Goal: Task Accomplishment & Management: Manage account settings

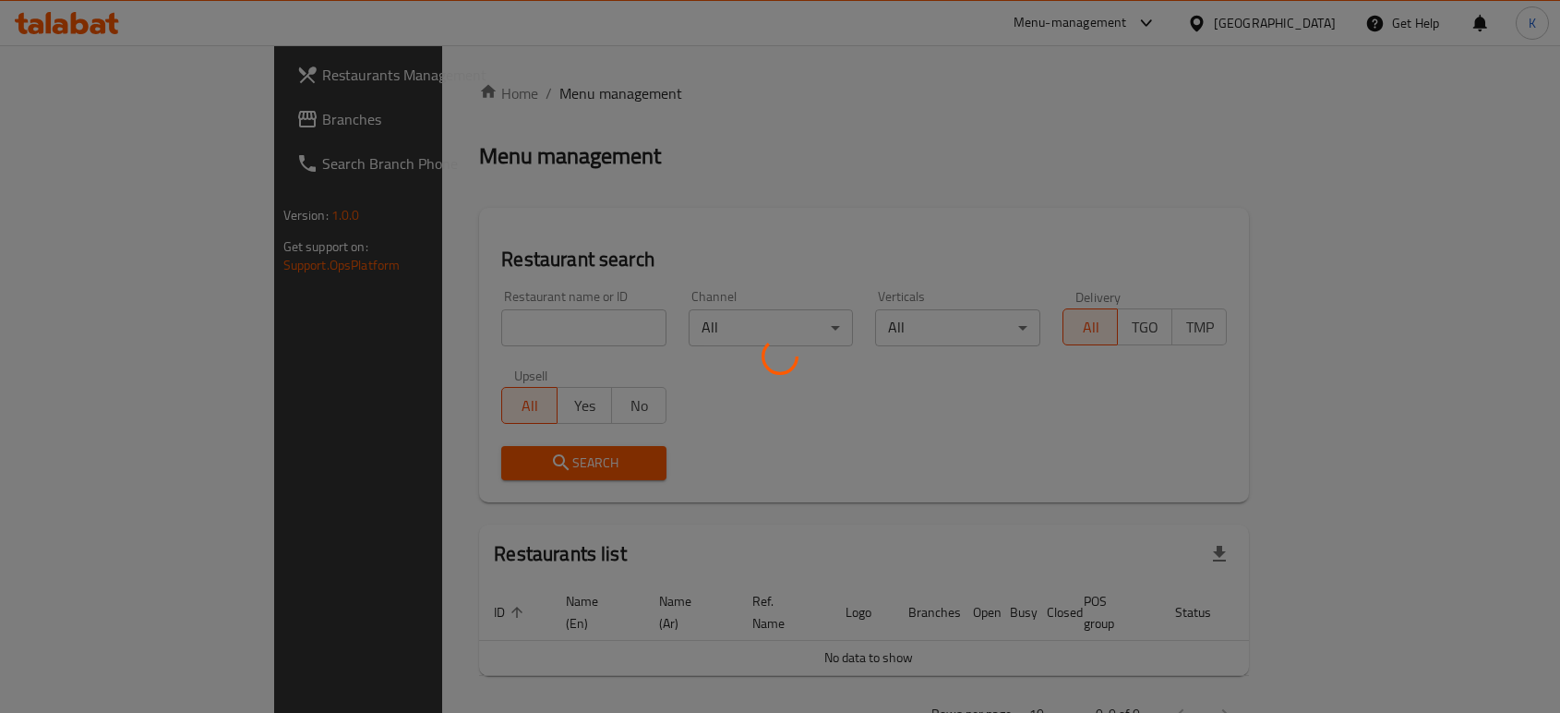
click at [610, 387] on div at bounding box center [780, 356] width 1560 height 713
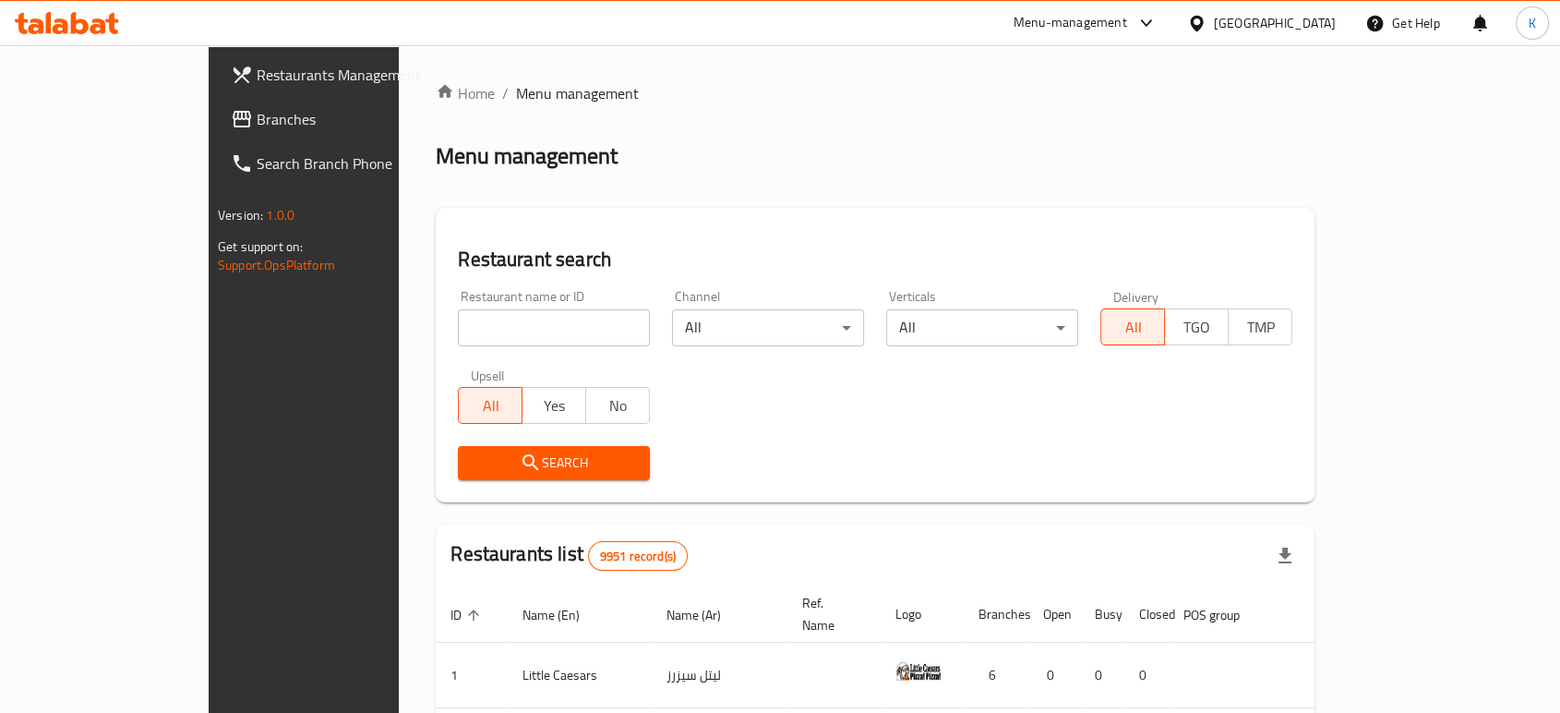
click at [465, 306] on div "Restaurant name or ID Restaurant name or ID" at bounding box center [554, 318] width 192 height 56
click at [466, 321] on input "search" at bounding box center [554, 327] width 192 height 37
type input "snack it"
click at [495, 471] on span "Search" at bounding box center [554, 462] width 162 height 23
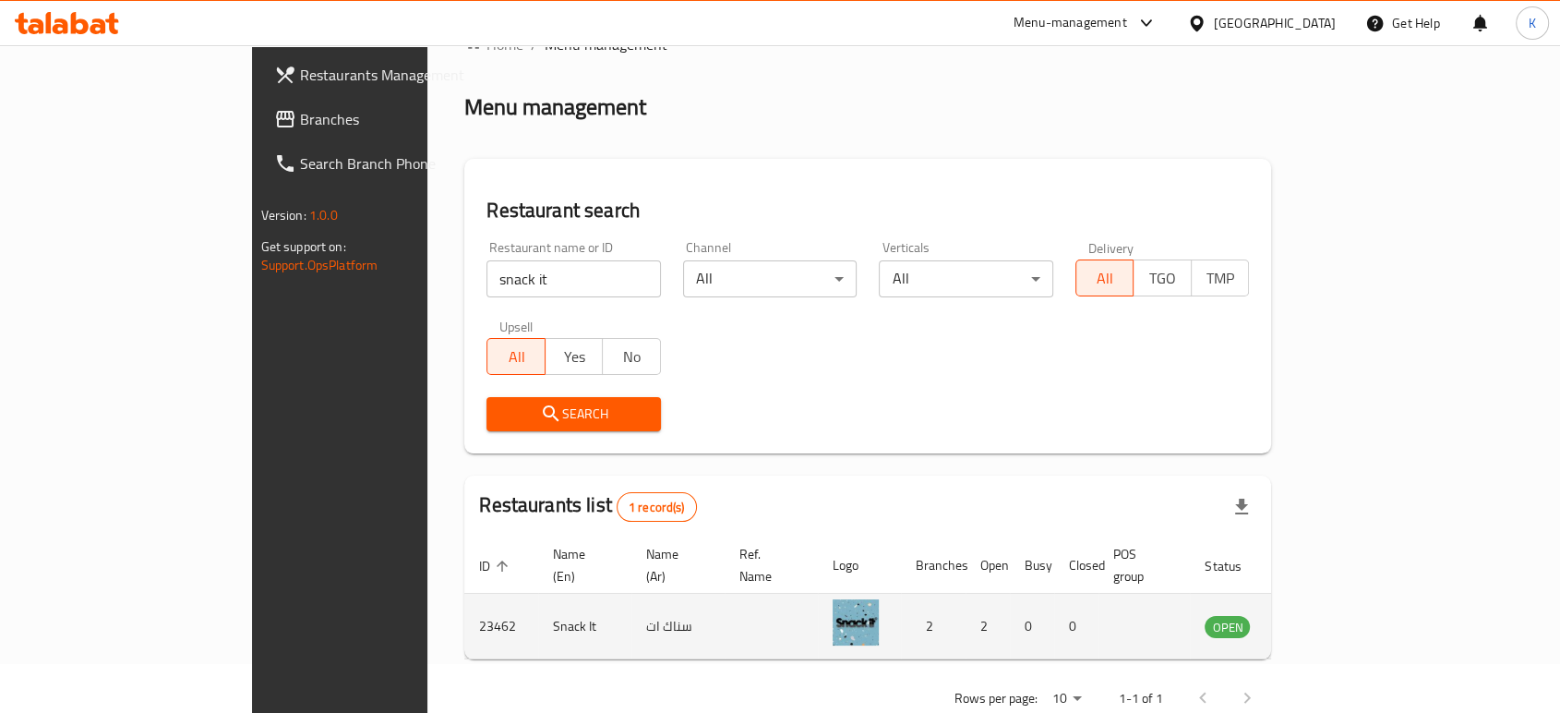
scroll to position [74, 0]
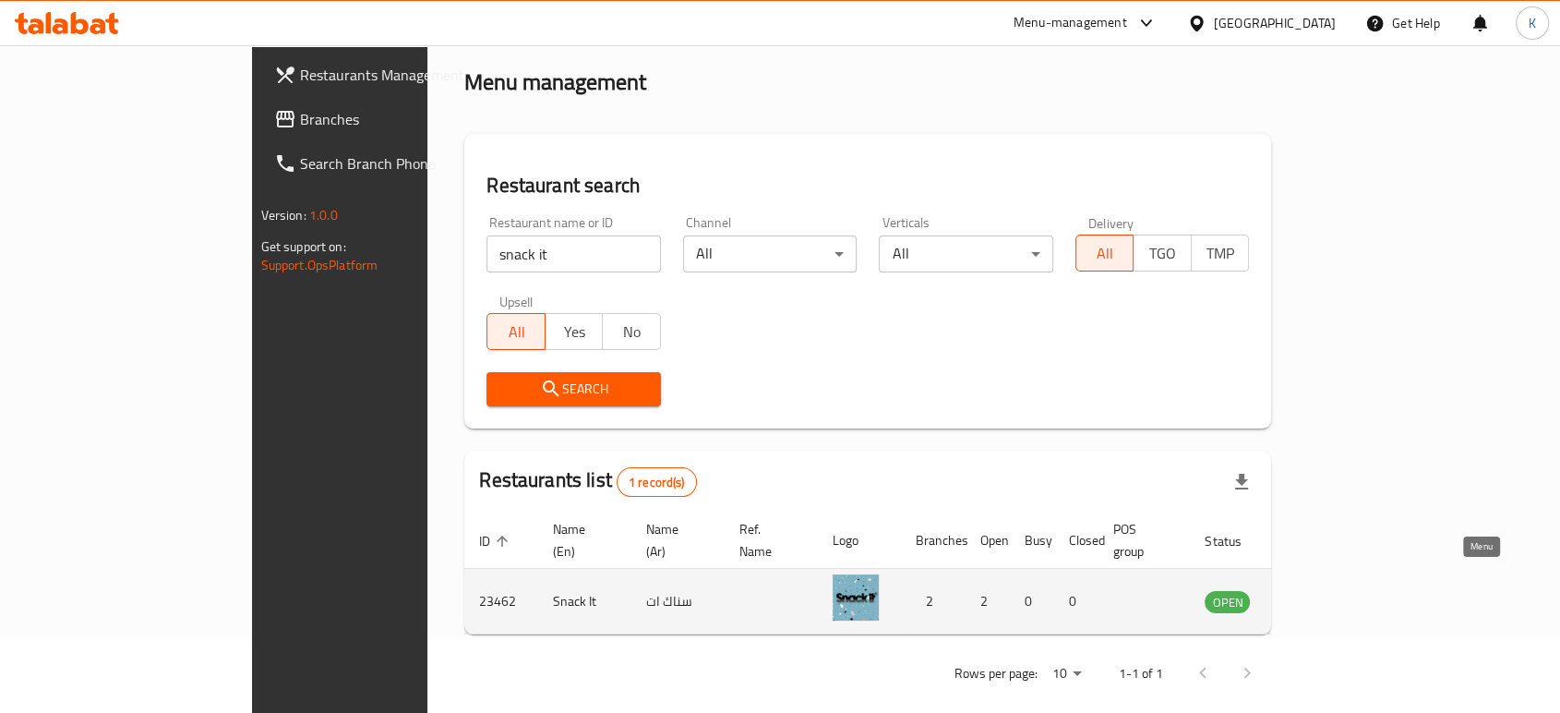
click at [1336, 590] on link "enhanced table" at bounding box center [1318, 601] width 34 height 22
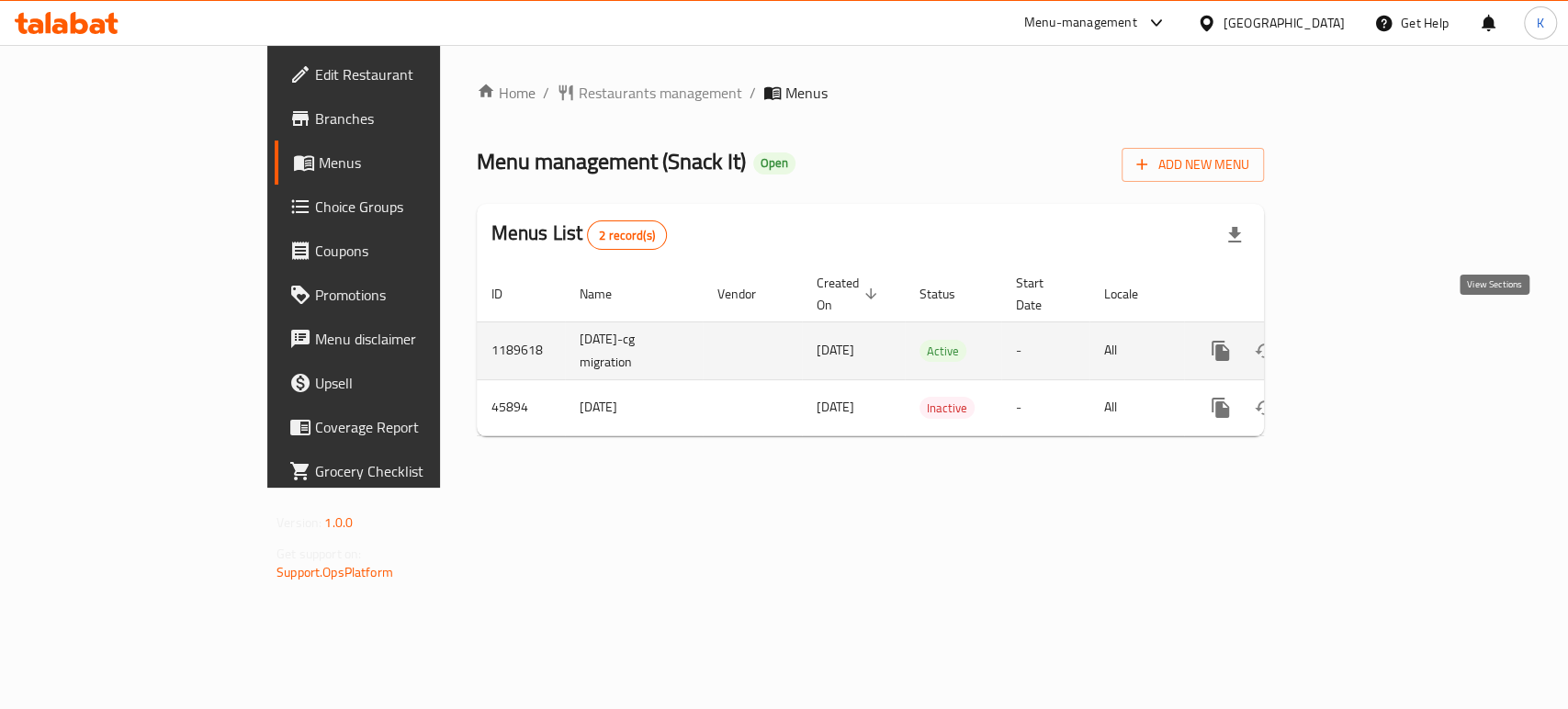
click at [1364, 340] on icon "enhanced table" at bounding box center [1353, 351] width 22 height 22
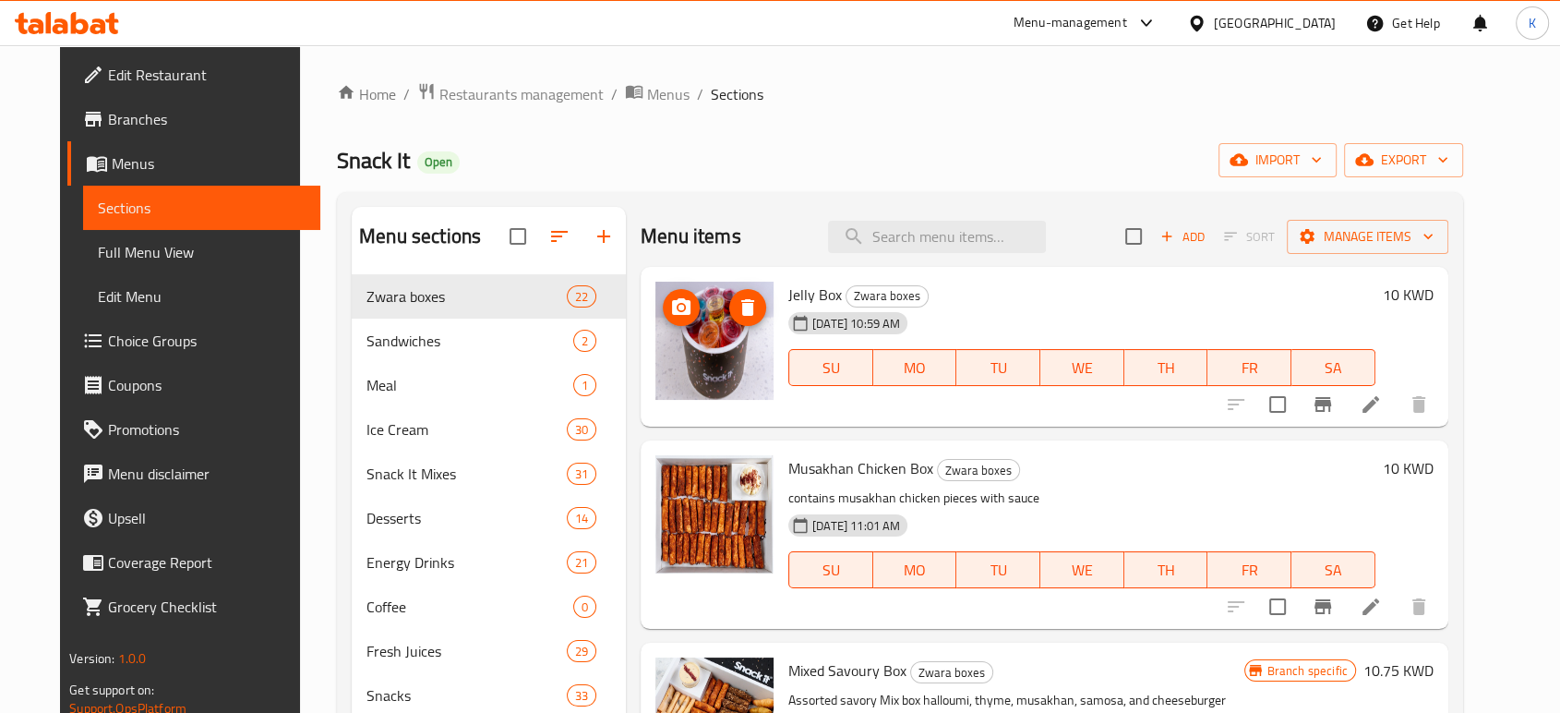
click at [683, 346] on img at bounding box center [714, 341] width 118 height 118
click at [1379, 400] on icon at bounding box center [1370, 404] width 17 height 17
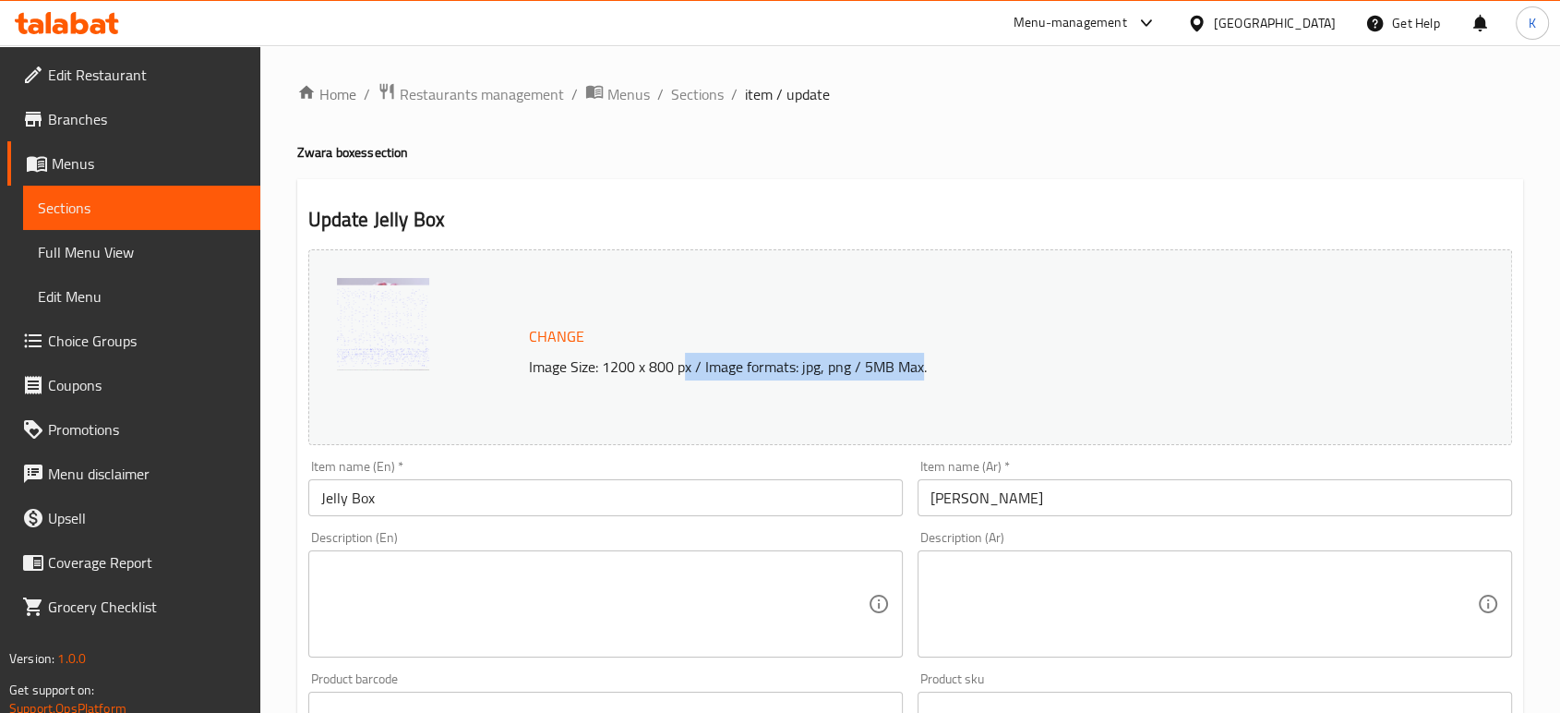
drag, startPoint x: 919, startPoint y: 360, endPoint x: 686, endPoint y: 372, distance: 233.8
click at [686, 372] on p "Image Size: 1200 x 800 px / Image formats: jpg, png / 5MB Max." at bounding box center [952, 366] width 860 height 22
drag, startPoint x: 527, startPoint y: 367, endPoint x: 921, endPoint y: 368, distance: 394.1
click at [921, 368] on p "Image Size: 1200 x 800 px / Image formats: jpg, png / 5MB Max." at bounding box center [952, 366] width 860 height 22
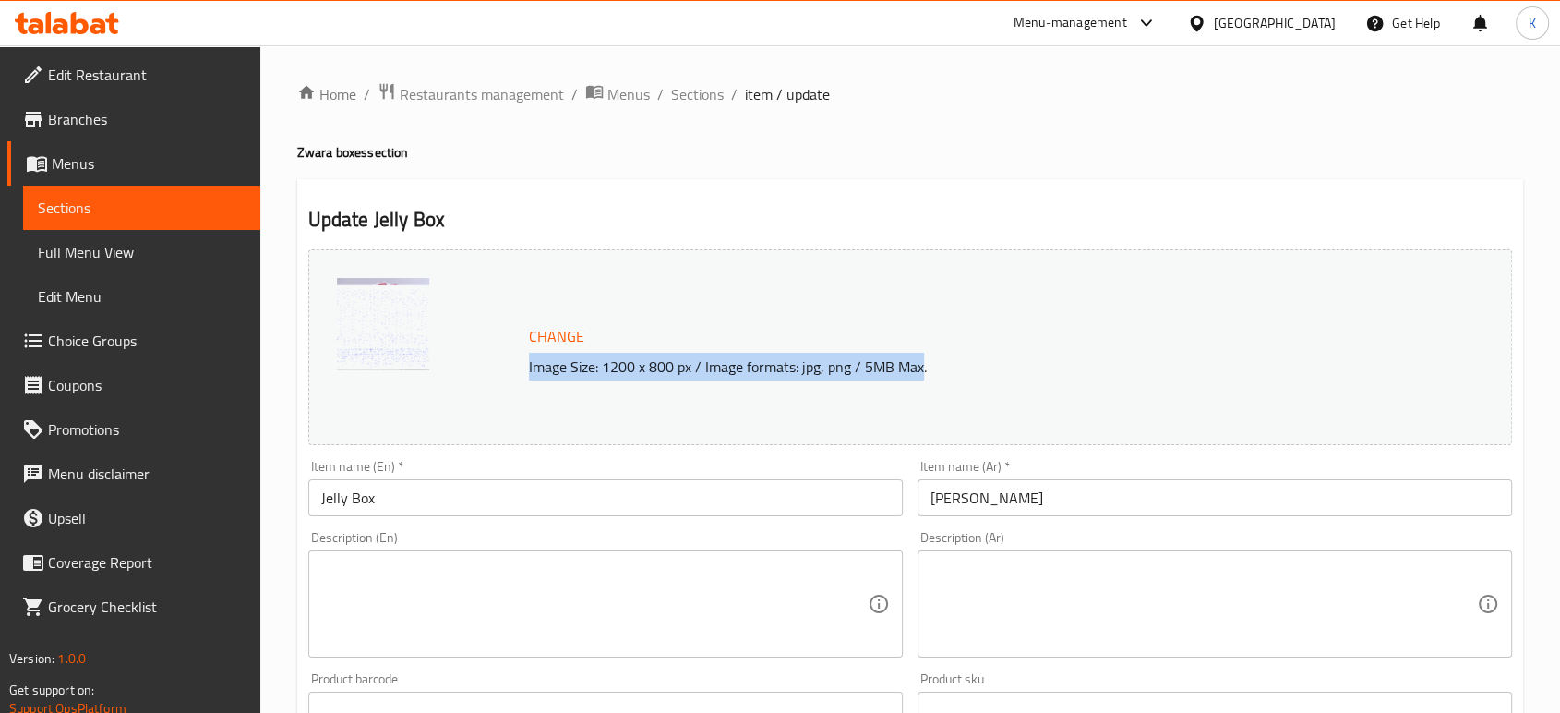
copy p "Image Size: 1200 x 800 px / Image formats: jpg, png / 5MB Max"
click at [526, 83] on span "Restaurants management" at bounding box center [482, 94] width 164 height 22
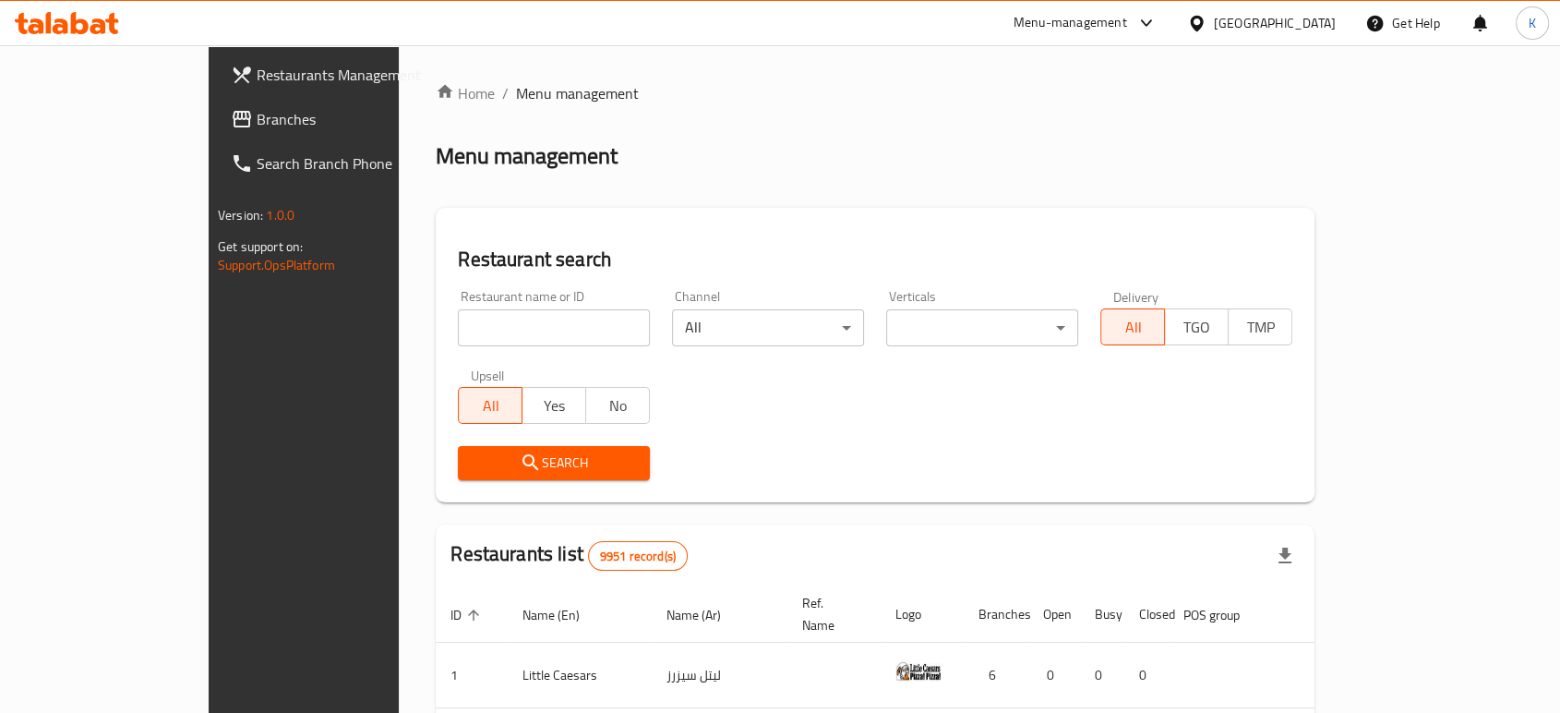
click at [466, 330] on input "search" at bounding box center [554, 327] width 192 height 37
type input "laboi"
click at [504, 466] on span "Search" at bounding box center [554, 462] width 162 height 23
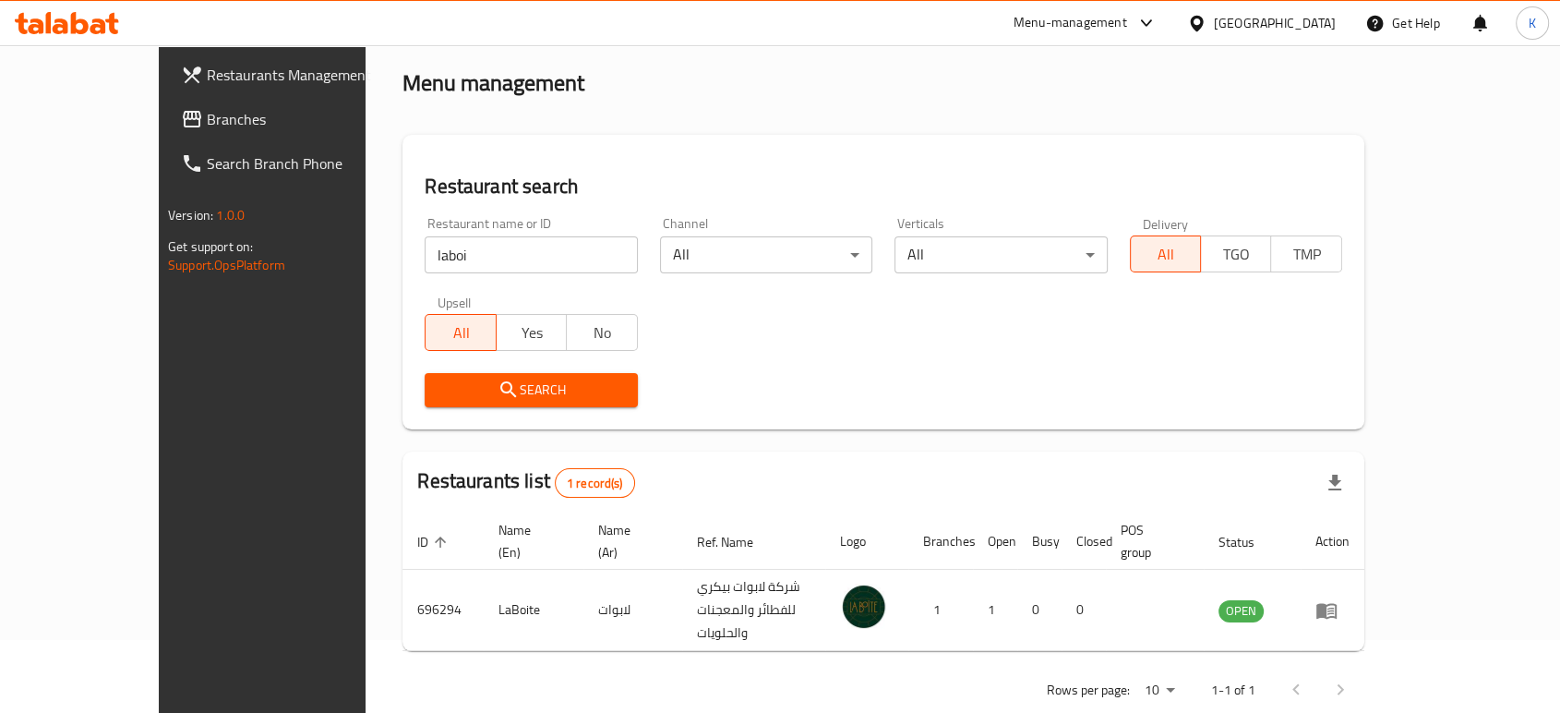
scroll to position [74, 0]
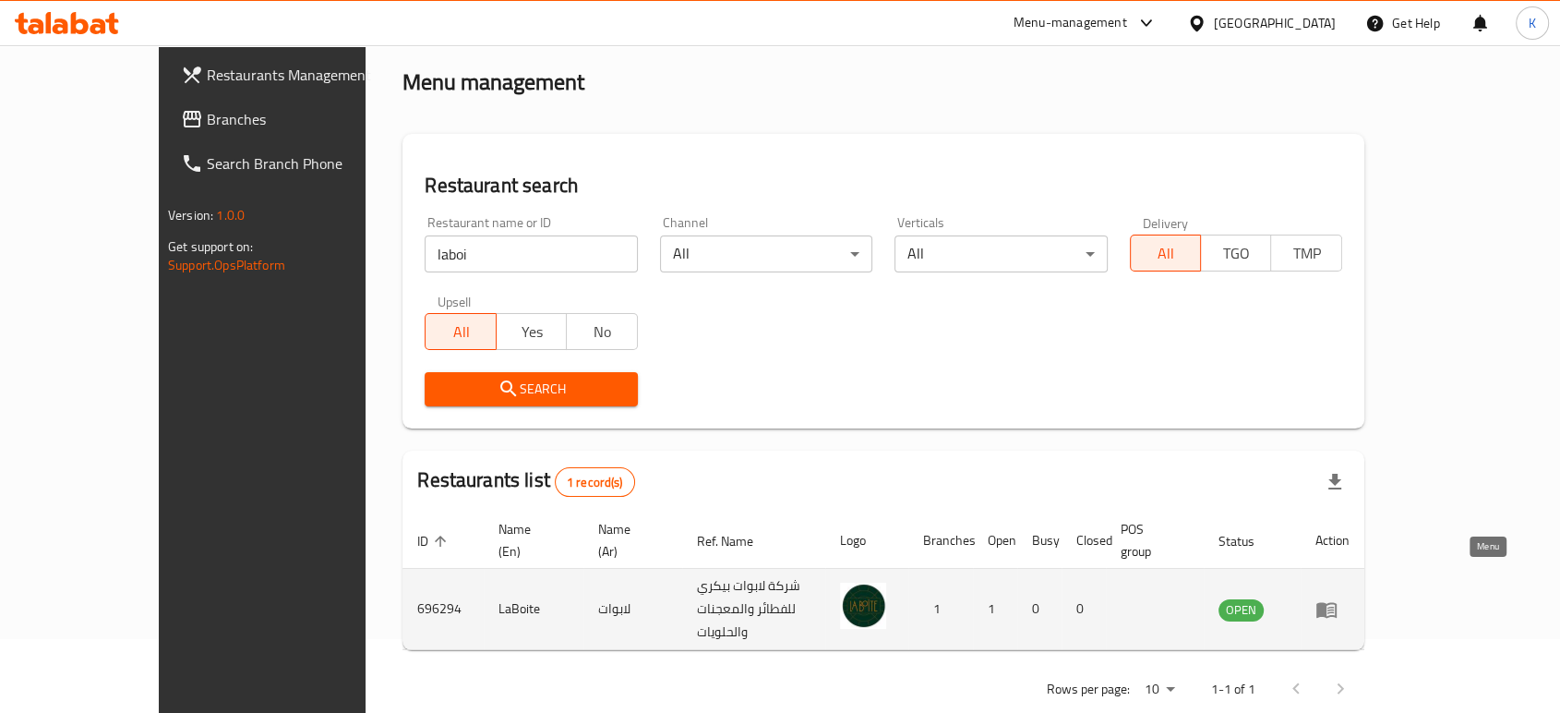
click at [1337, 598] on icon "enhanced table" at bounding box center [1326, 609] width 22 height 22
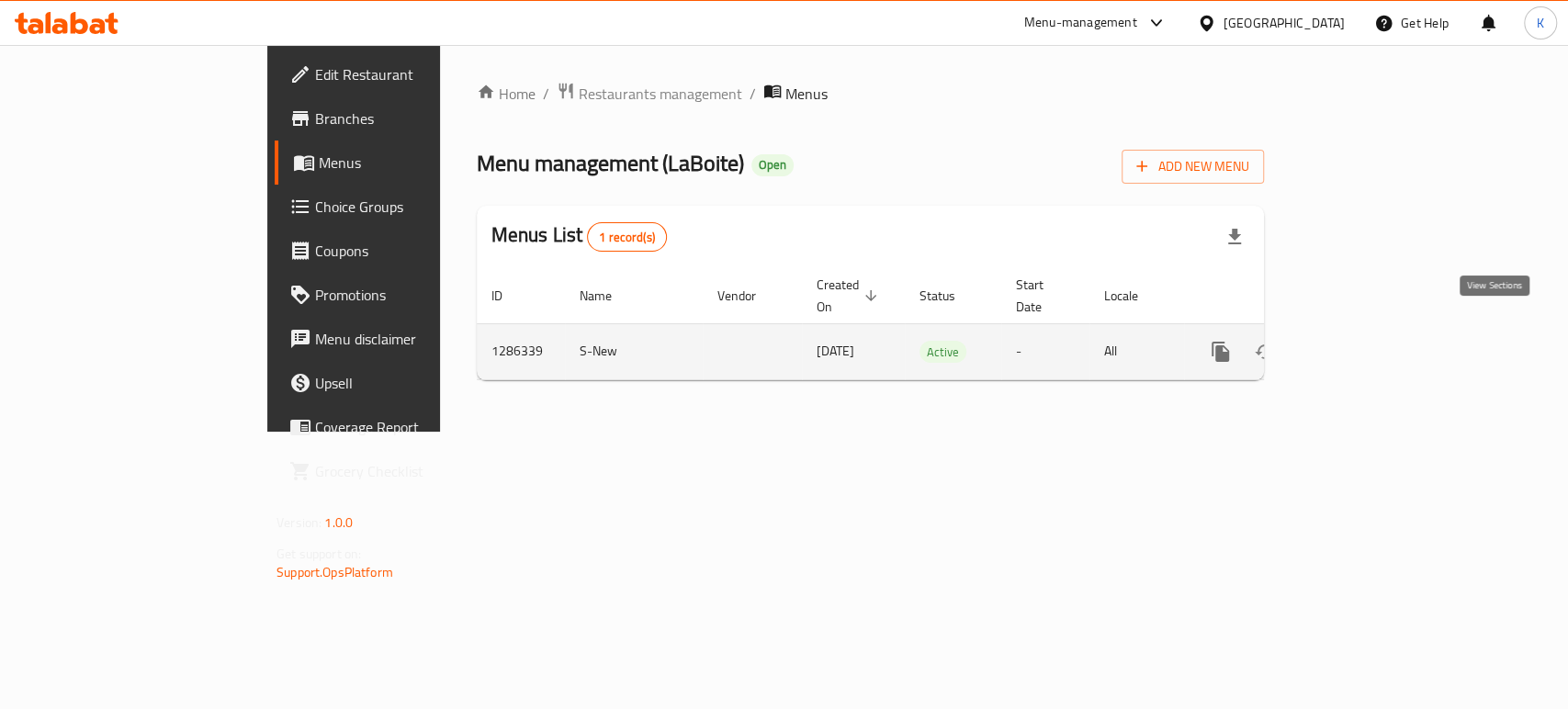
click at [1364, 340] on icon "enhanced table" at bounding box center [1353, 351] width 22 height 22
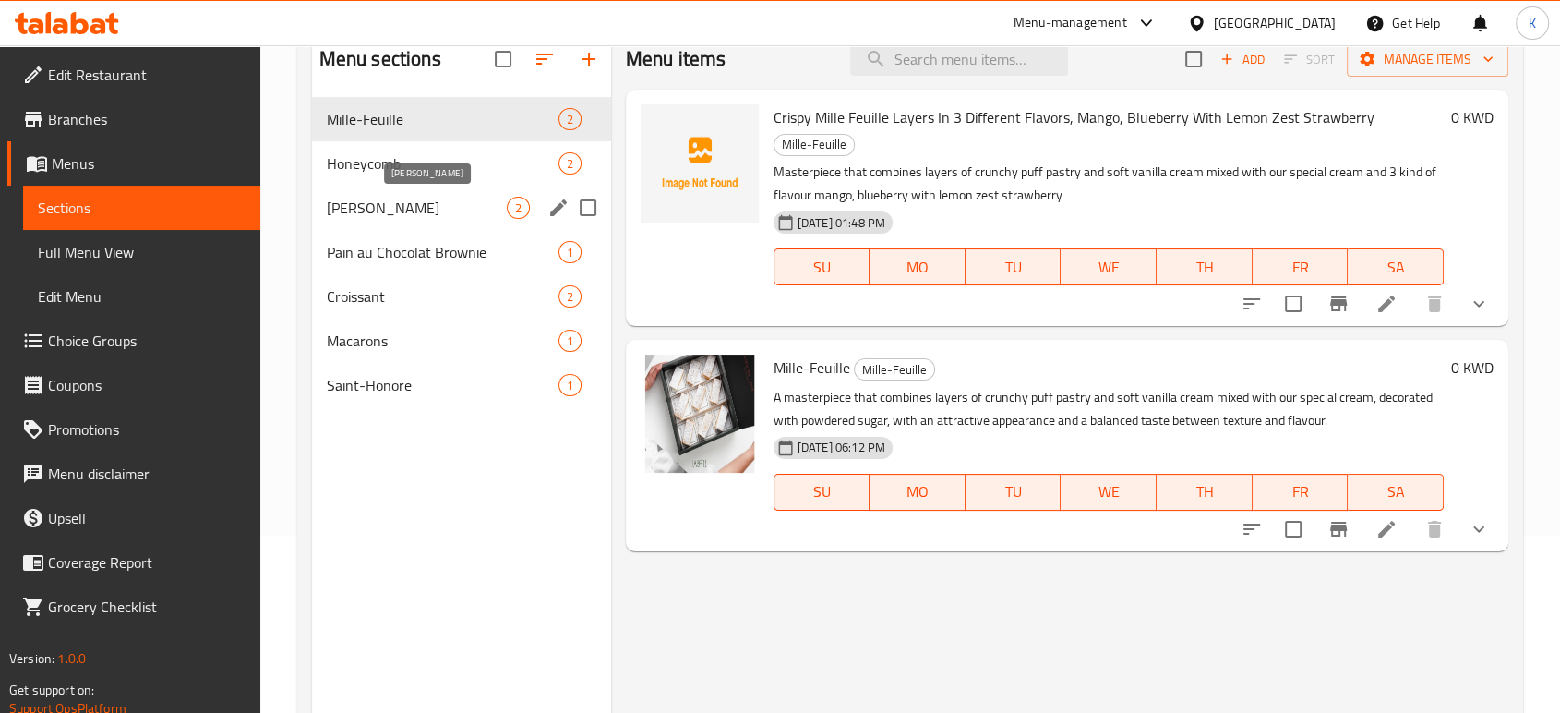
scroll to position [155, 0]
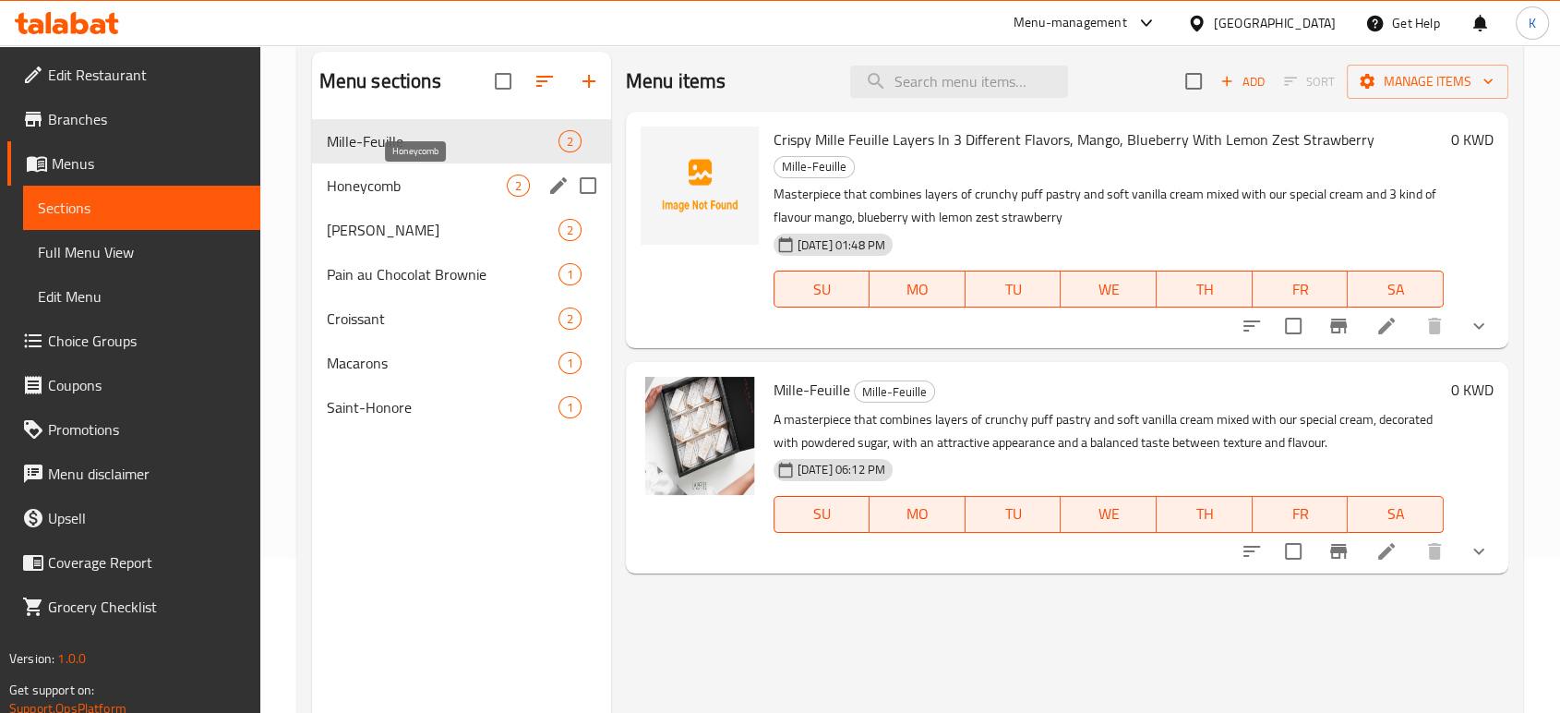
click at [396, 183] on span "Honeycomb" at bounding box center [417, 185] width 180 height 22
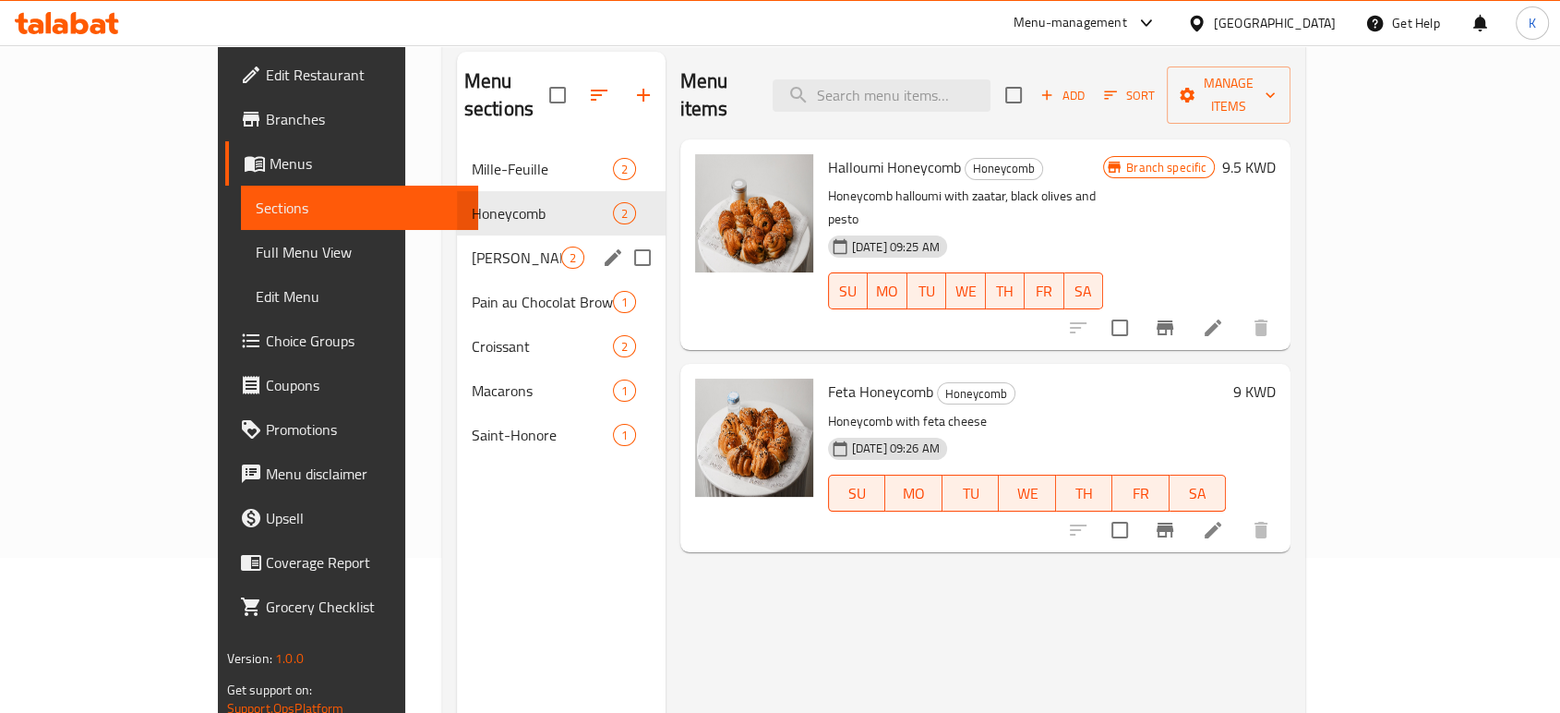
click at [457, 235] on div "[PERSON_NAME] 2" at bounding box center [561, 257] width 209 height 44
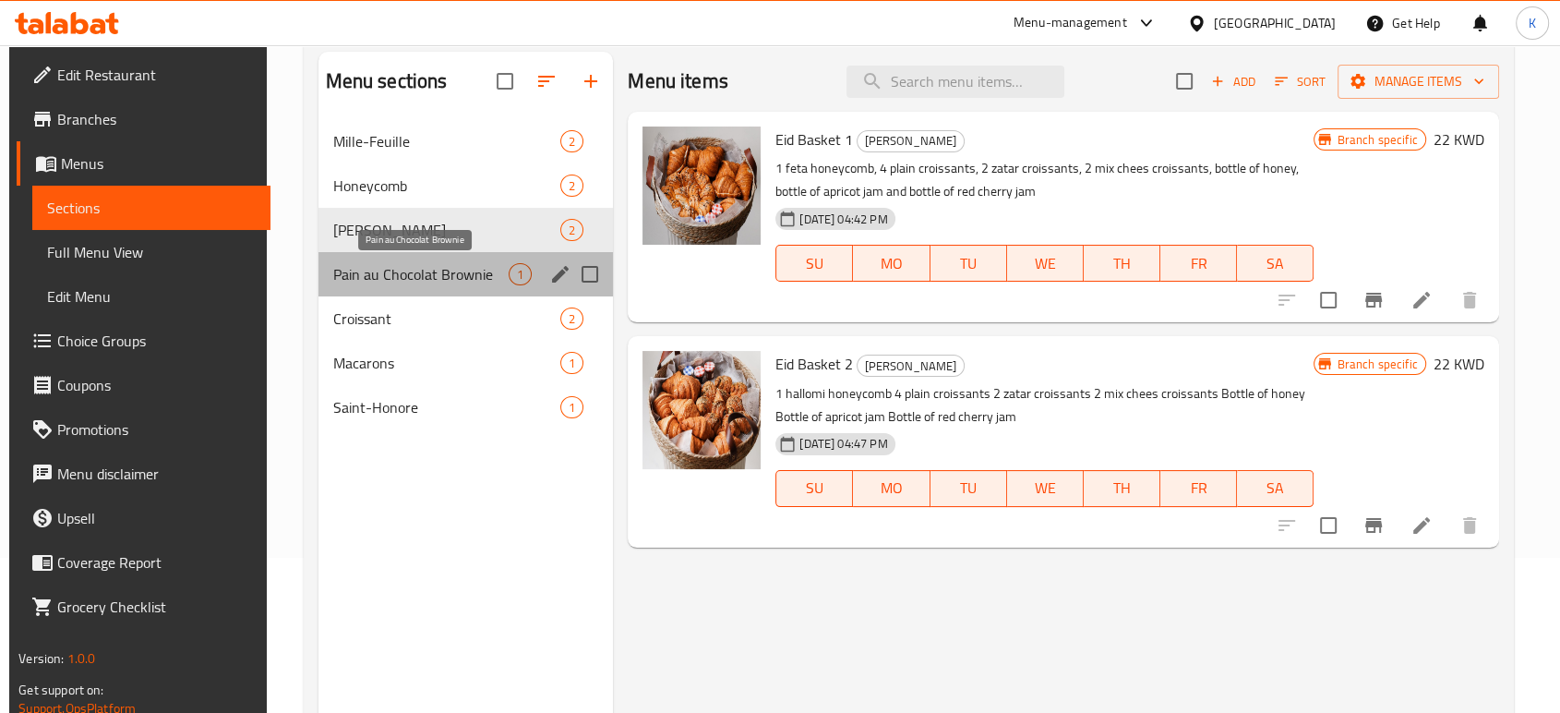
click at [396, 267] on span "Pain au Chocolat Brownie" at bounding box center [421, 274] width 176 height 22
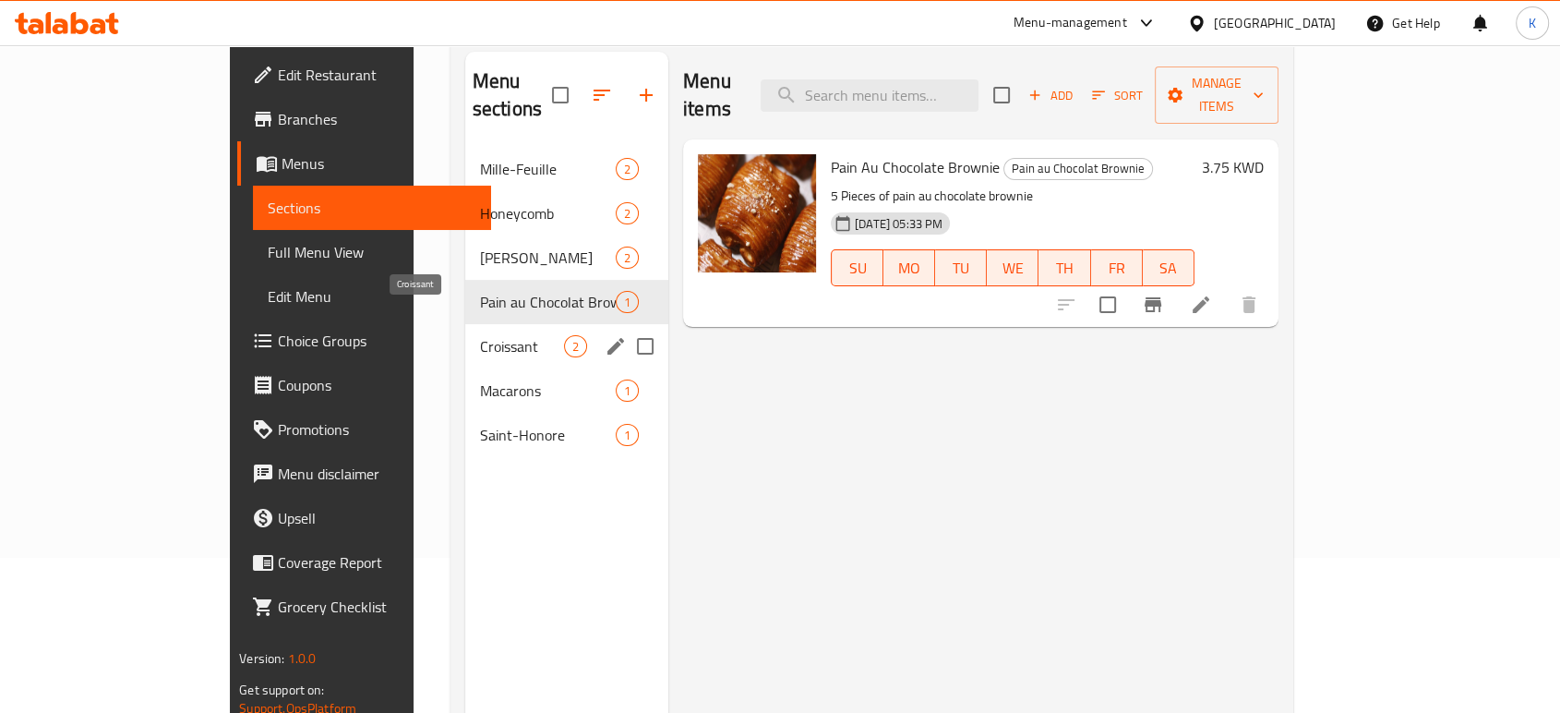
click at [480, 335] on span "Croissant" at bounding box center [522, 346] width 84 height 22
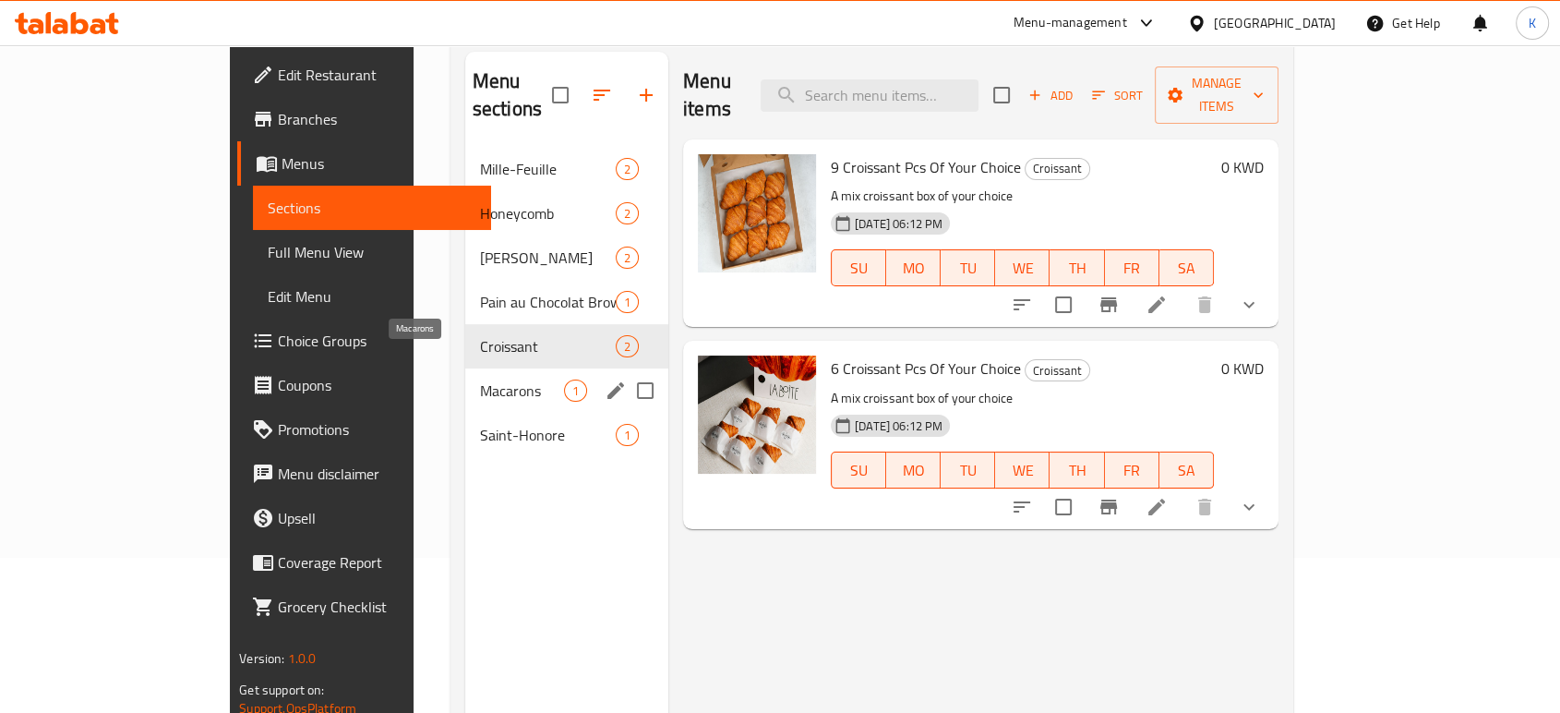
click at [480, 379] on span "Macarons" at bounding box center [522, 390] width 84 height 22
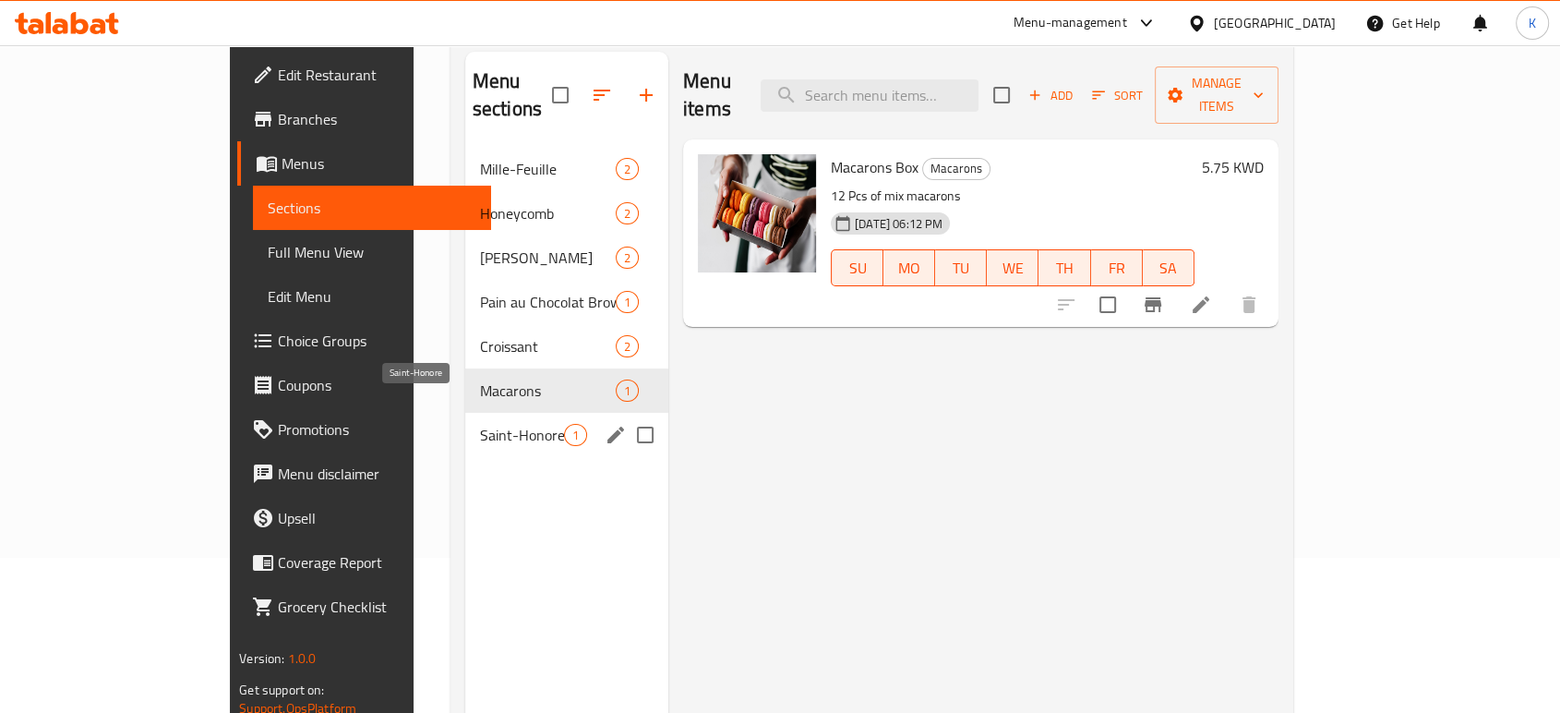
click at [480, 424] on span "Saint-Honore" at bounding box center [522, 435] width 84 height 22
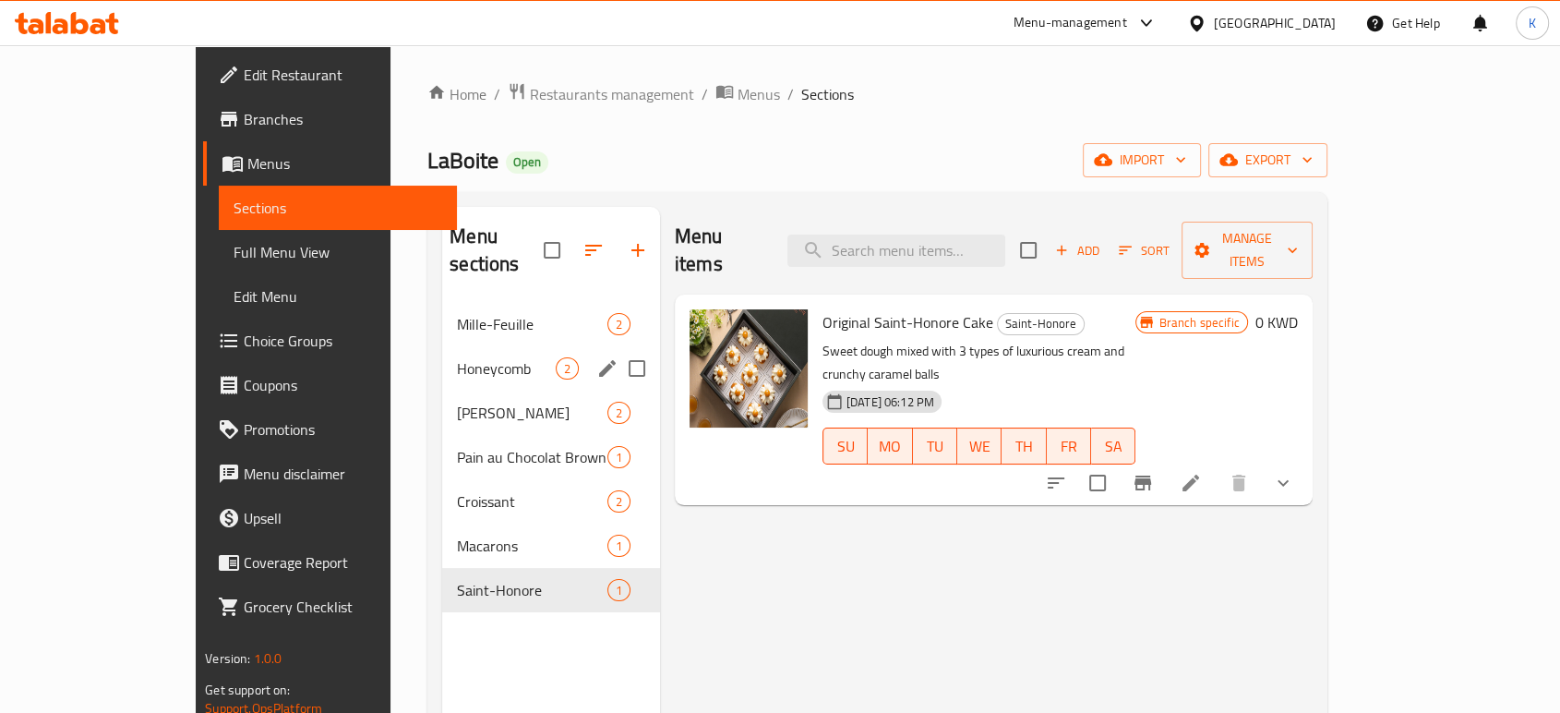
click at [442, 314] on div "Mille-Feuille 2 Honeycomb 2 Eid Mubarak 2 Pain au Chocolat Brownie 1 Croissant …" at bounding box center [551, 457] width 218 height 310
click at [457, 313] on span "Mille-Feuille" at bounding box center [506, 324] width 98 height 22
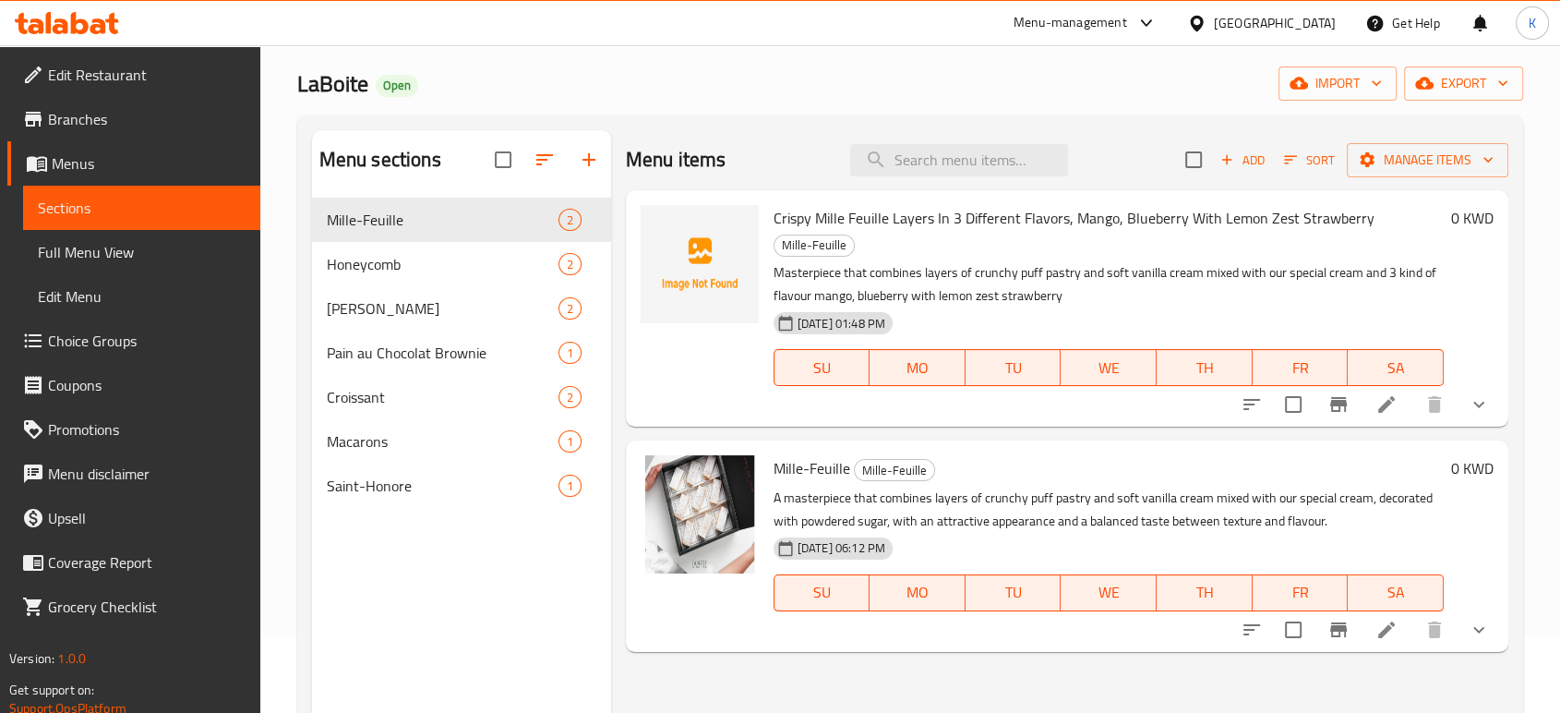
scroll to position [53, 0]
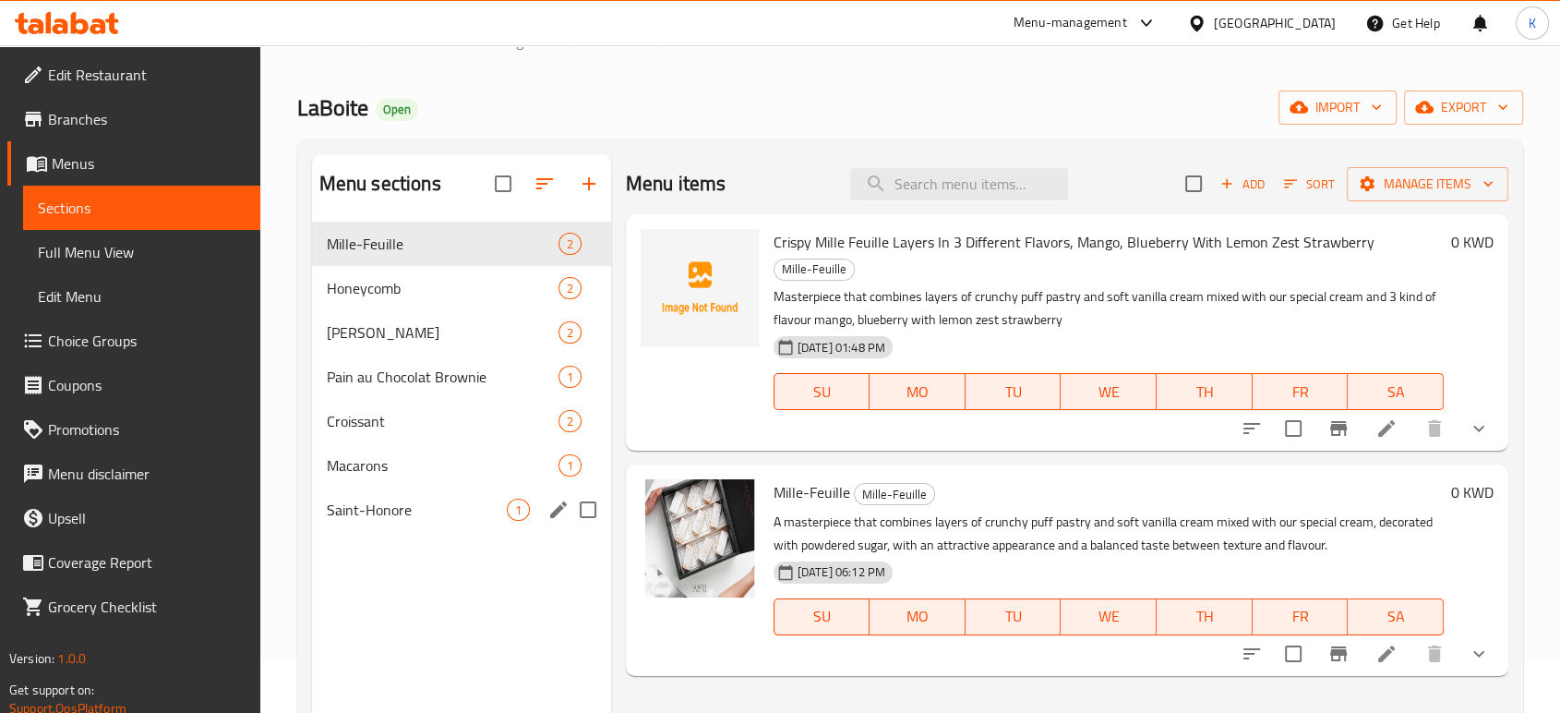
click at [366, 511] on span "Saint-Honore" at bounding box center [417, 509] width 180 height 22
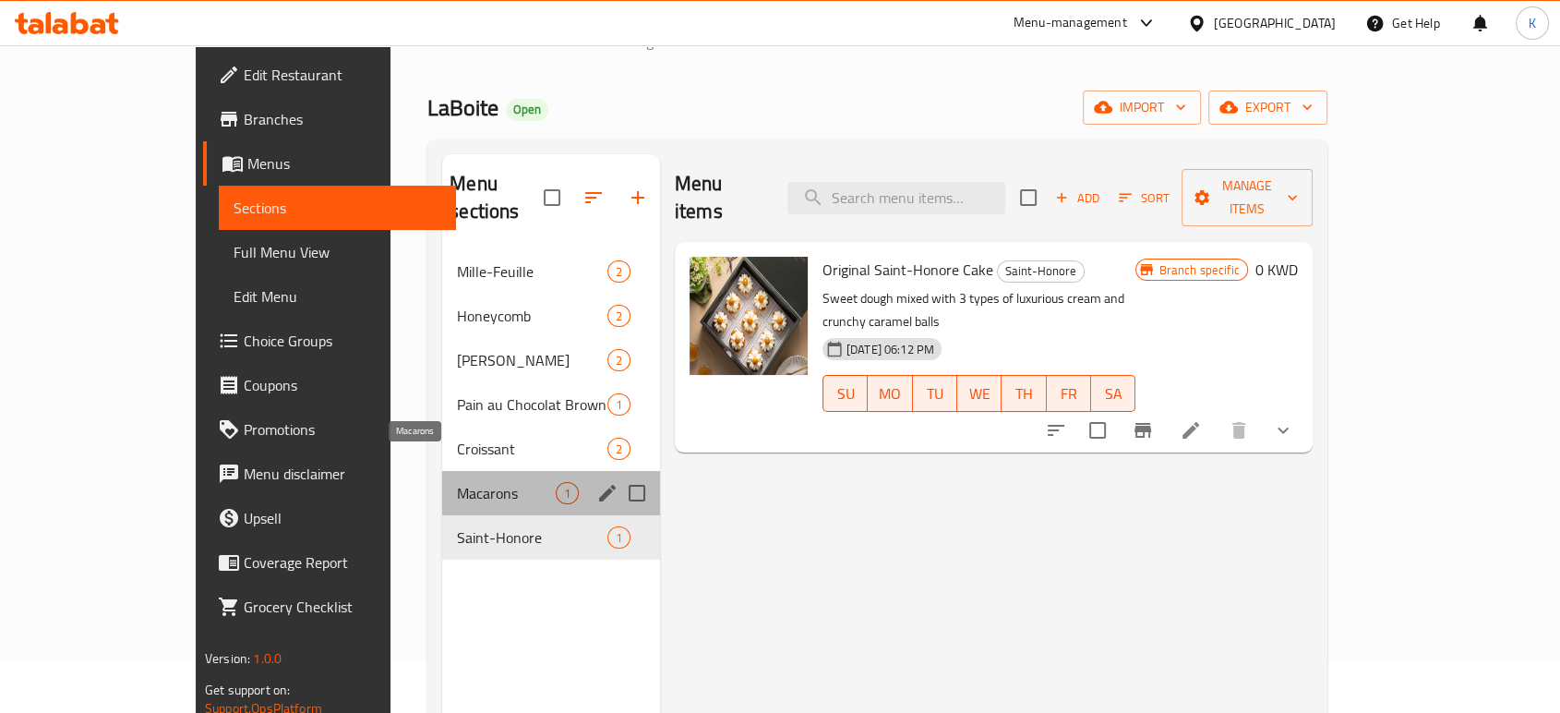
click at [457, 482] on span "Macarons" at bounding box center [506, 493] width 98 height 22
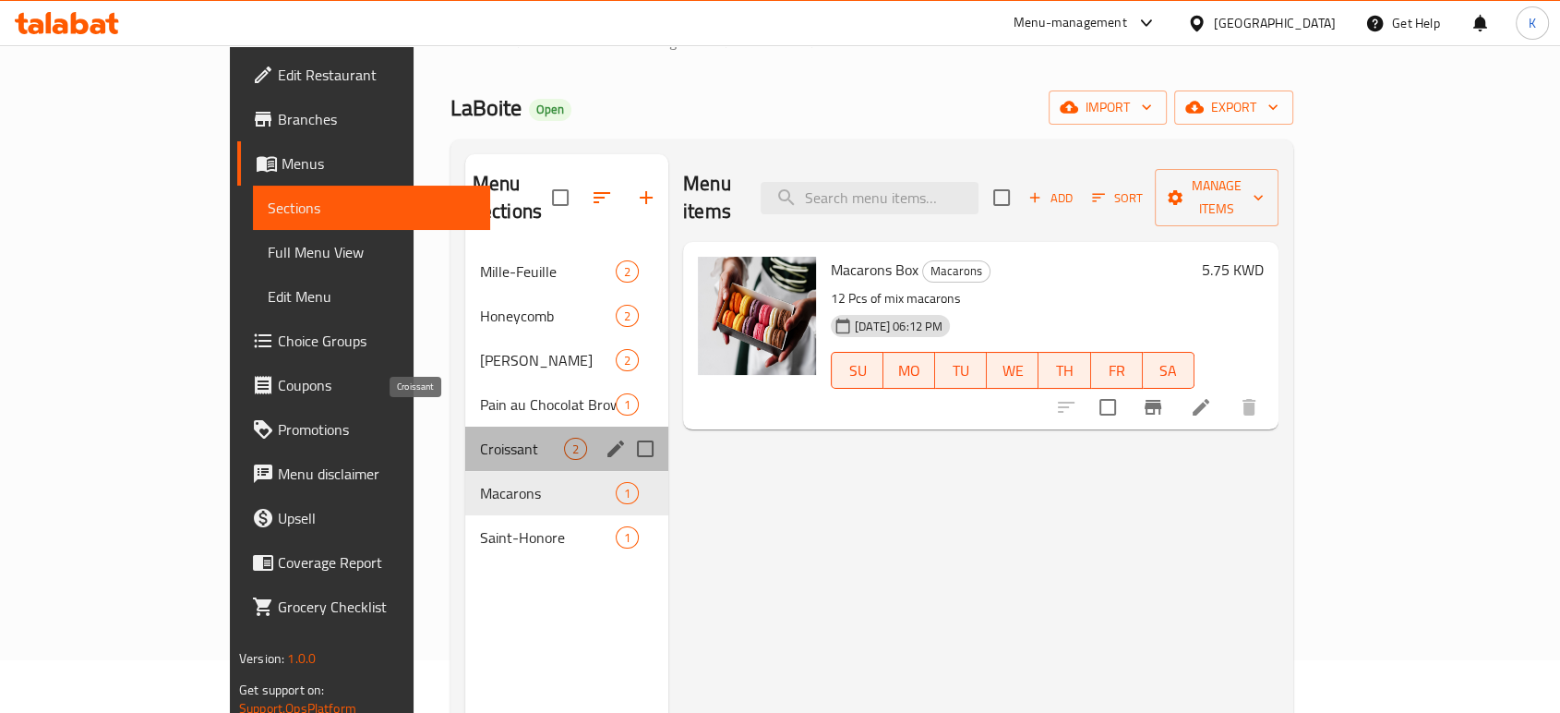
click at [480, 438] on span "Croissant" at bounding box center [522, 449] width 84 height 22
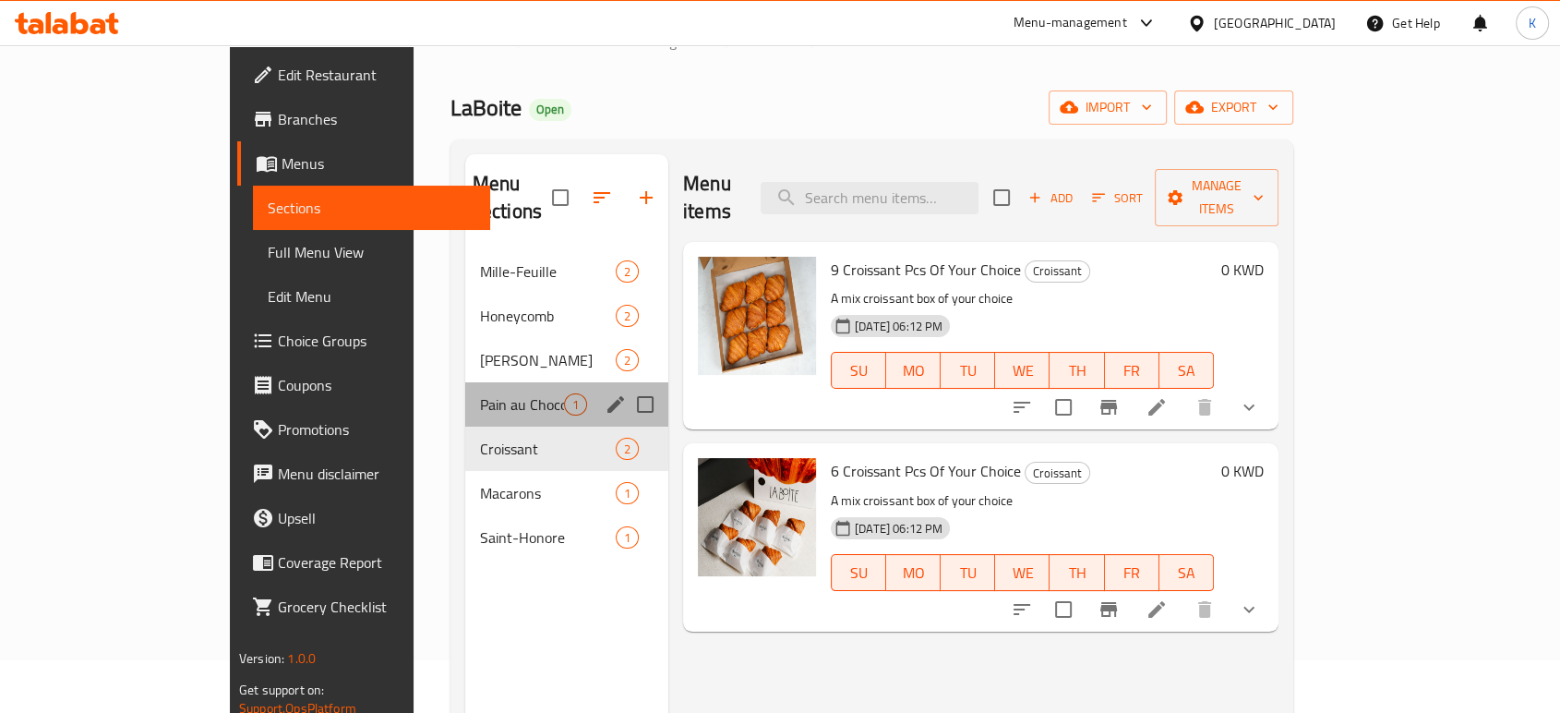
click at [465, 389] on div "Pain au Chocolat Brownie 1" at bounding box center [566, 404] width 203 height 44
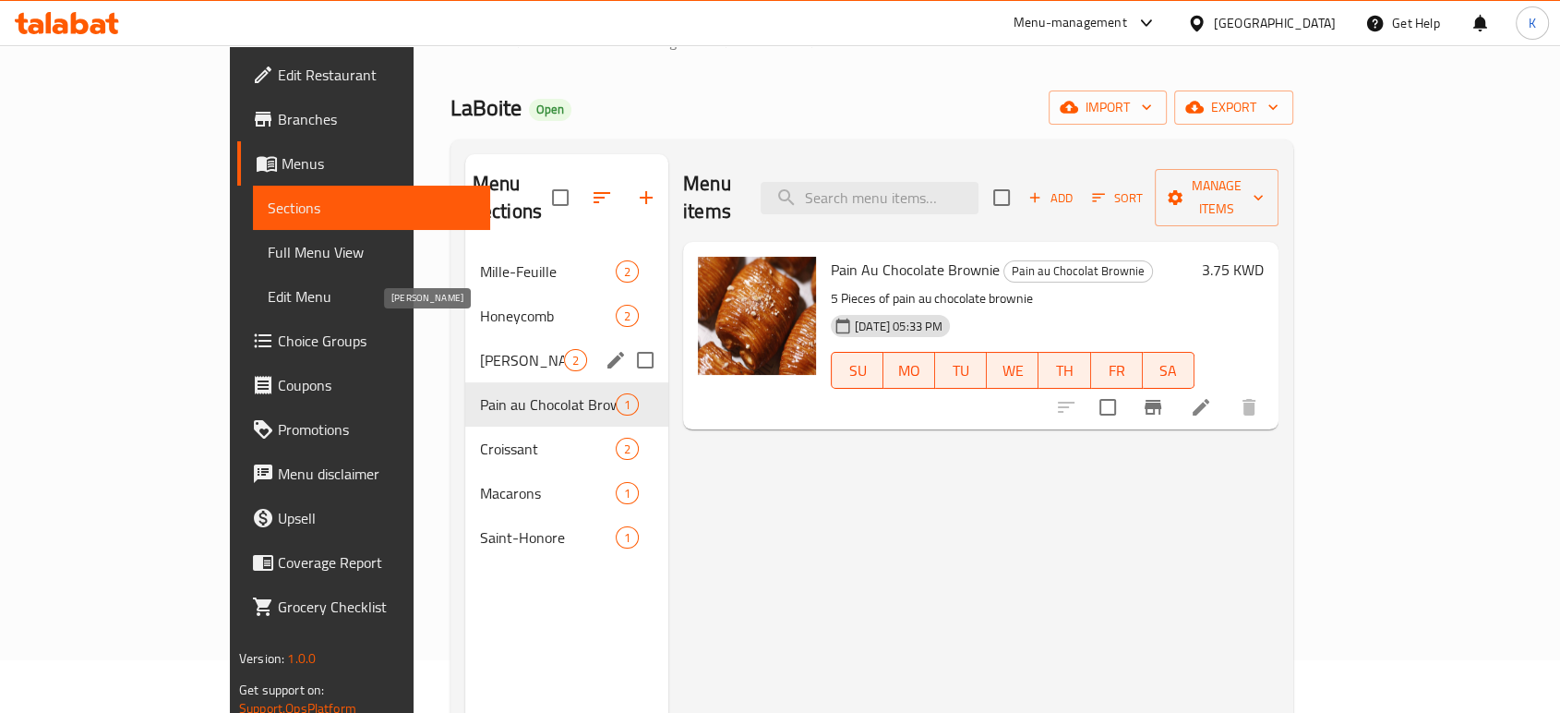
click at [480, 349] on span "[PERSON_NAME]" at bounding box center [522, 360] width 84 height 22
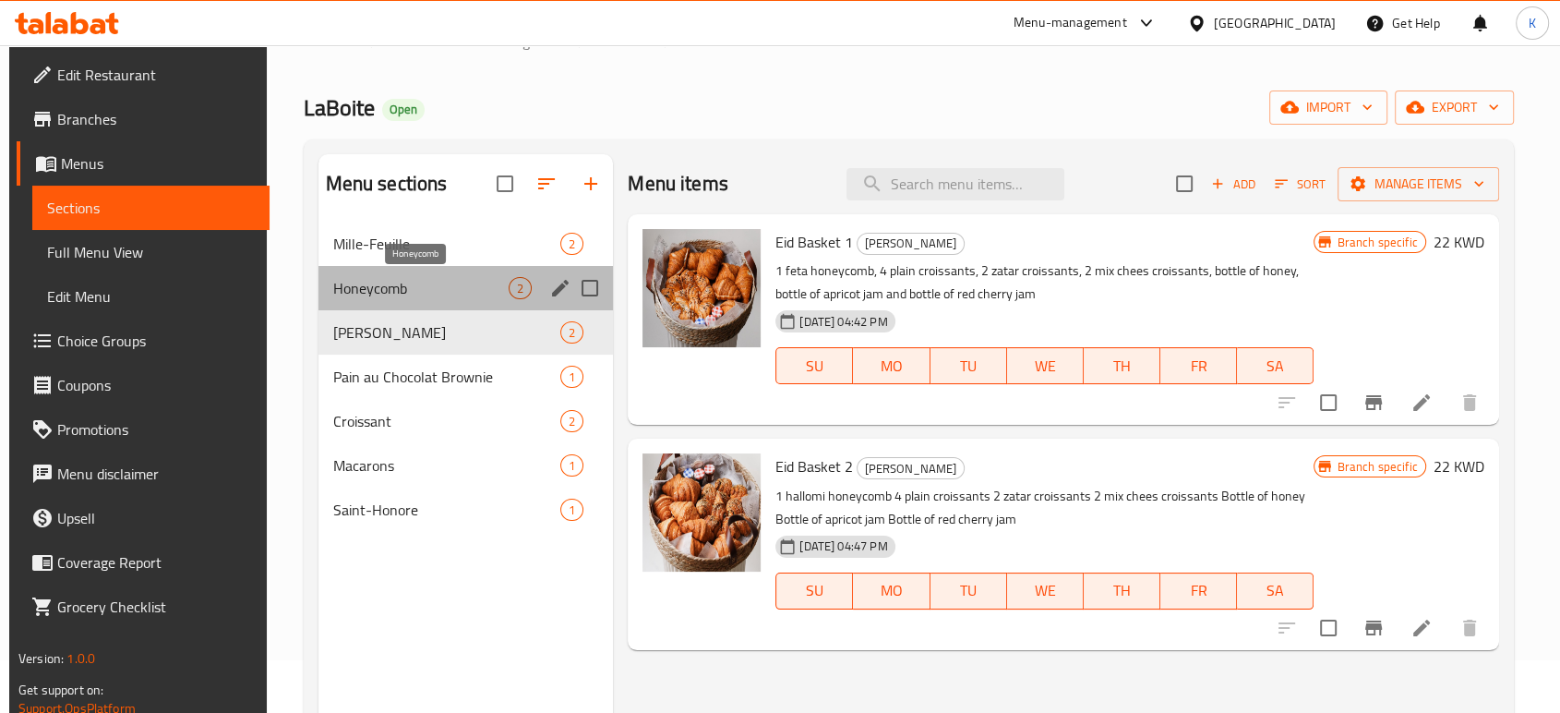
click at [390, 294] on span "Honeycomb" at bounding box center [421, 288] width 176 height 22
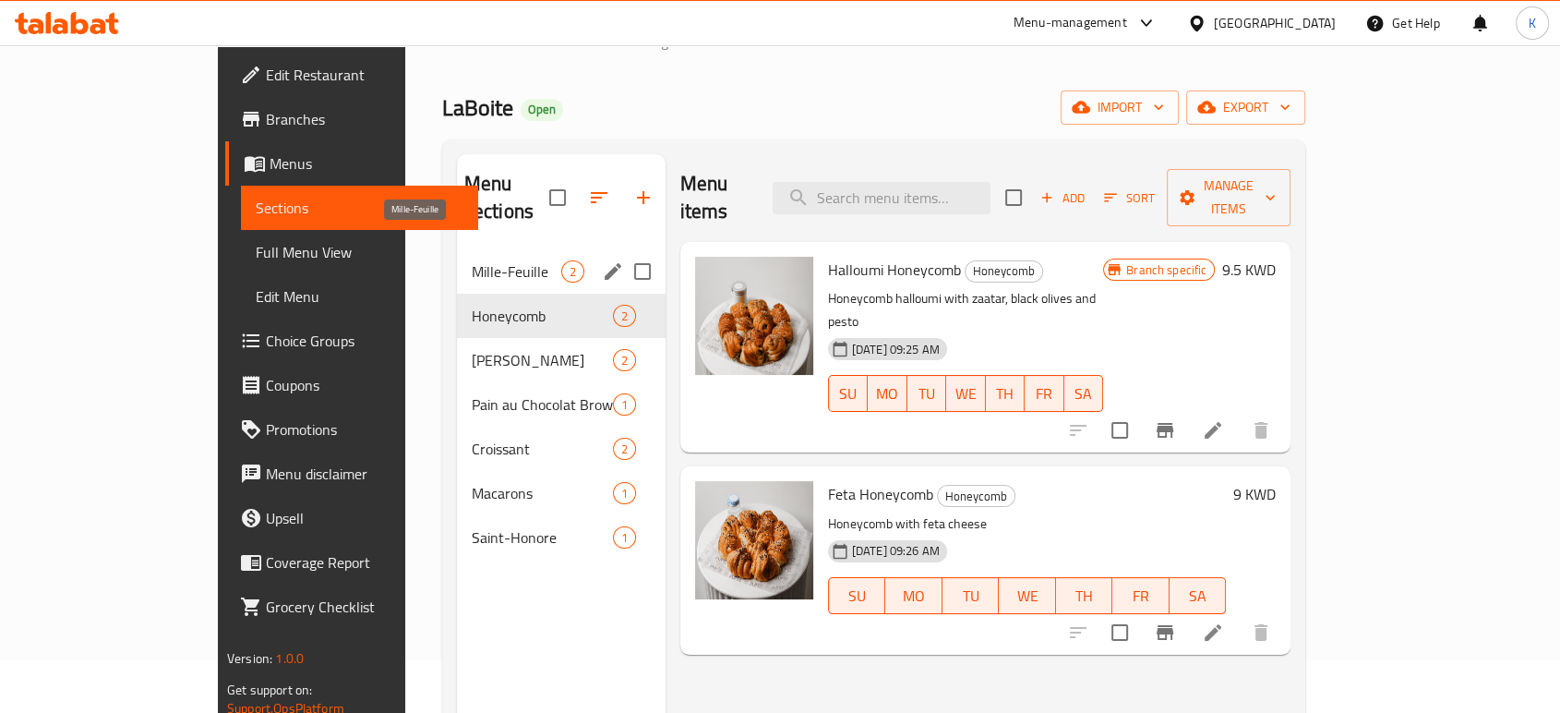
click at [472, 260] on span "Mille-Feuille" at bounding box center [517, 271] width 90 height 22
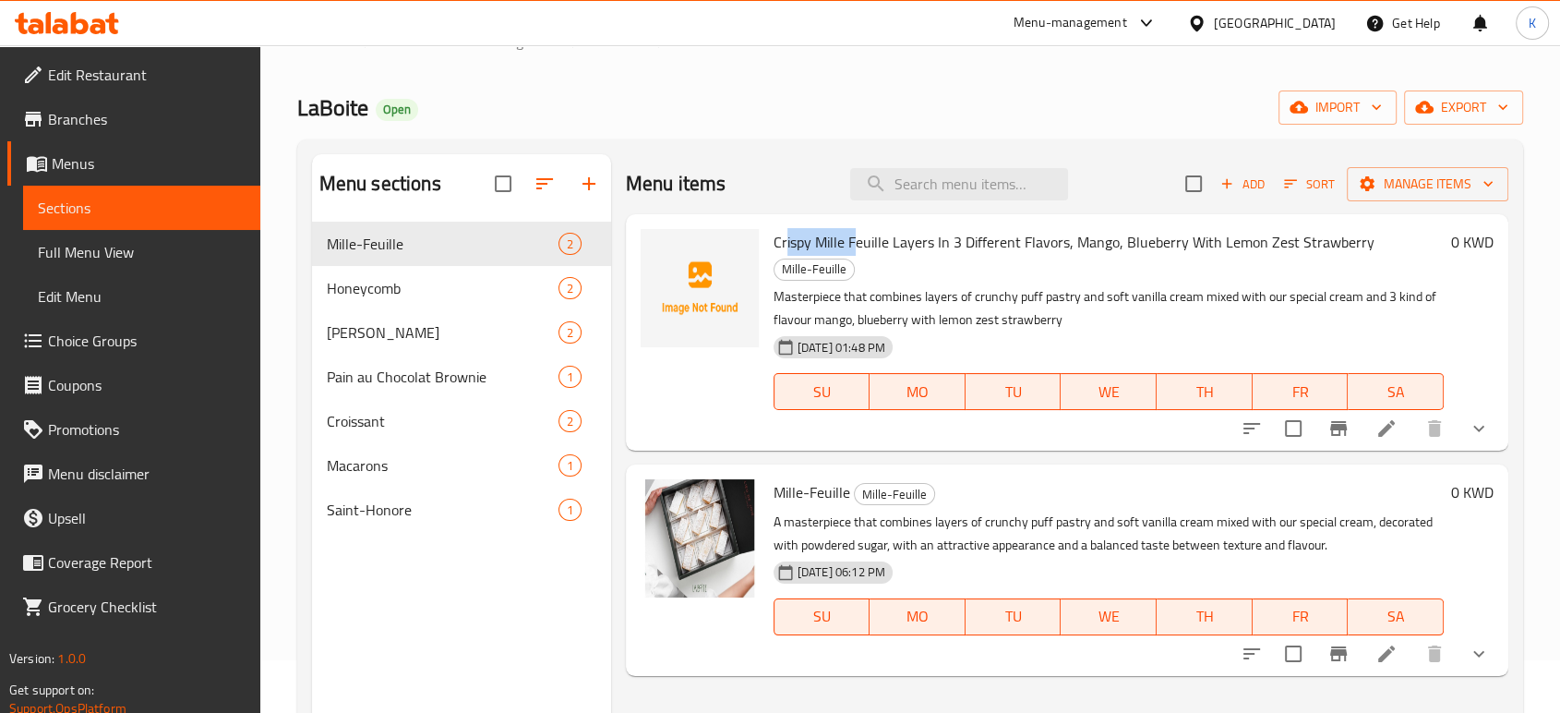
drag, startPoint x: 786, startPoint y: 242, endPoint x: 857, endPoint y: 238, distance: 70.2
click at [857, 238] on span "Crispy Mille Feuille Layers In 3 Different Flavors, Mango, Blueberry With Lemon…" at bounding box center [1073, 242] width 601 height 28
drag, startPoint x: 869, startPoint y: 240, endPoint x: 912, endPoint y: 240, distance: 42.5
click at [910, 240] on span "Crispy Mille Feuille Layers In 3 Different Flavors, Mango, Blueberry With Lemon…" at bounding box center [1073, 242] width 601 height 28
drag, startPoint x: 927, startPoint y: 242, endPoint x: 955, endPoint y: 242, distance: 28.6
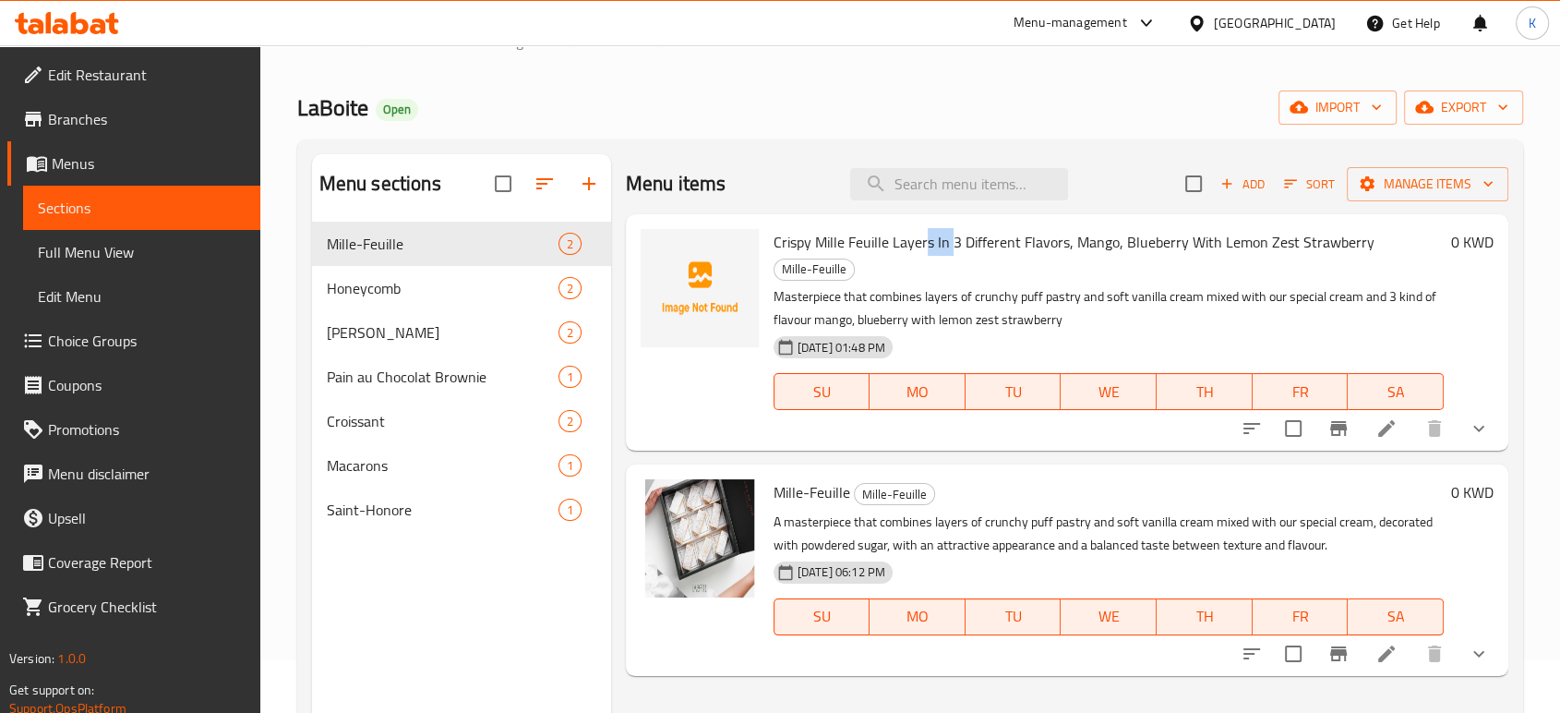
click at [951, 242] on span "Crispy Mille Feuille Layers In 3 Different Flavors, Mango, Blueberry With Lemon…" at bounding box center [1073, 242] width 601 height 28
drag, startPoint x: 959, startPoint y: 242, endPoint x: 986, endPoint y: 242, distance: 26.8
click at [984, 242] on span "Crispy Mille Feuille Layers In 3 Different Flavors, Mango, Blueberry With Lemon…" at bounding box center [1073, 242] width 601 height 28
click at [1090, 246] on span "Crispy Mille Feuille Layers In 3 Different Flavors, Mango, Blueberry With Lemon…" at bounding box center [1073, 242] width 601 height 28
click at [683, 256] on span "upload picture" at bounding box center [666, 255] width 37 height 22
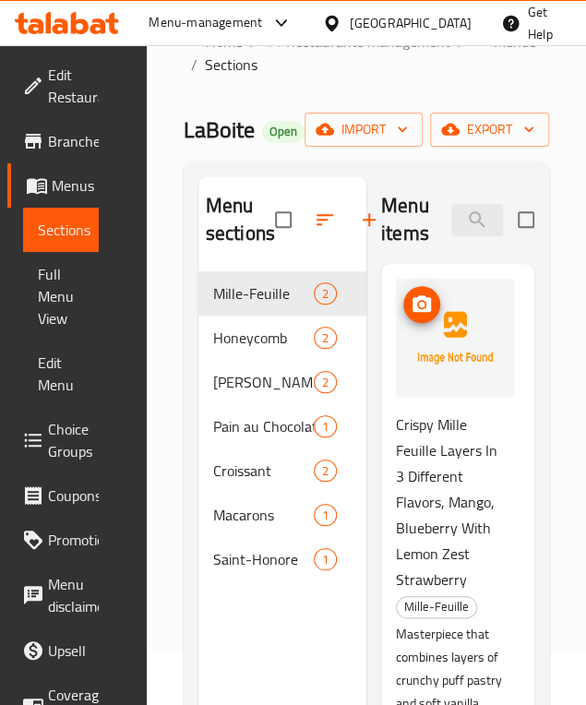
click at [452, 313] on img at bounding box center [455, 338] width 118 height 118
click at [408, 308] on span "upload picture" at bounding box center [421, 305] width 37 height 22
click at [461, 354] on img at bounding box center [455, 338] width 118 height 118
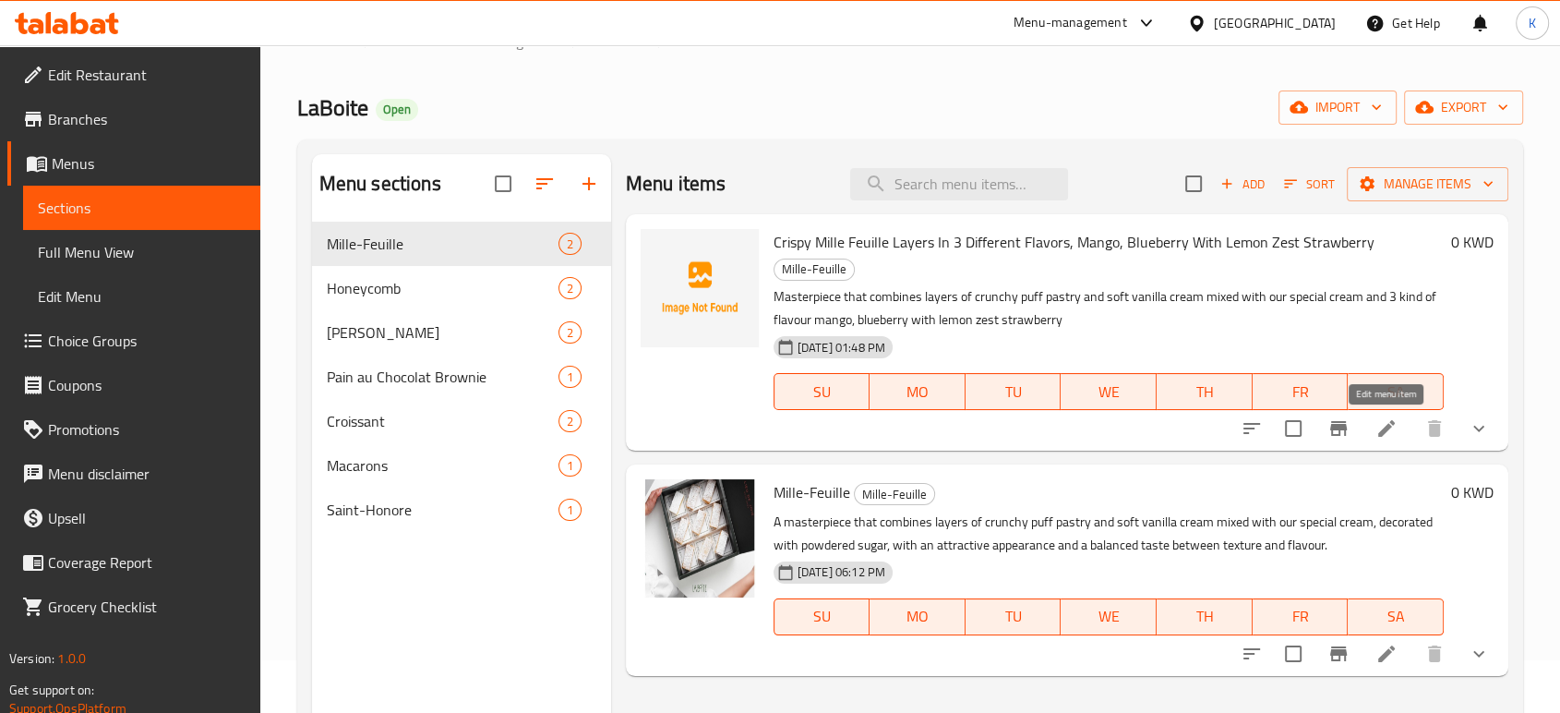
click at [1381, 434] on icon at bounding box center [1386, 428] width 17 height 17
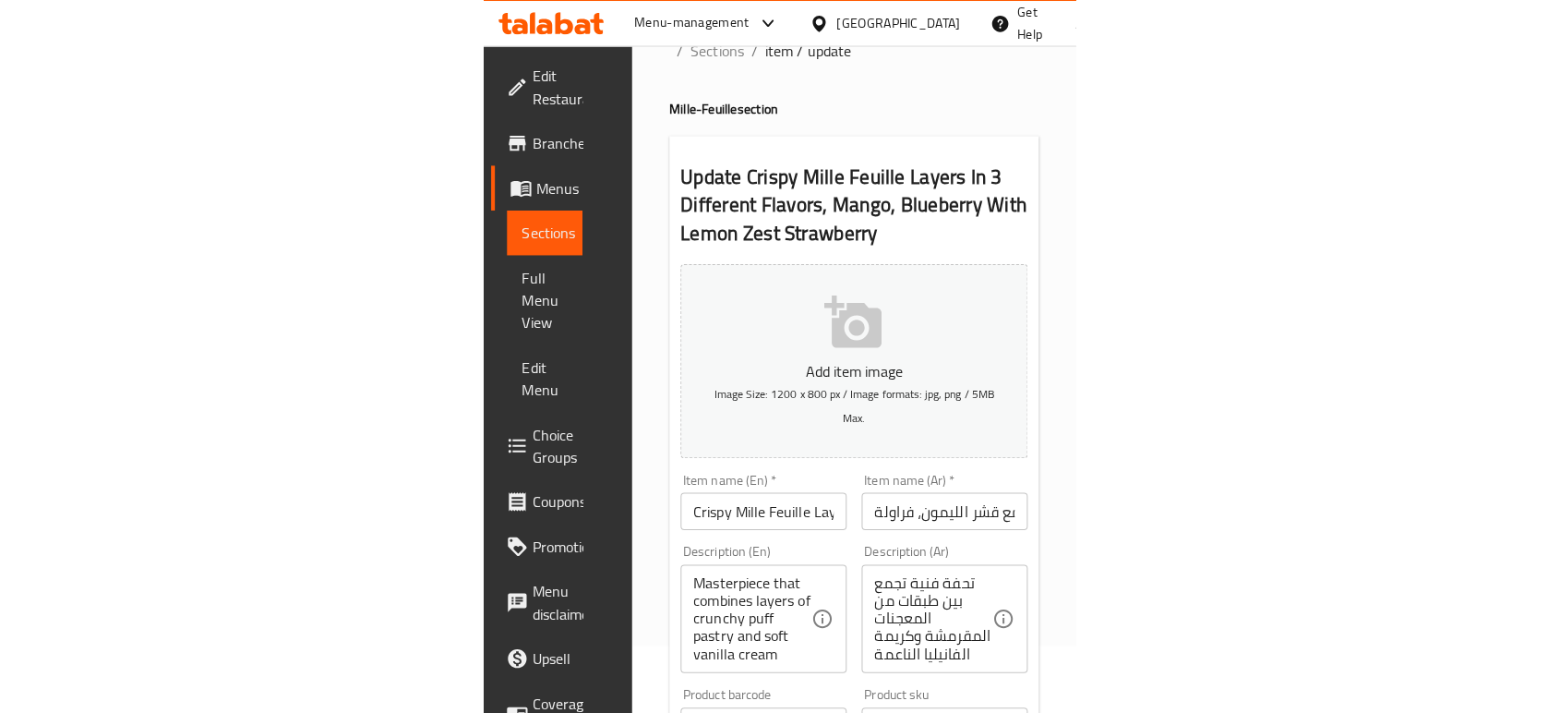
scroll to position [102, 0]
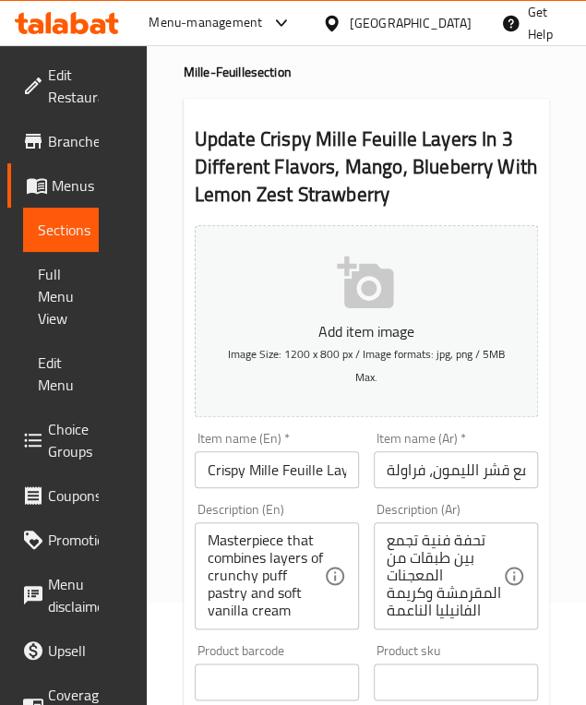
click at [359, 348] on span "Image Size: 1200 x 800 px / Image formats: jpg, png / 5MB Max." at bounding box center [366, 365] width 277 height 44
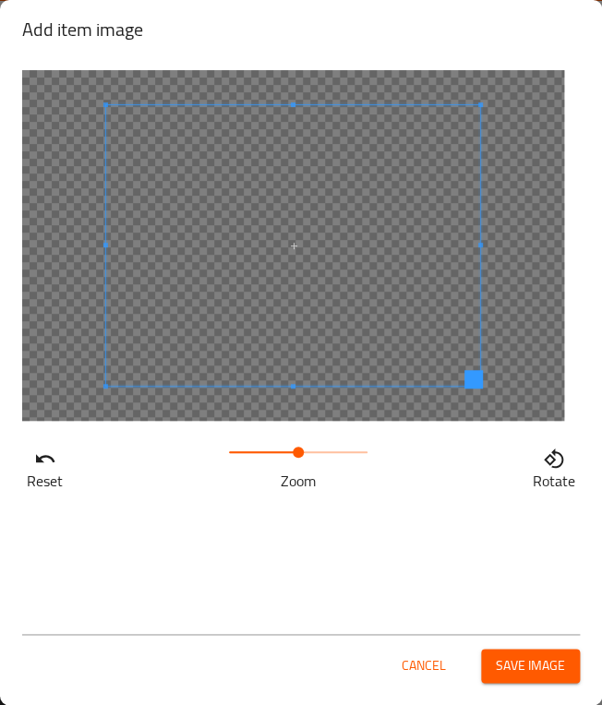
drag, startPoint x: 234, startPoint y: 456, endPoint x: 300, endPoint y: 450, distance: 65.8
click at [300, 450] on span at bounding box center [298, 452] width 11 height 11
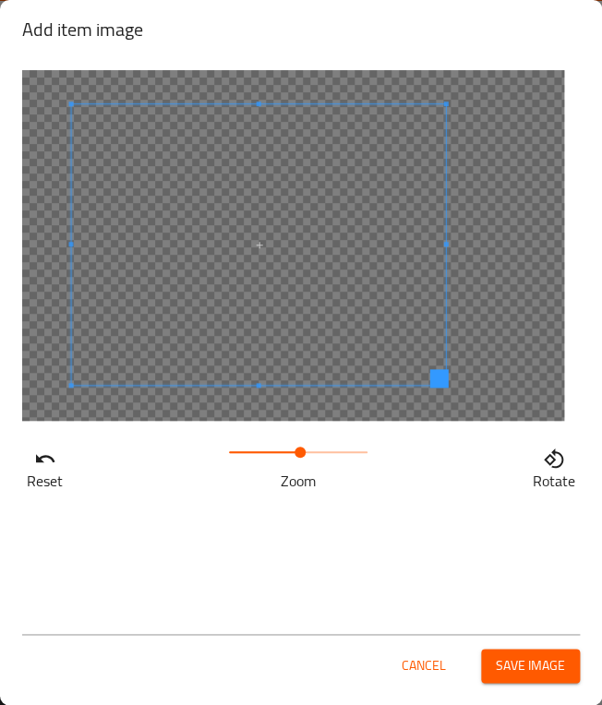
click at [246, 294] on span at bounding box center [259, 244] width 374 height 281
drag, startPoint x: 300, startPoint y: 459, endPoint x: 322, endPoint y: 456, distance: 22.3
click at [322, 456] on span at bounding box center [322, 452] width 11 height 11
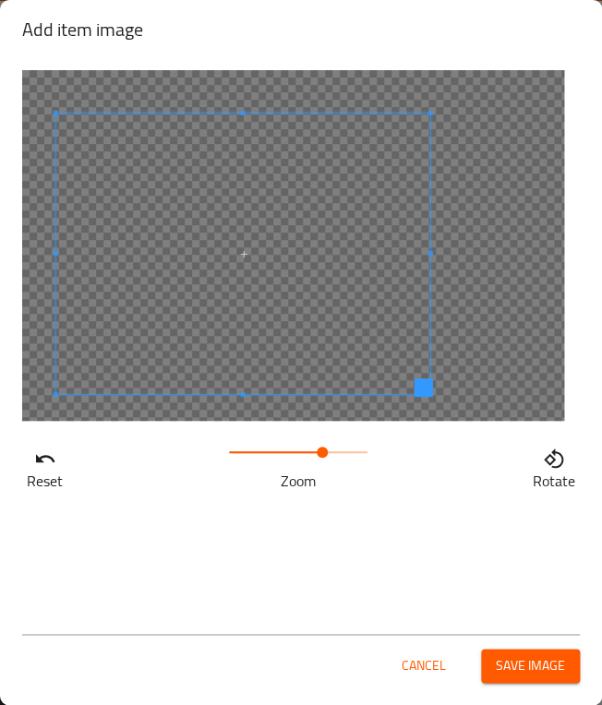
click at [246, 309] on span at bounding box center [243, 254] width 374 height 281
drag, startPoint x: 319, startPoint y: 453, endPoint x: 355, endPoint y: 451, distance: 36.0
click at [355, 451] on span at bounding box center [351, 452] width 11 height 11
click at [547, 463] on icon "button" at bounding box center [554, 459] width 22 height 22
click at [550, 463] on icon "button" at bounding box center [554, 459] width 22 height 22
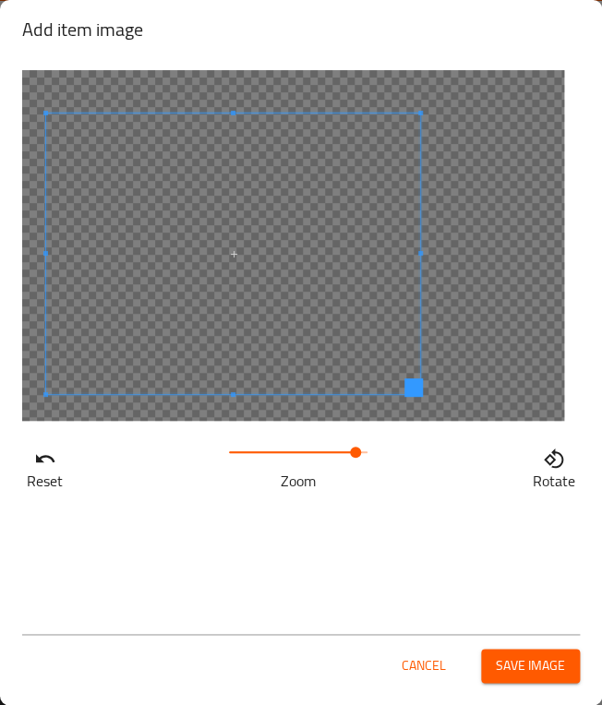
click at [271, 322] on span at bounding box center [233, 254] width 374 height 281
click at [546, 462] on icon "button" at bounding box center [554, 459] width 22 height 22
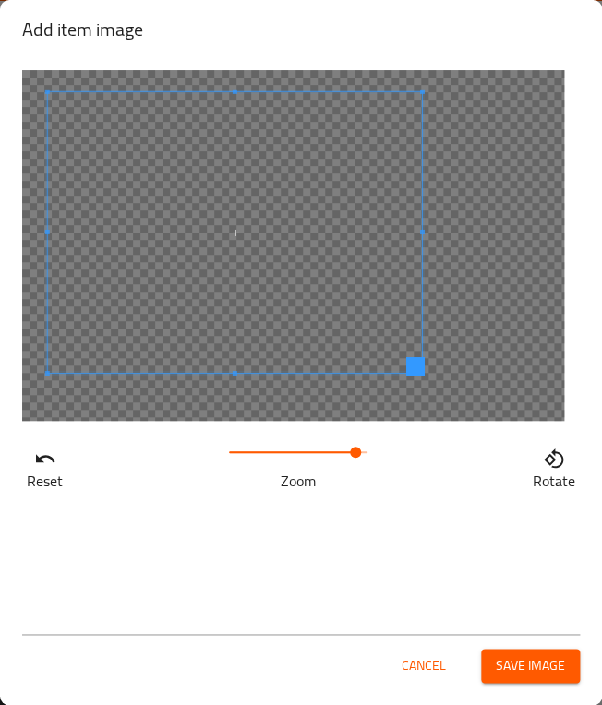
click at [295, 261] on span at bounding box center [235, 232] width 374 height 281
click at [545, 663] on span "Save image" at bounding box center [530, 665] width 69 height 23
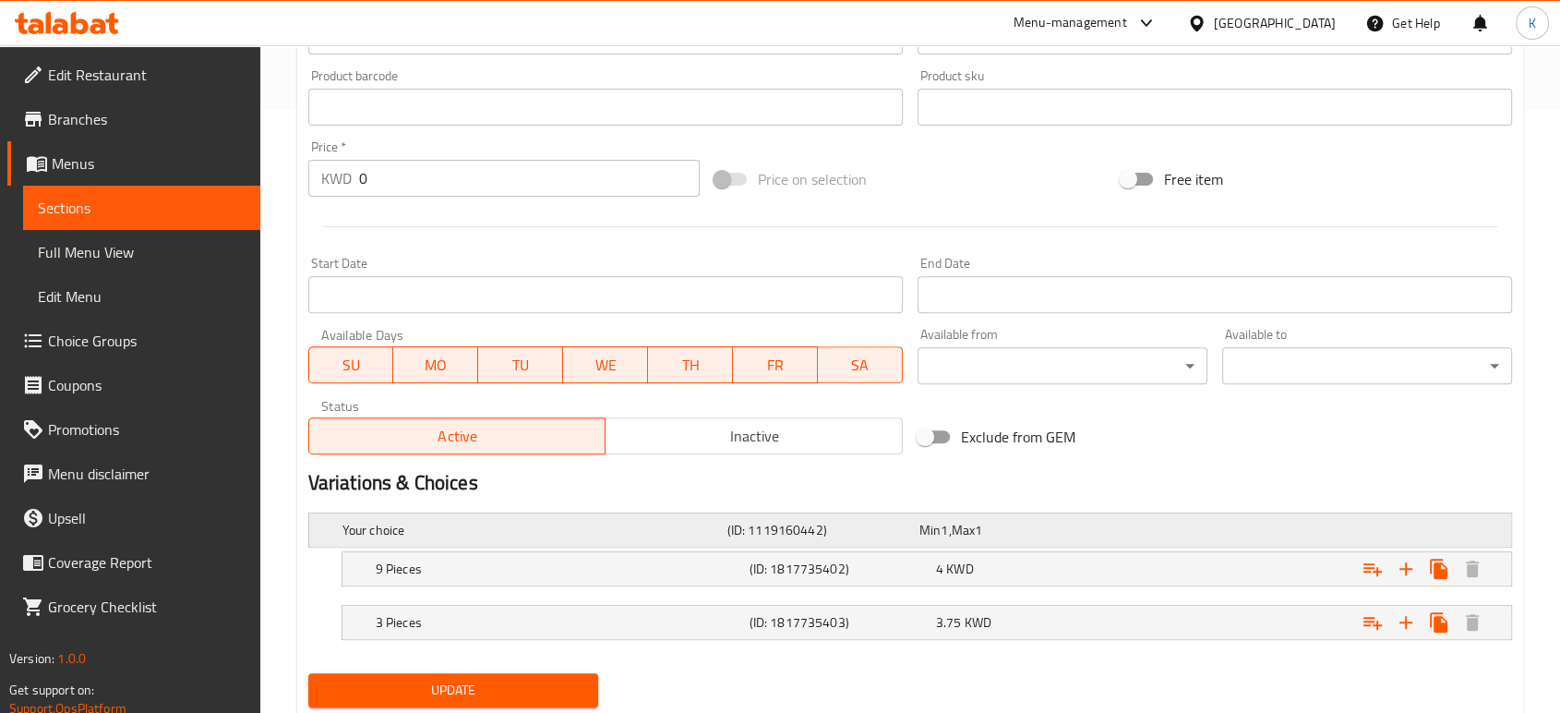
scroll to position [658, 0]
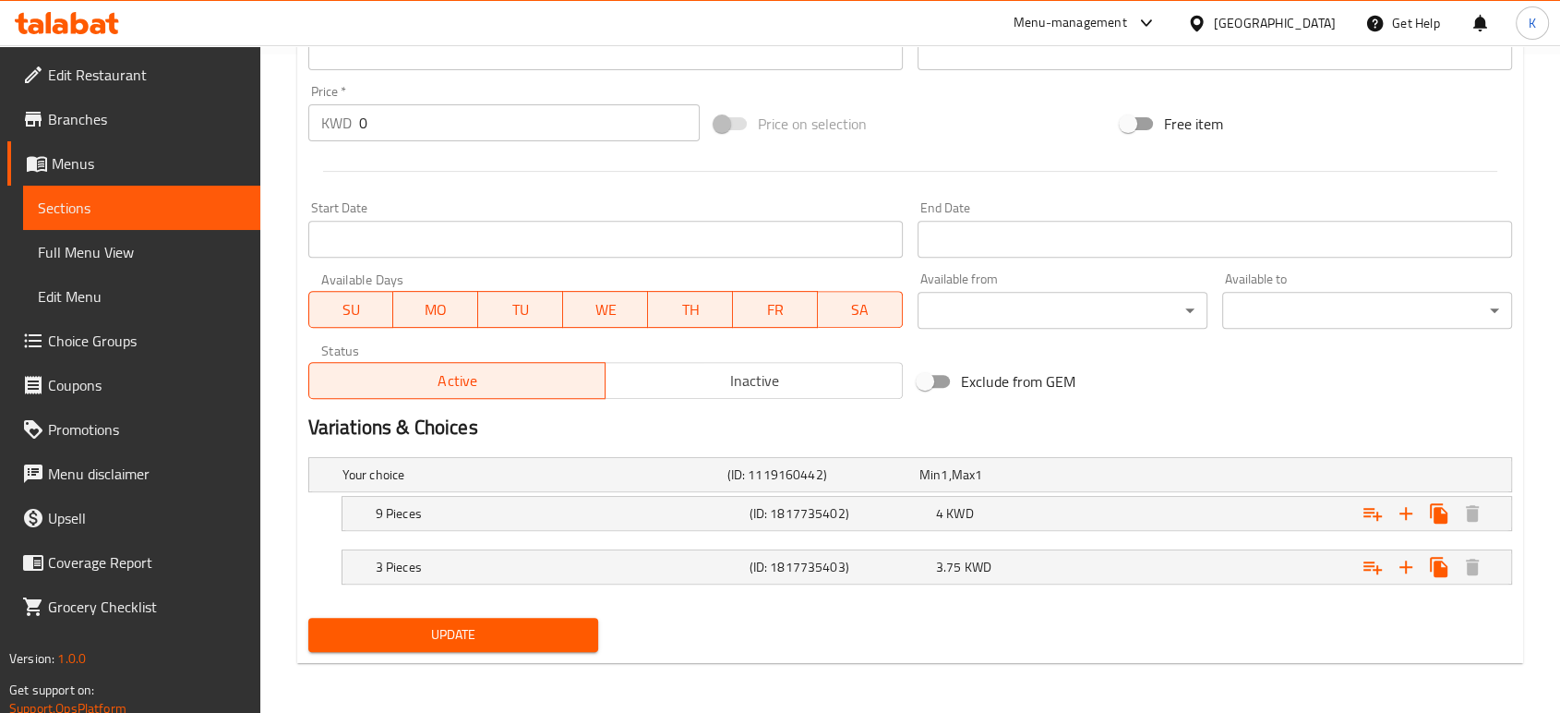
click at [525, 643] on span "Update" at bounding box center [453, 634] width 260 height 23
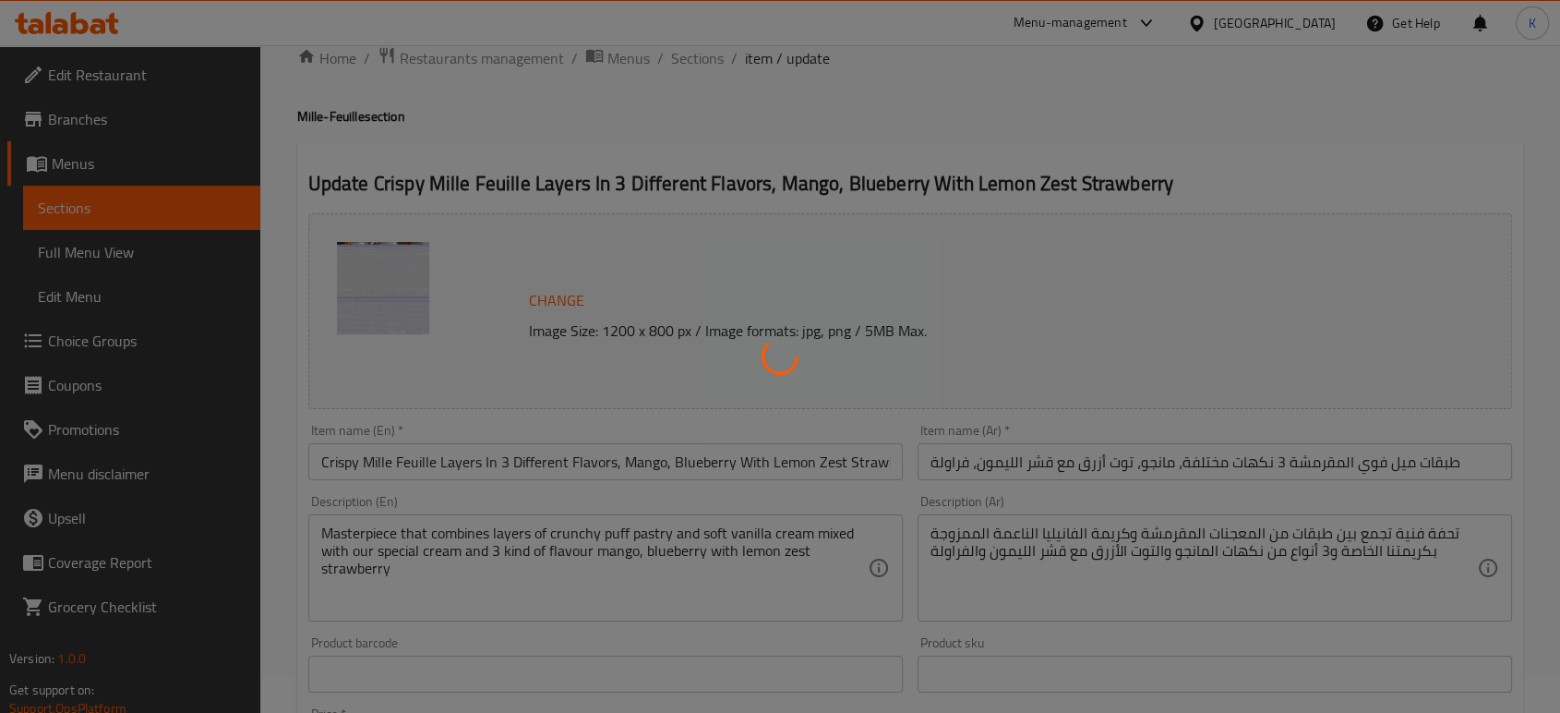
scroll to position [0, 0]
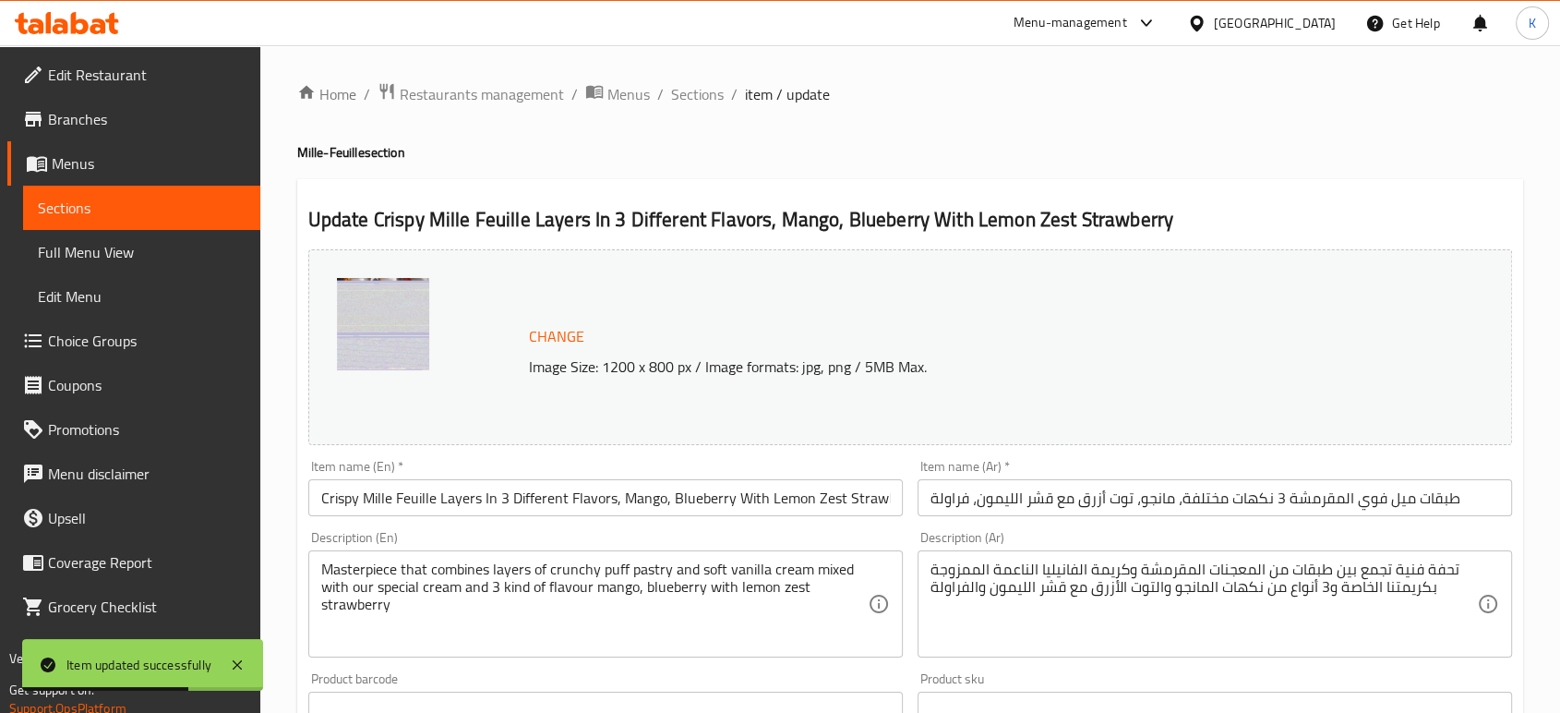
click at [118, 159] on span "Menus" at bounding box center [149, 163] width 194 height 22
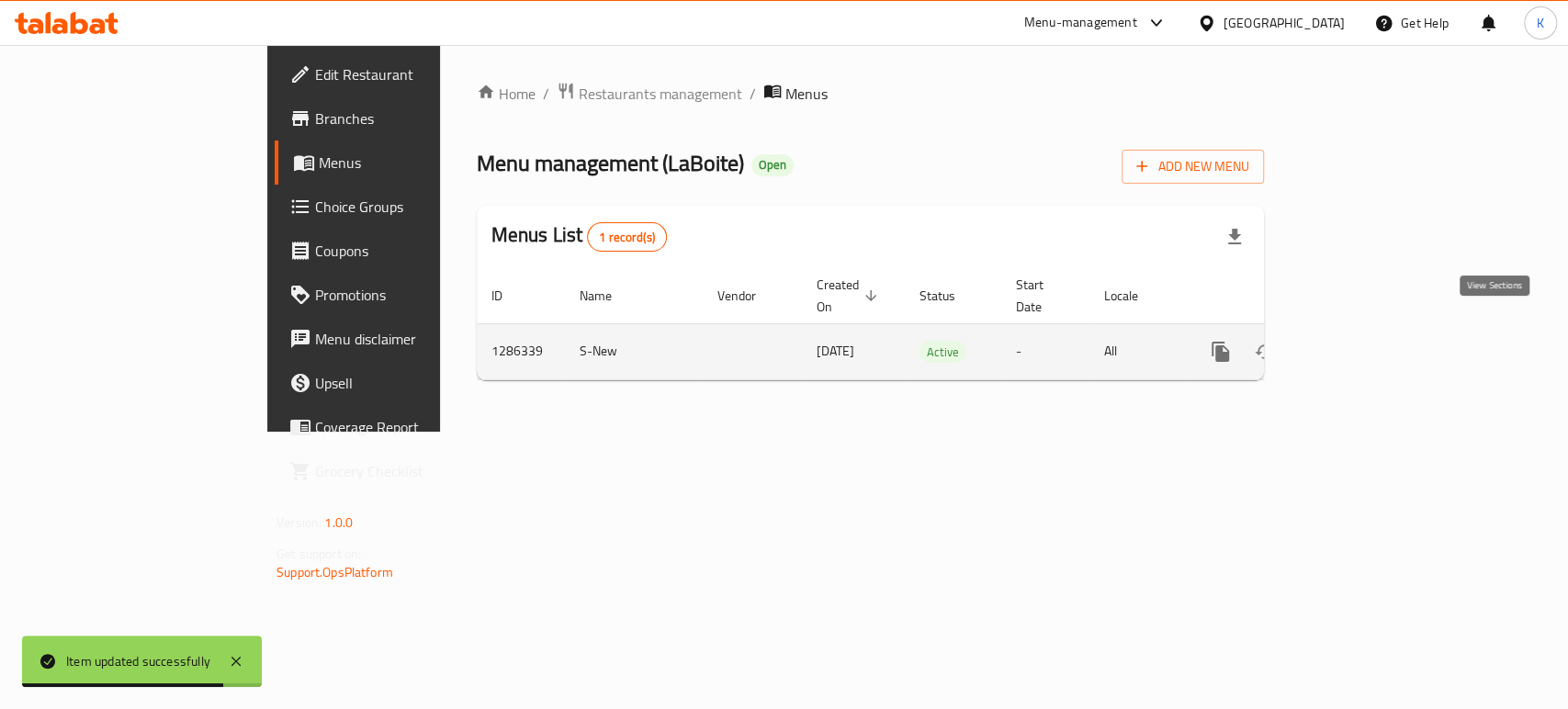
click at [1364, 340] on icon "enhanced table" at bounding box center [1353, 351] width 22 height 22
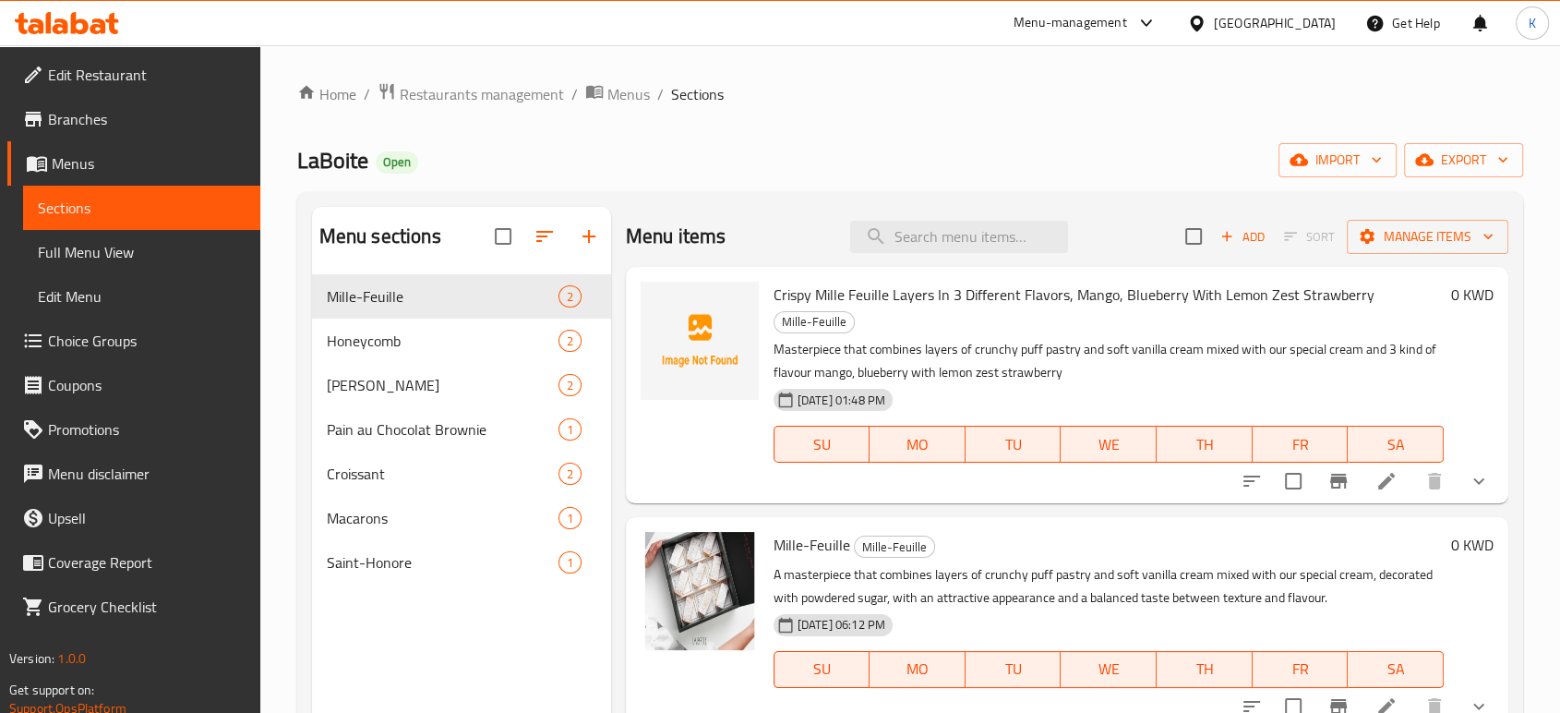
click at [1397, 477] on li at bounding box center [1387, 480] width 52 height 33
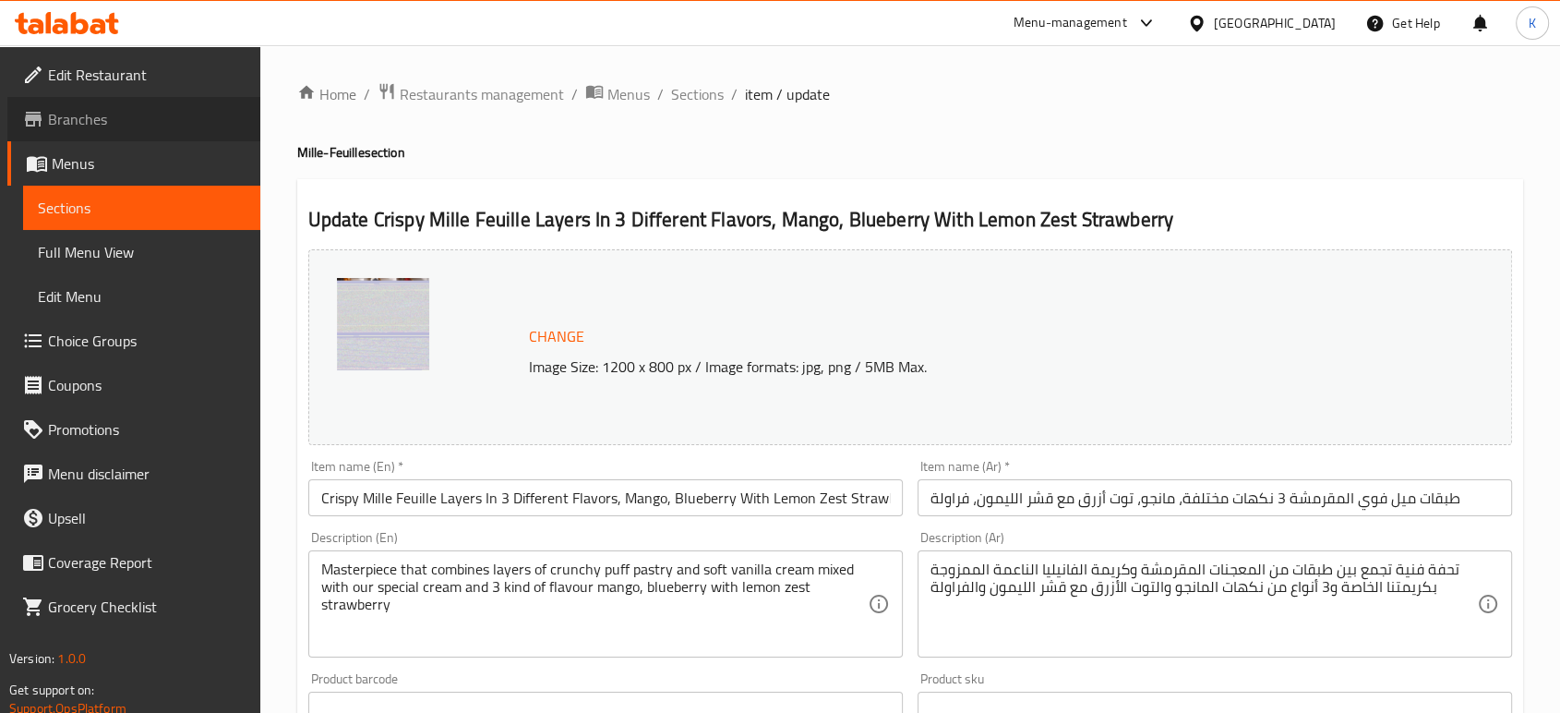
click at [109, 108] on span "Branches" at bounding box center [147, 119] width 198 height 22
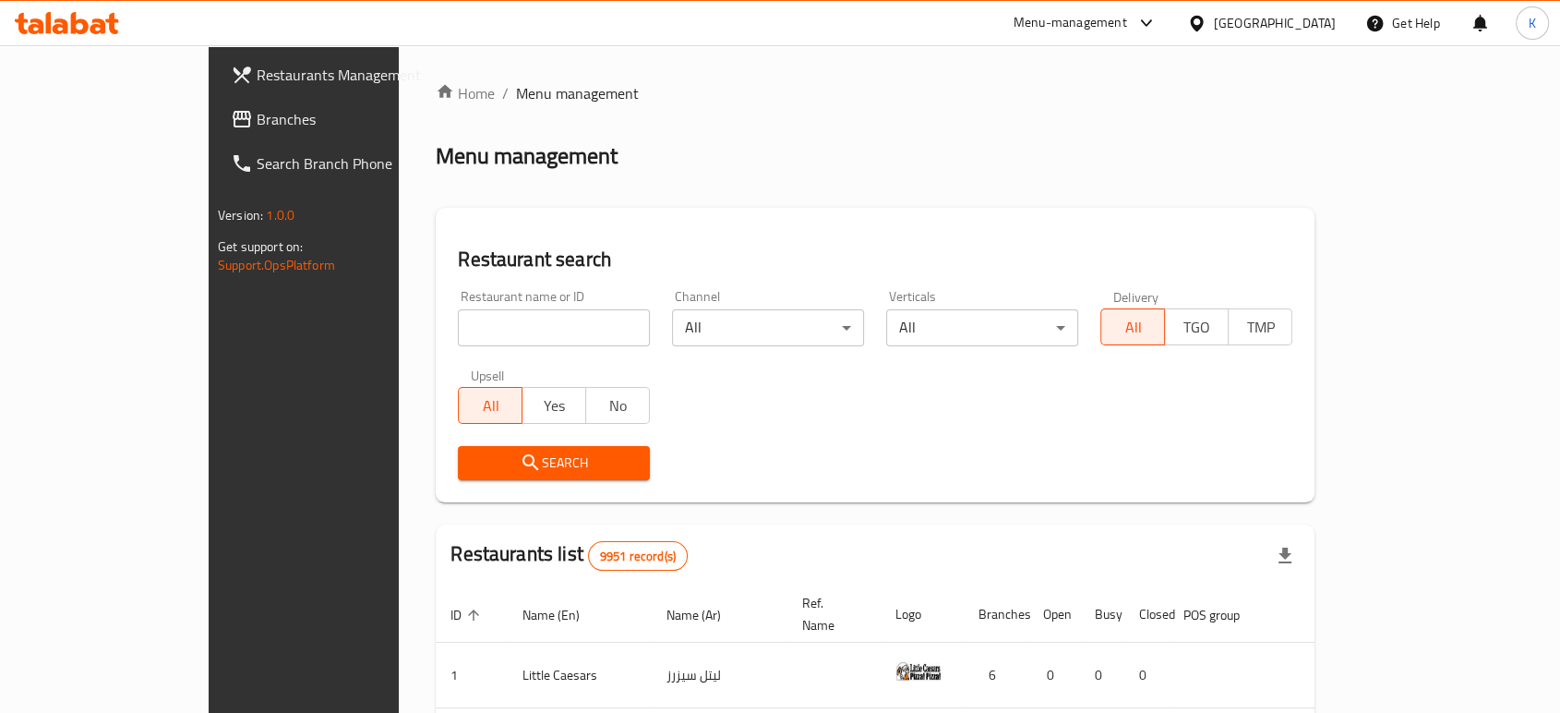
drag, startPoint x: 540, startPoint y: 327, endPoint x: 530, endPoint y: 305, distance: 24.4
click at [536, 323] on input "search" at bounding box center [554, 327] width 192 height 37
paste input "LaBoite"
type input "LaBoite"
click at [495, 467] on span "Search" at bounding box center [554, 462] width 162 height 23
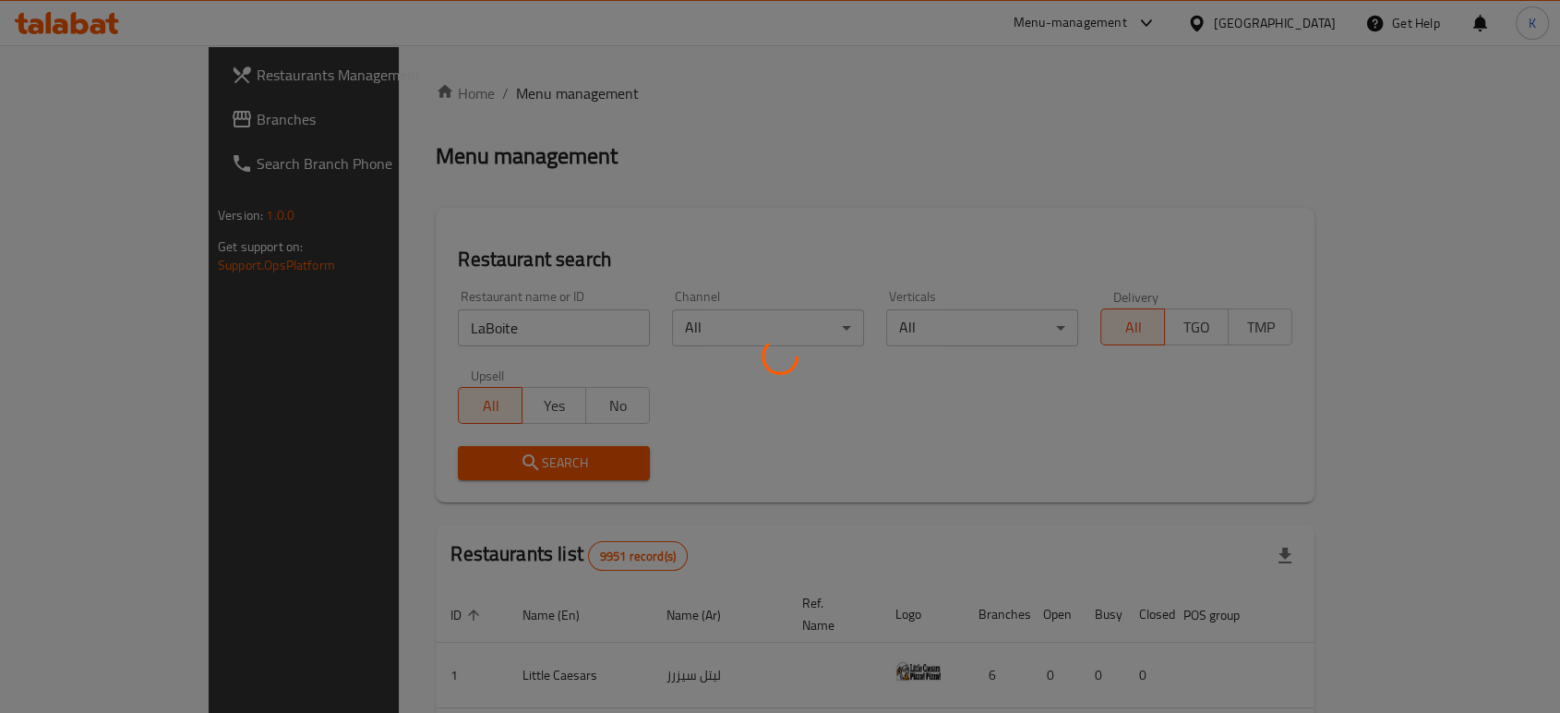
click at [495, 464] on div at bounding box center [780, 356] width 1560 height 713
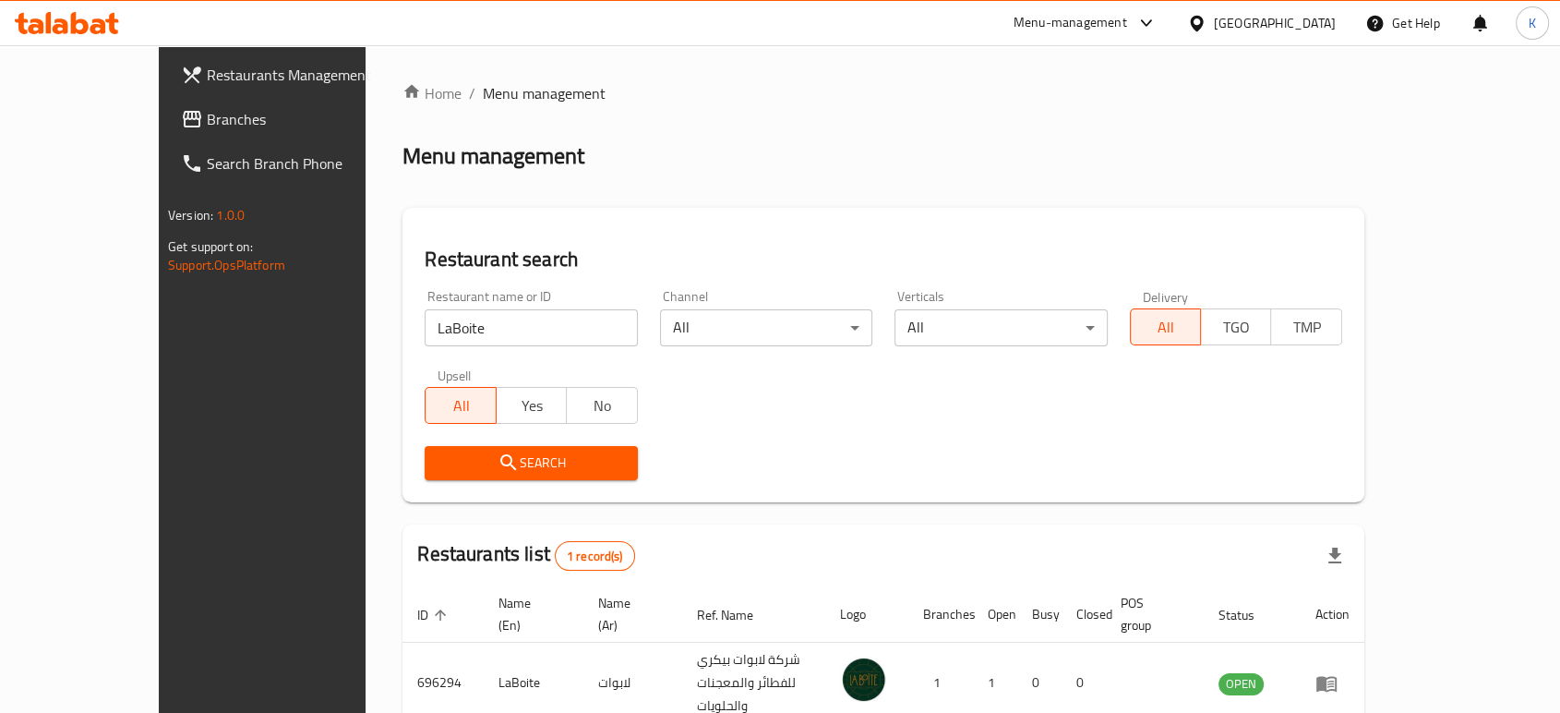
click at [519, 464] on div at bounding box center [780, 356] width 1560 height 713
click at [519, 464] on span "Search" at bounding box center [530, 462] width 183 height 23
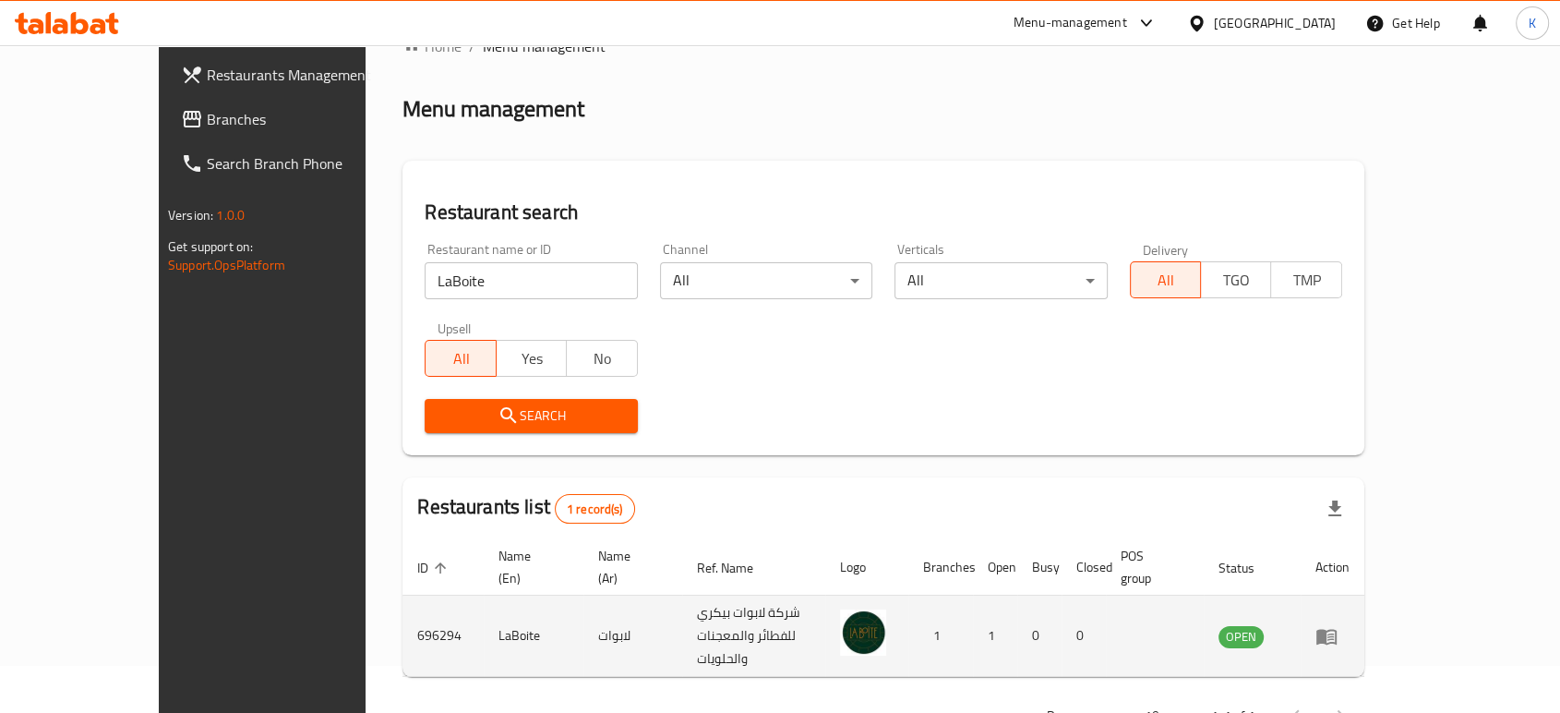
scroll to position [74, 0]
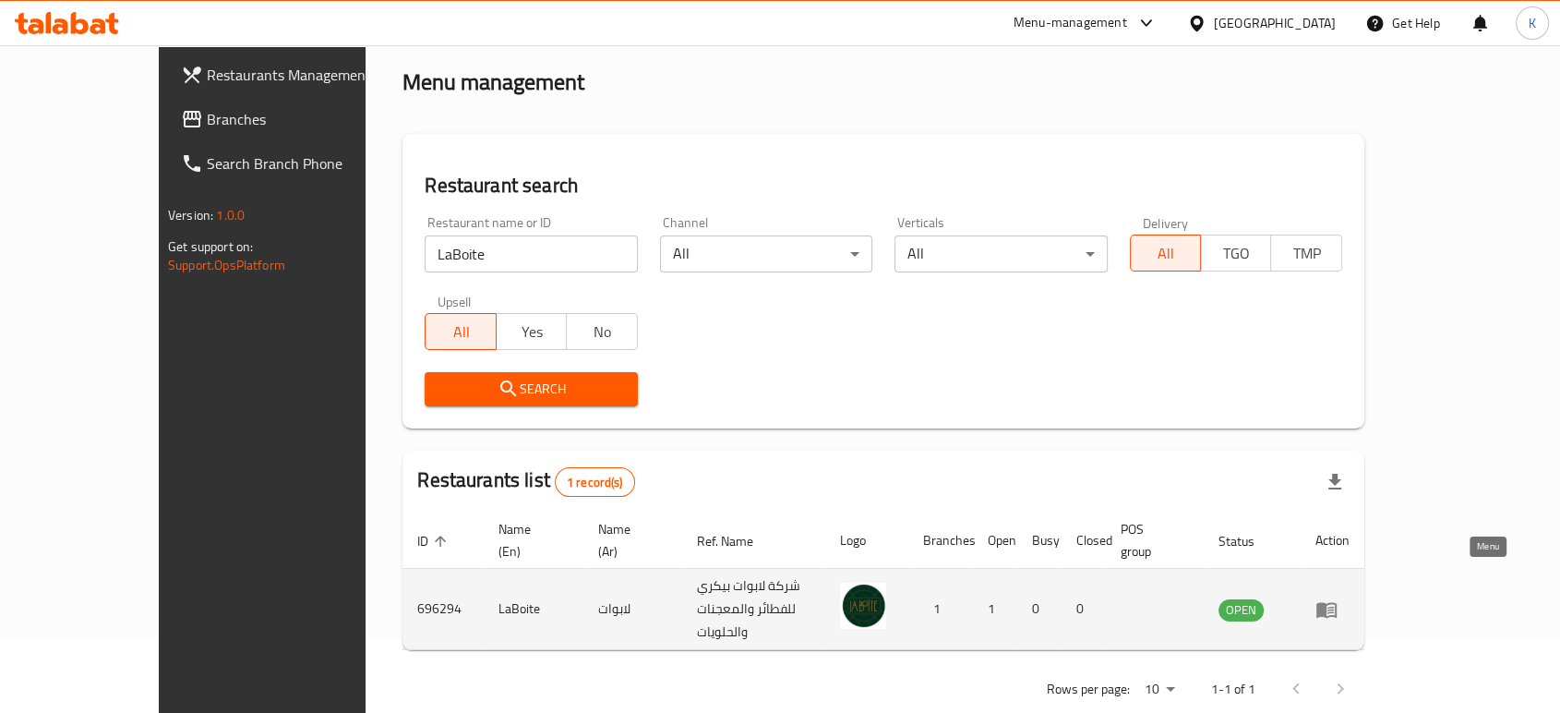
click at [1349, 598] on link "enhanced table" at bounding box center [1332, 609] width 34 height 22
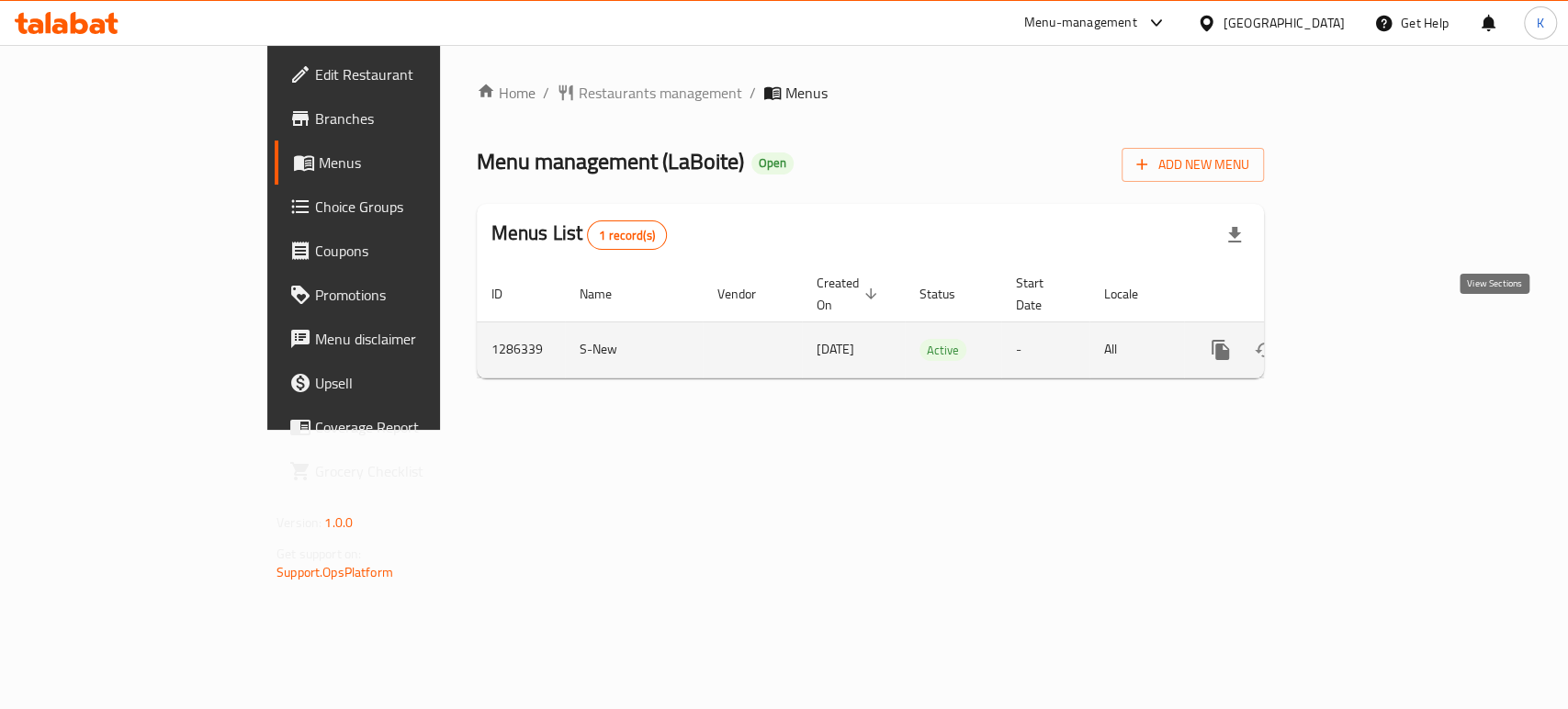
click at [1364, 339] on icon "enhanced table" at bounding box center [1353, 350] width 22 height 22
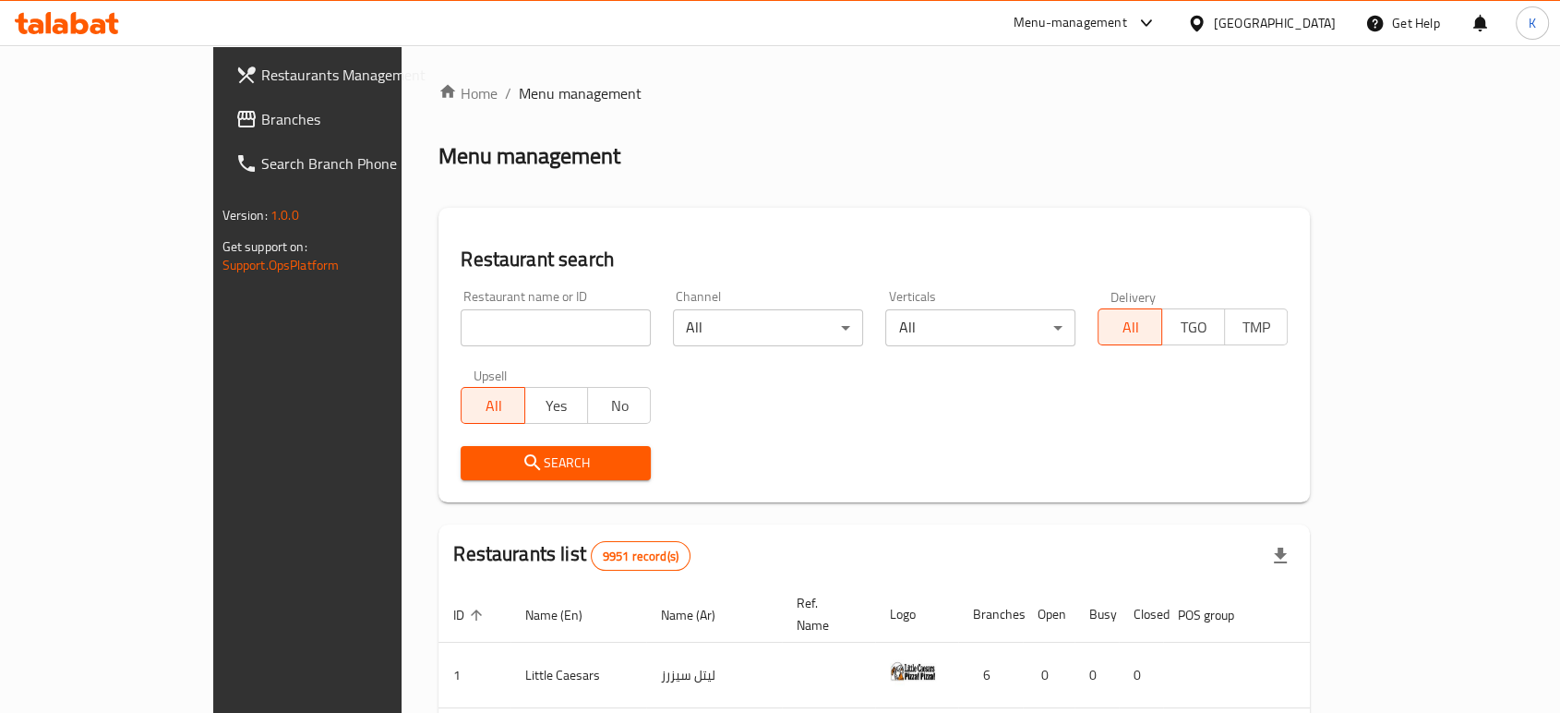
click at [498, 309] on input "search" at bounding box center [556, 327] width 190 height 37
type input "labiote"
click at [492, 463] on span "Search" at bounding box center [555, 462] width 161 height 23
click at [492, 463] on div at bounding box center [780, 356] width 1560 height 713
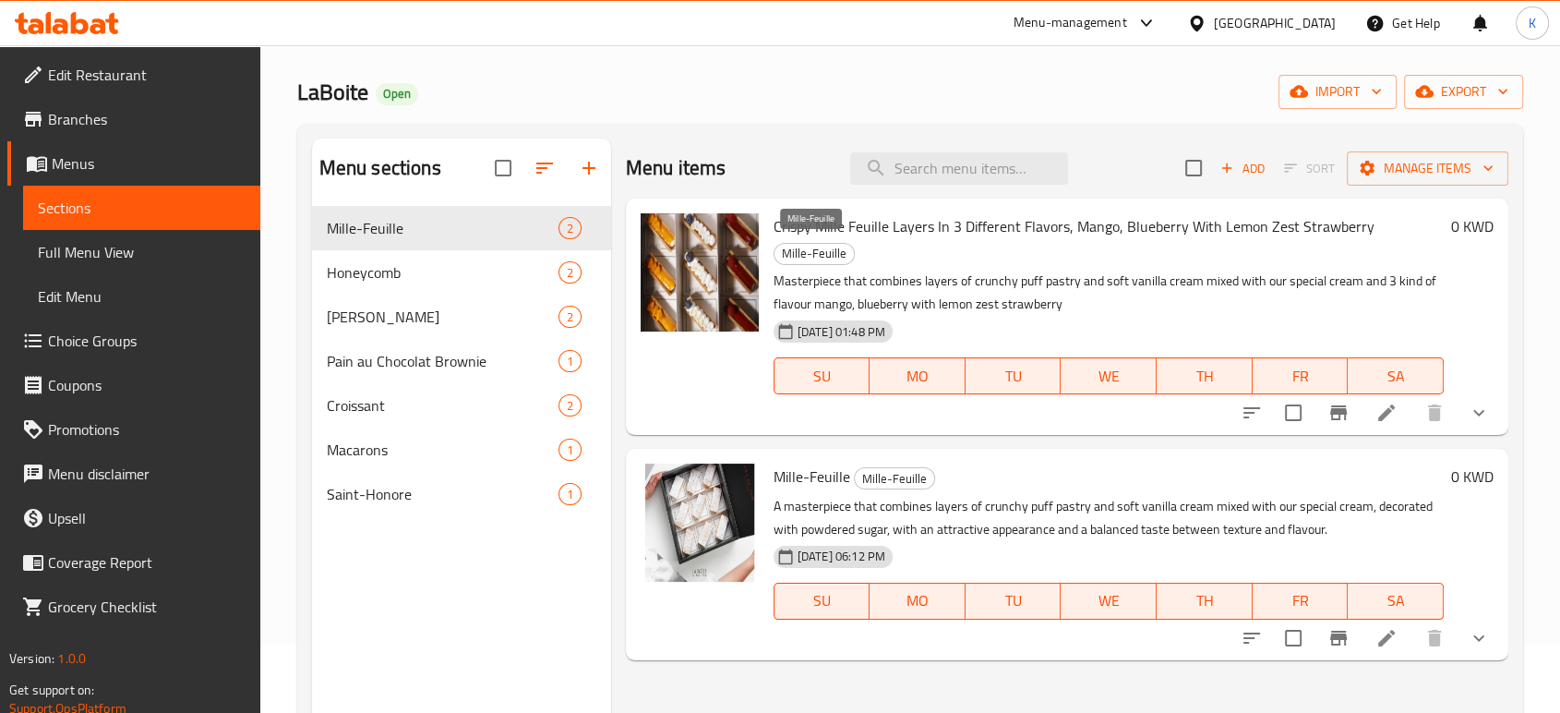
scroll to position [102, 0]
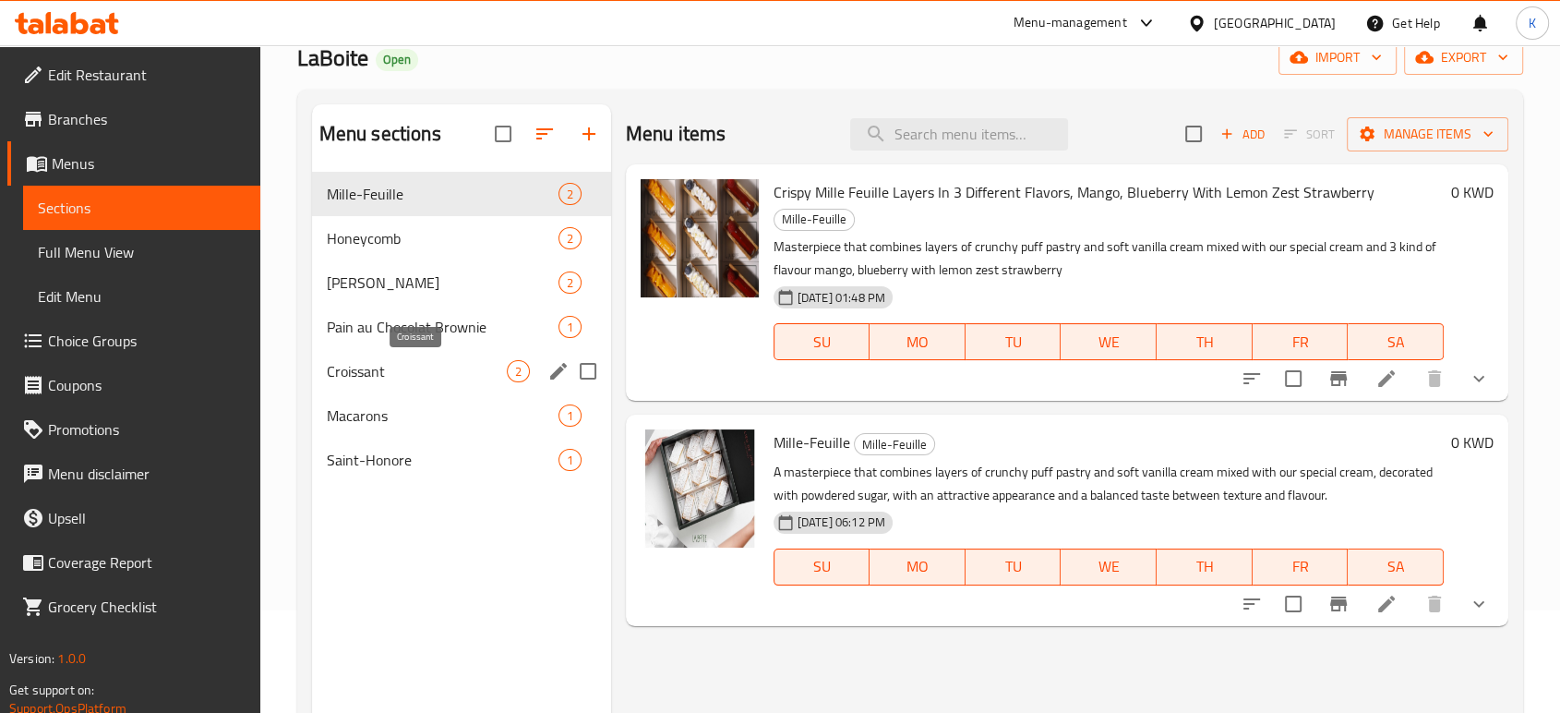
click at [405, 371] on span "Croissant" at bounding box center [417, 371] width 180 height 22
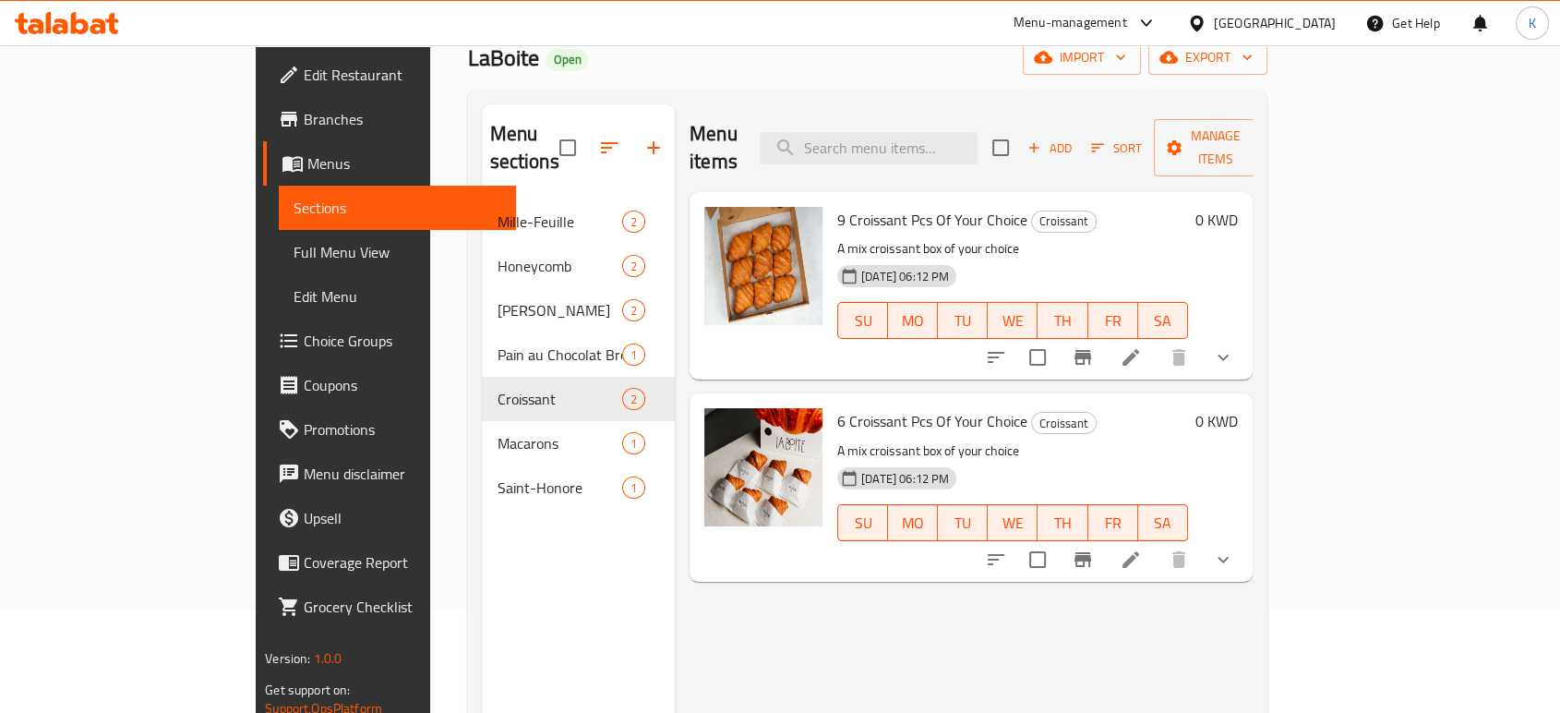
drag, startPoint x: 444, startPoint y: 565, endPoint x: 465, endPoint y: 408, distance: 158.3
click at [482, 564] on div "Menu sections Mille-Feuille 2 Honeycomb 2 Eid Mubarak 2 Pain au Chocolat Browni…" at bounding box center [578, 460] width 193 height 713
click at [642, 137] on icon "button" at bounding box center [653, 148] width 22 height 22
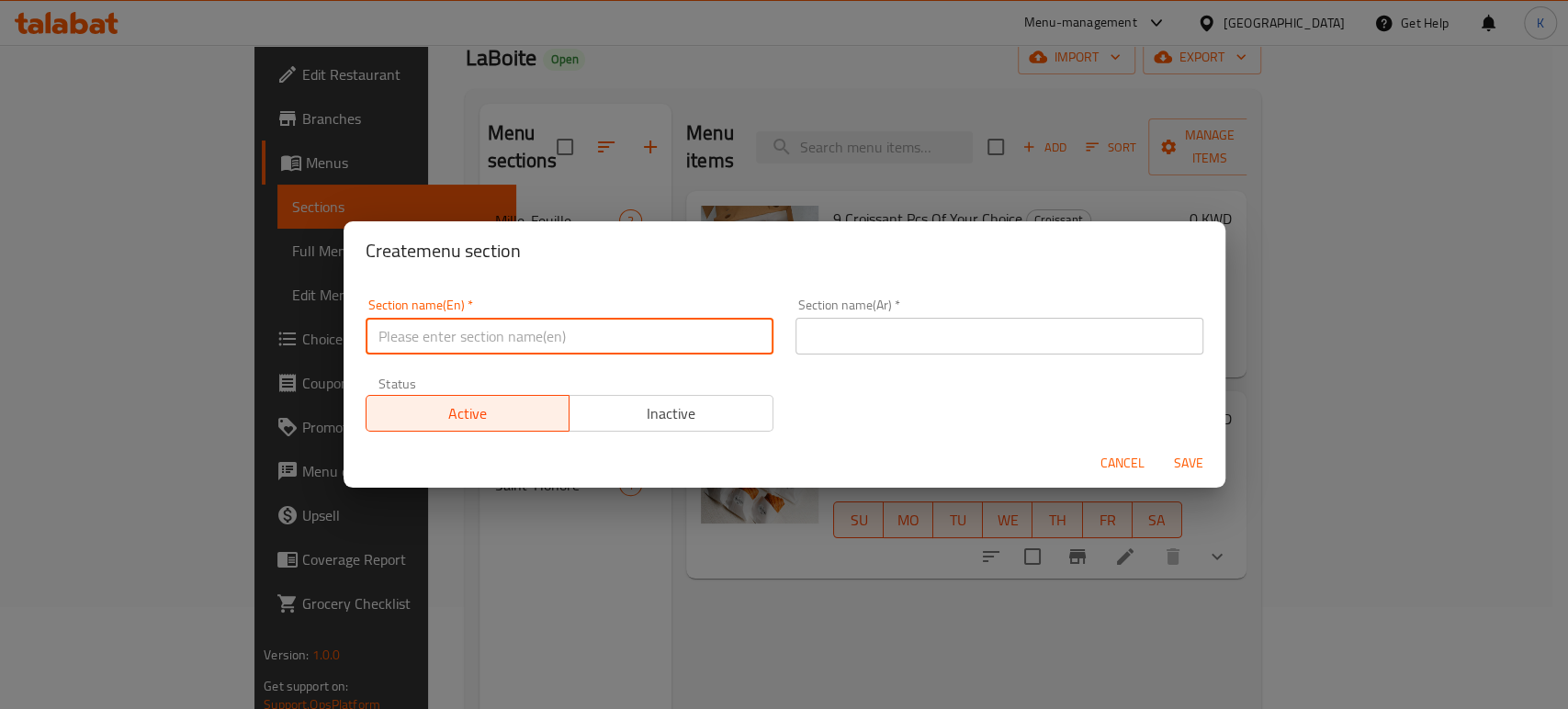
click at [500, 331] on input "text" at bounding box center [569, 335] width 408 height 37
type input "c"
type input "Coffee"
click at [894, 310] on div "Section name(Ar)   * Section name(Ar) *" at bounding box center [999, 326] width 408 height 56
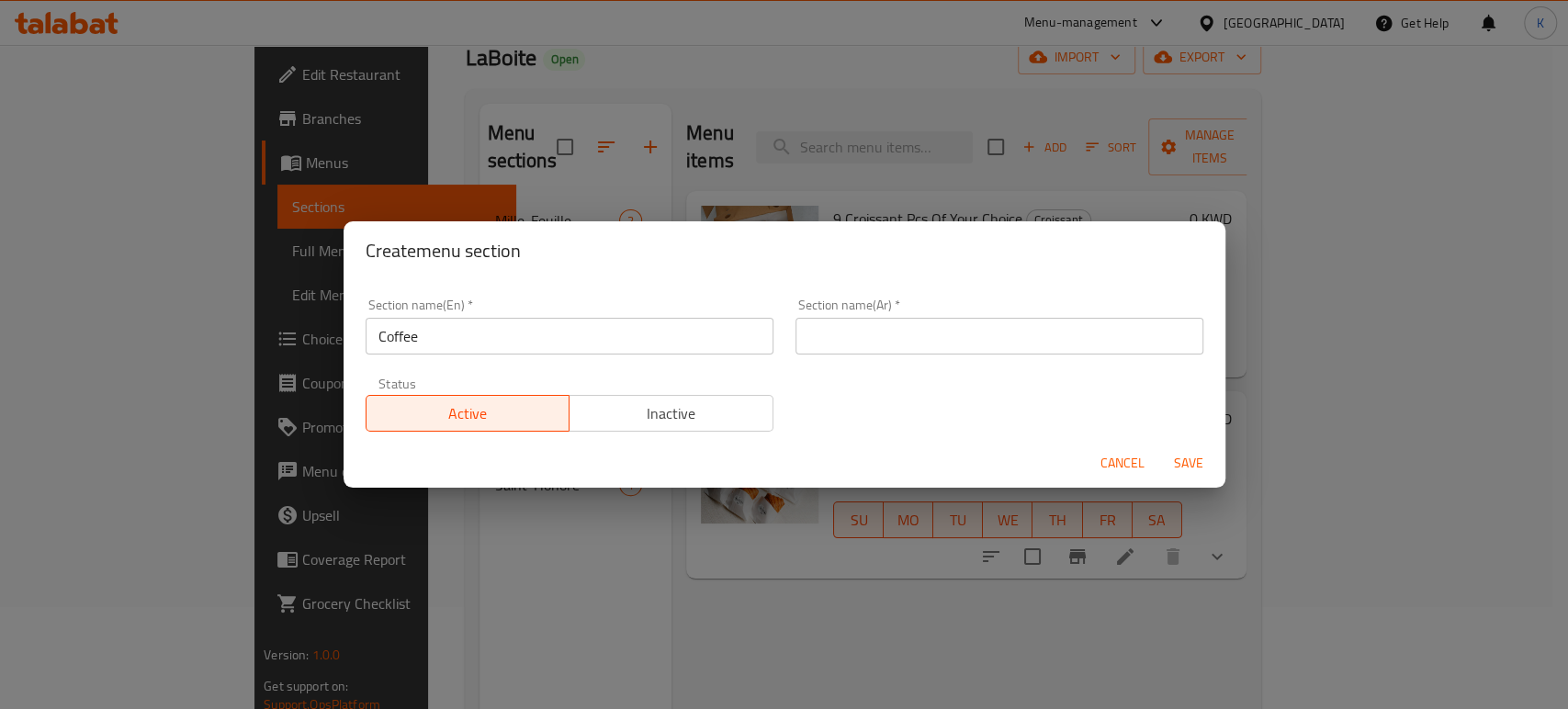
click at [888, 315] on div "Section name(Ar)   * Section name(Ar) *" at bounding box center [999, 326] width 408 height 56
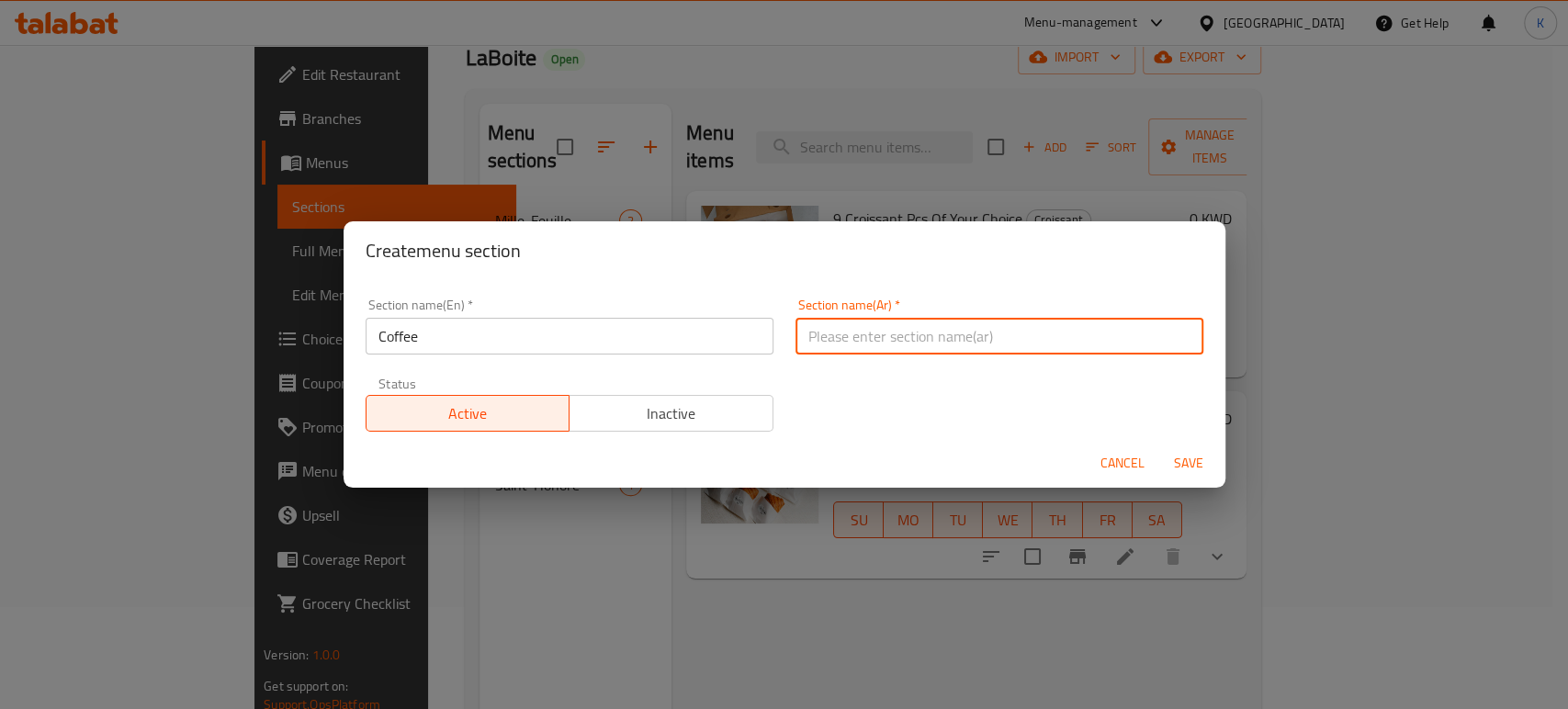
click at [885, 335] on input "text" at bounding box center [999, 335] width 408 height 37
type input "القهوة"
click at [1192, 464] on span "Save" at bounding box center [1188, 462] width 44 height 23
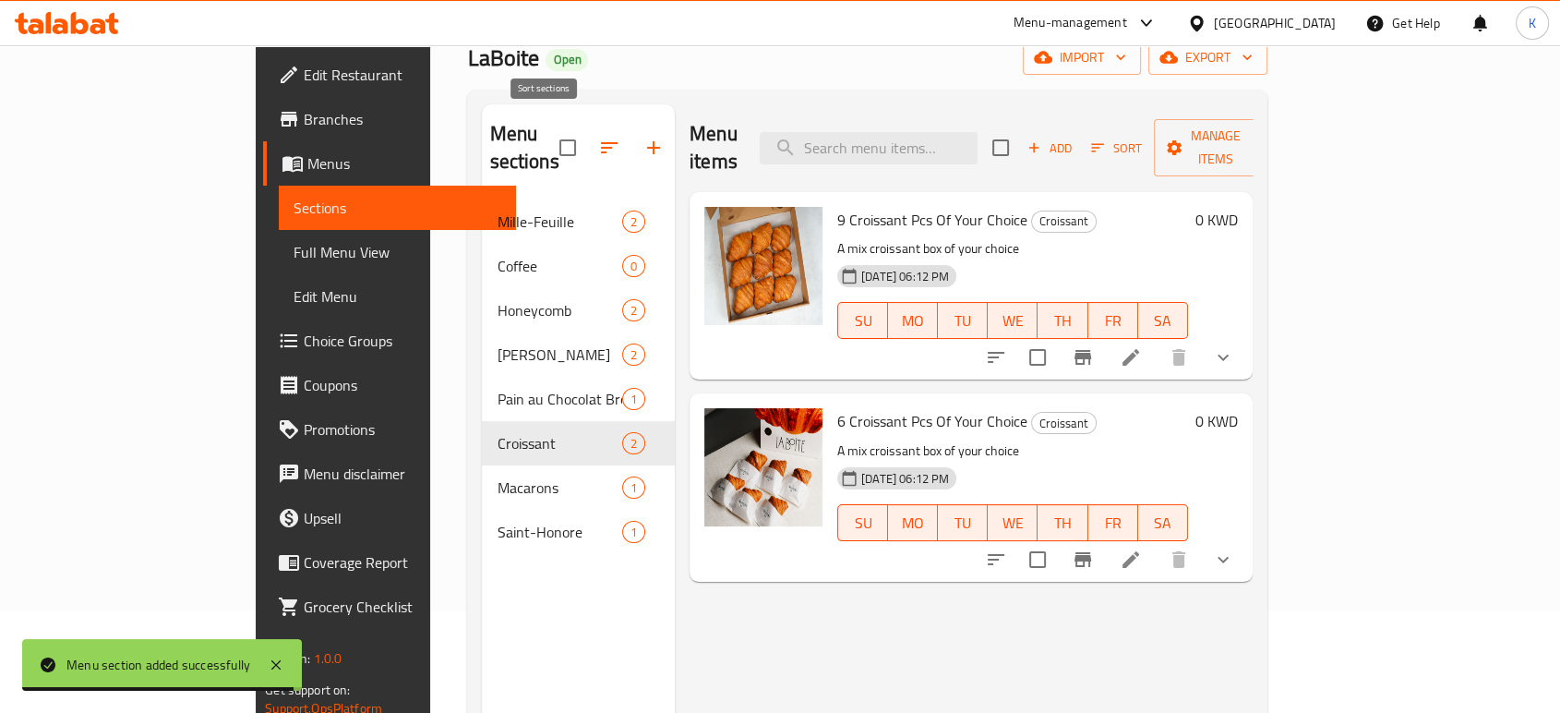
click at [598, 137] on icon "button" at bounding box center [609, 148] width 22 height 22
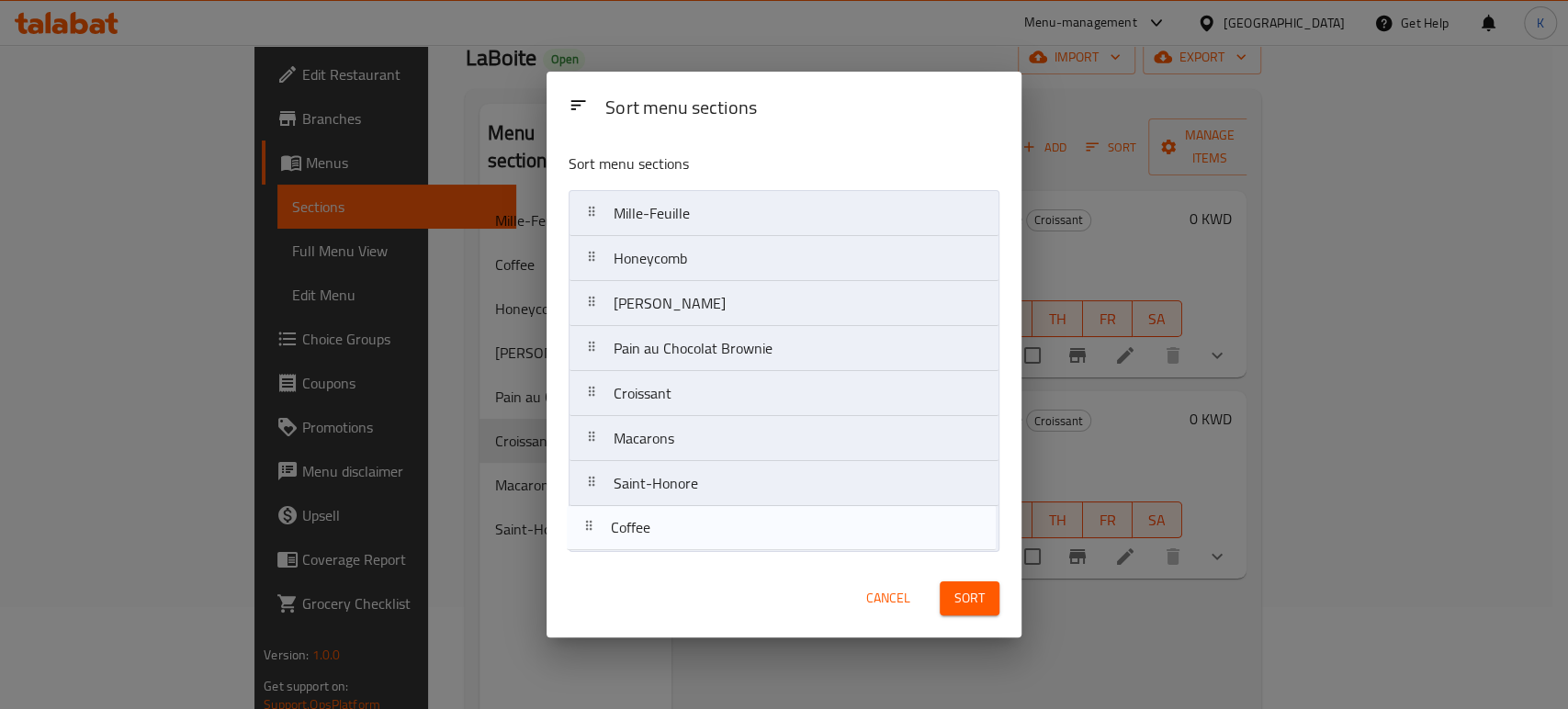
drag, startPoint x: 673, startPoint y: 266, endPoint x: 670, endPoint y: 542, distance: 276.0
click at [670, 542] on nav "Mille-Feuille Coffee Honeycomb Eid Mubarak Pain au Chocolat Brownie Croissant M…" at bounding box center [783, 371] width 431 height 362
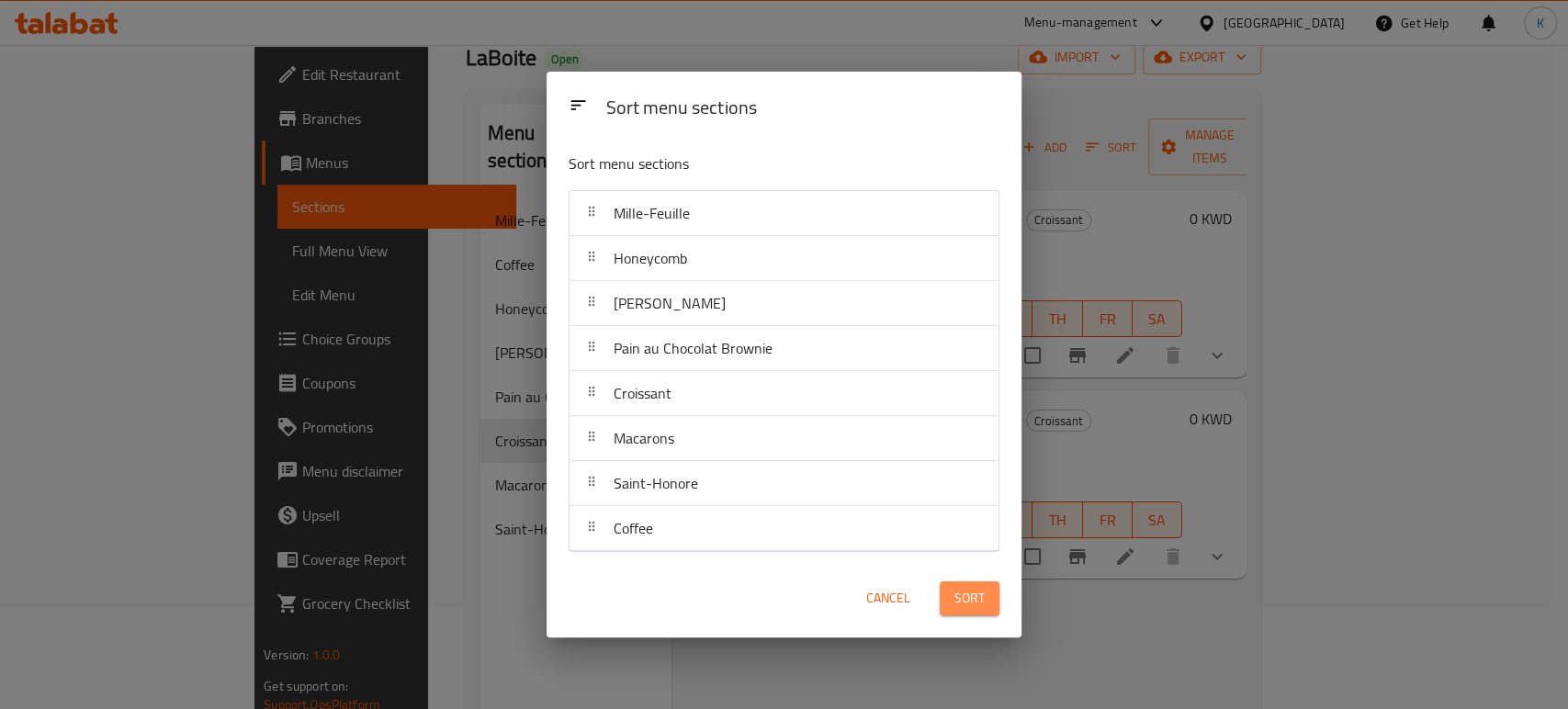
click at [962, 606] on span "Sort" at bounding box center [969, 598] width 30 height 23
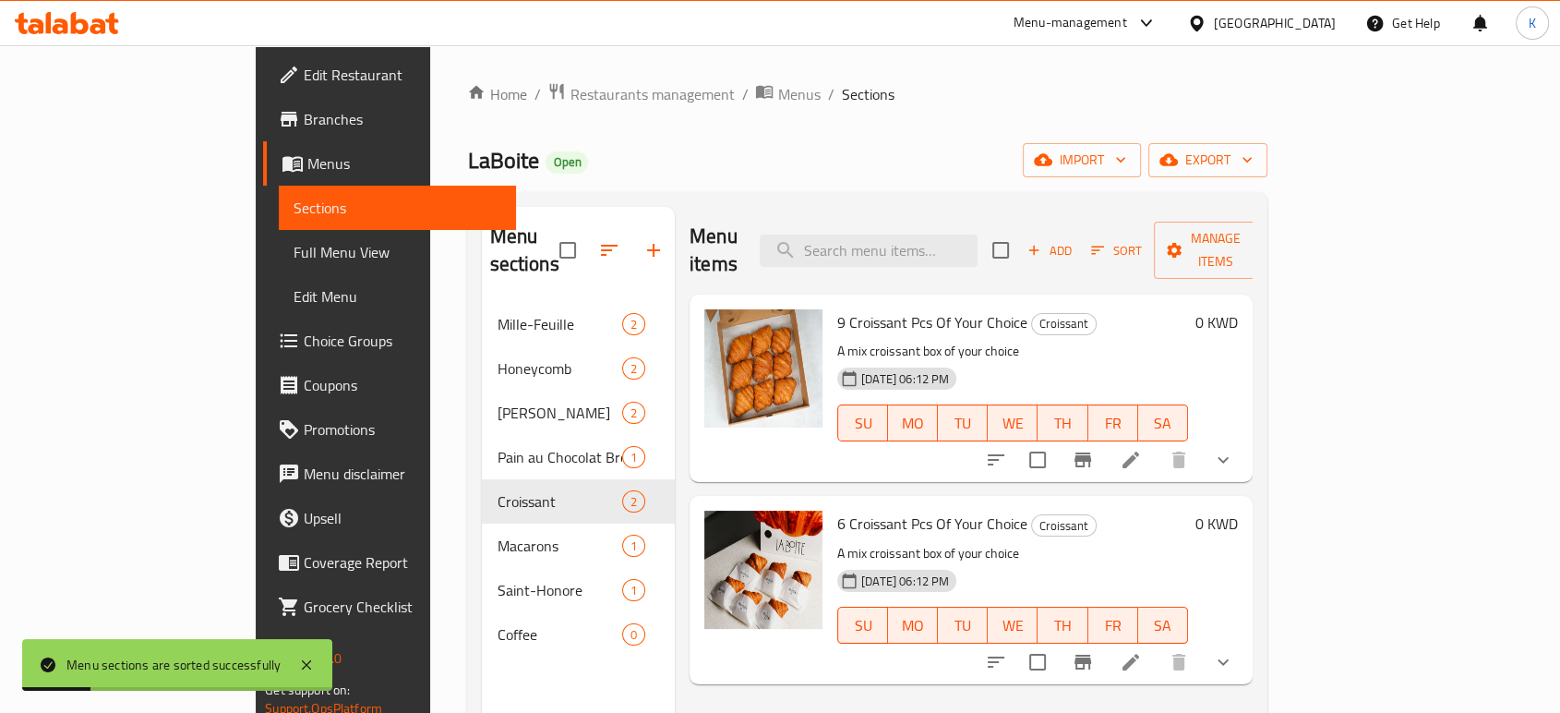
scroll to position [102, 0]
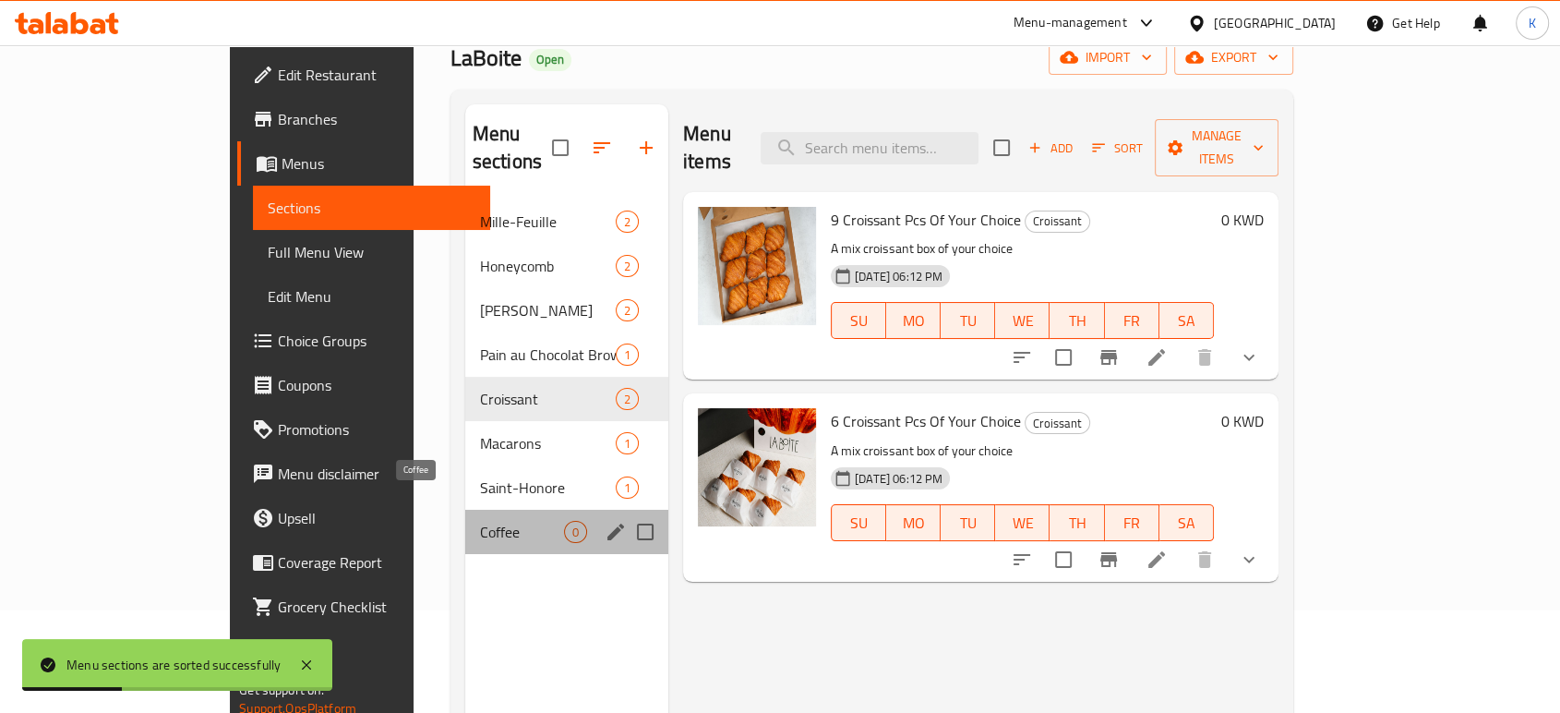
click at [480, 521] on span "Coffee" at bounding box center [522, 532] width 84 height 22
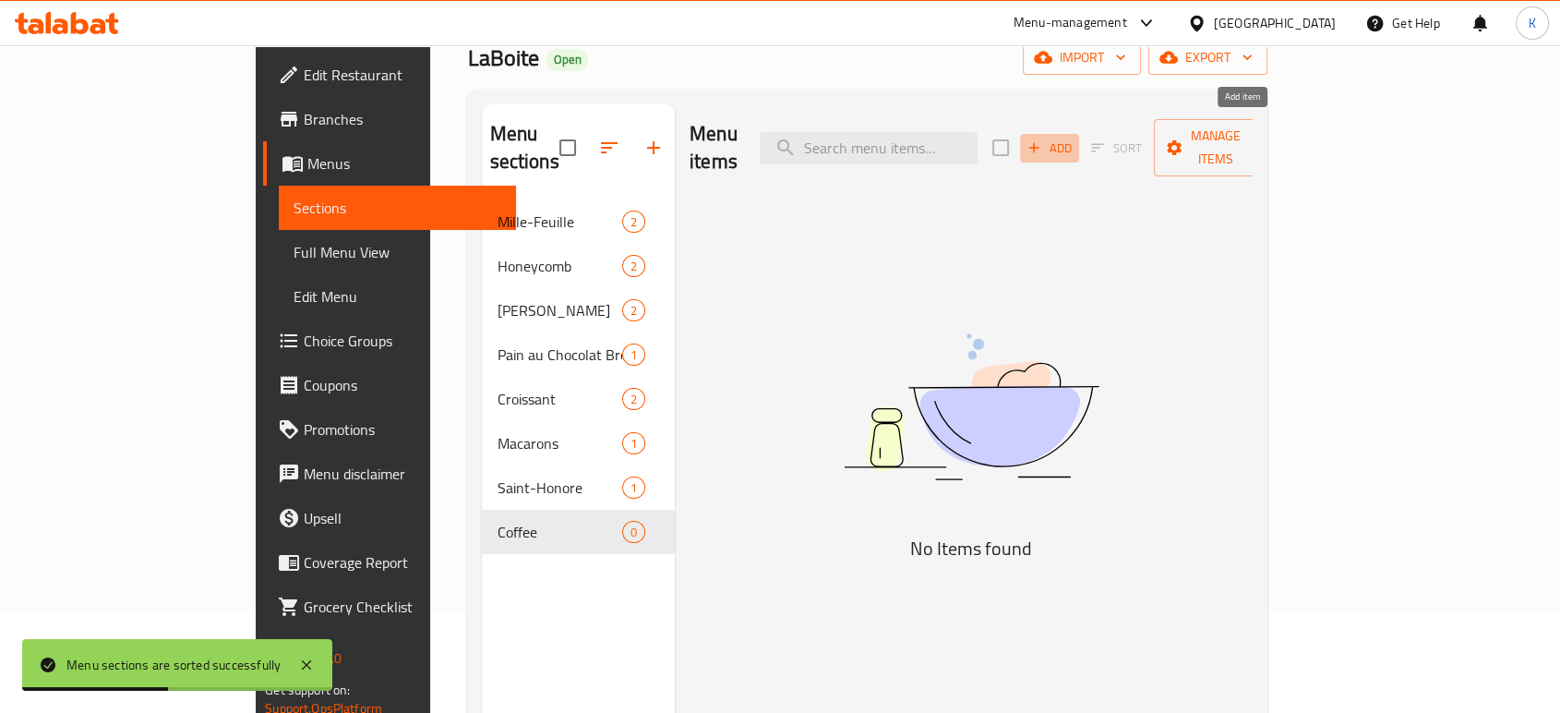
click at [1074, 138] on span "Add" at bounding box center [1050, 148] width 50 height 21
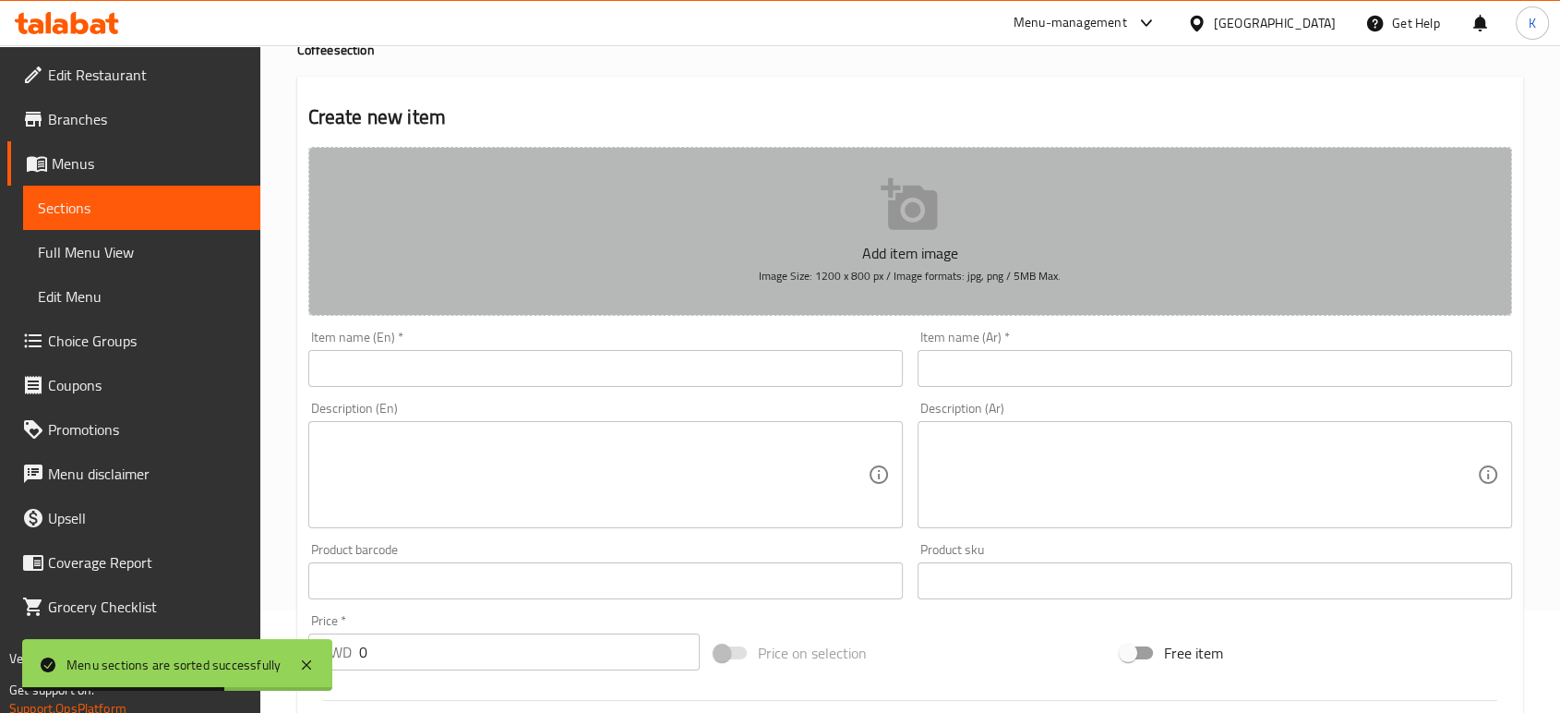
click at [863, 234] on button "Add item image Image Size: 1200 x 800 px / Image formats: jpg, png / 5MB Max." at bounding box center [910, 231] width 1204 height 169
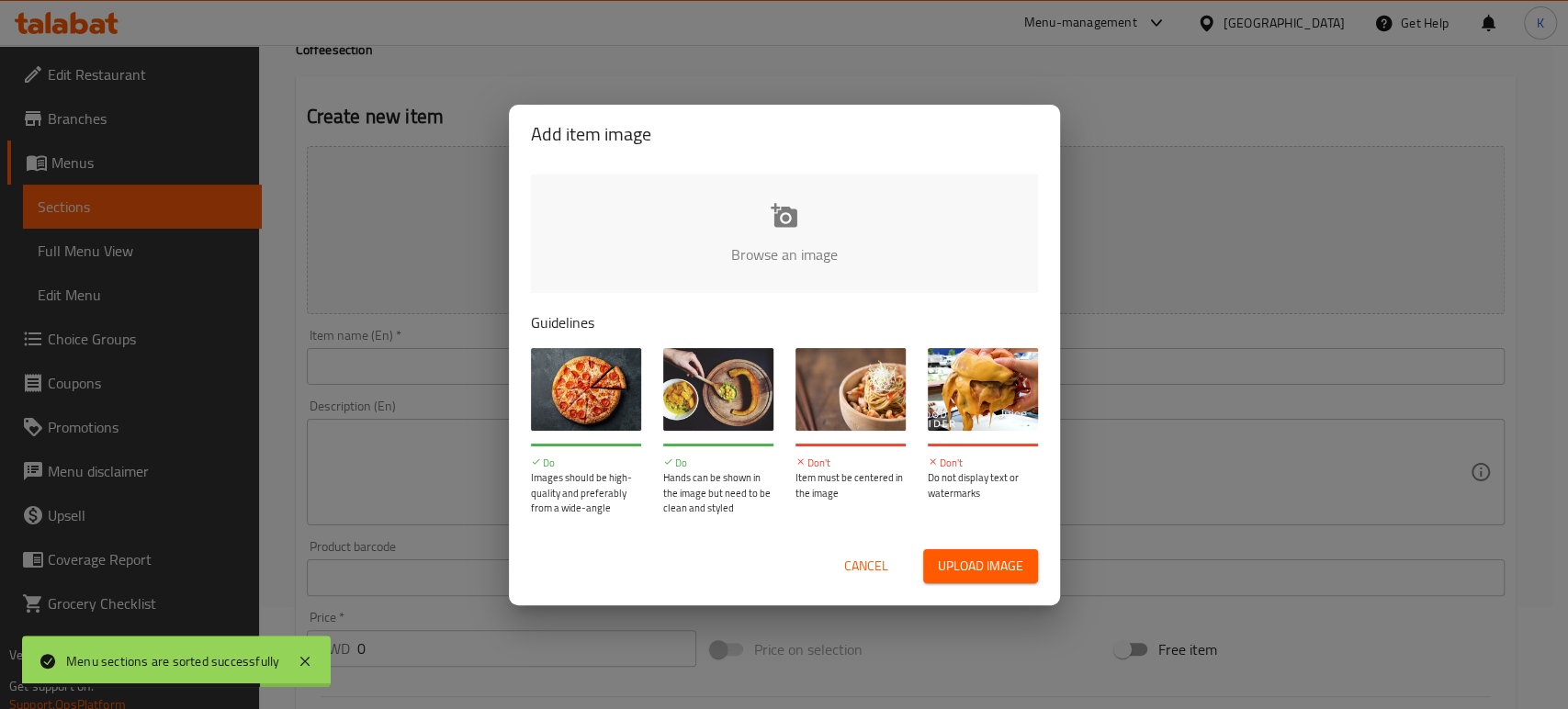
click at [964, 571] on span "Upload image" at bounding box center [980, 566] width 86 height 23
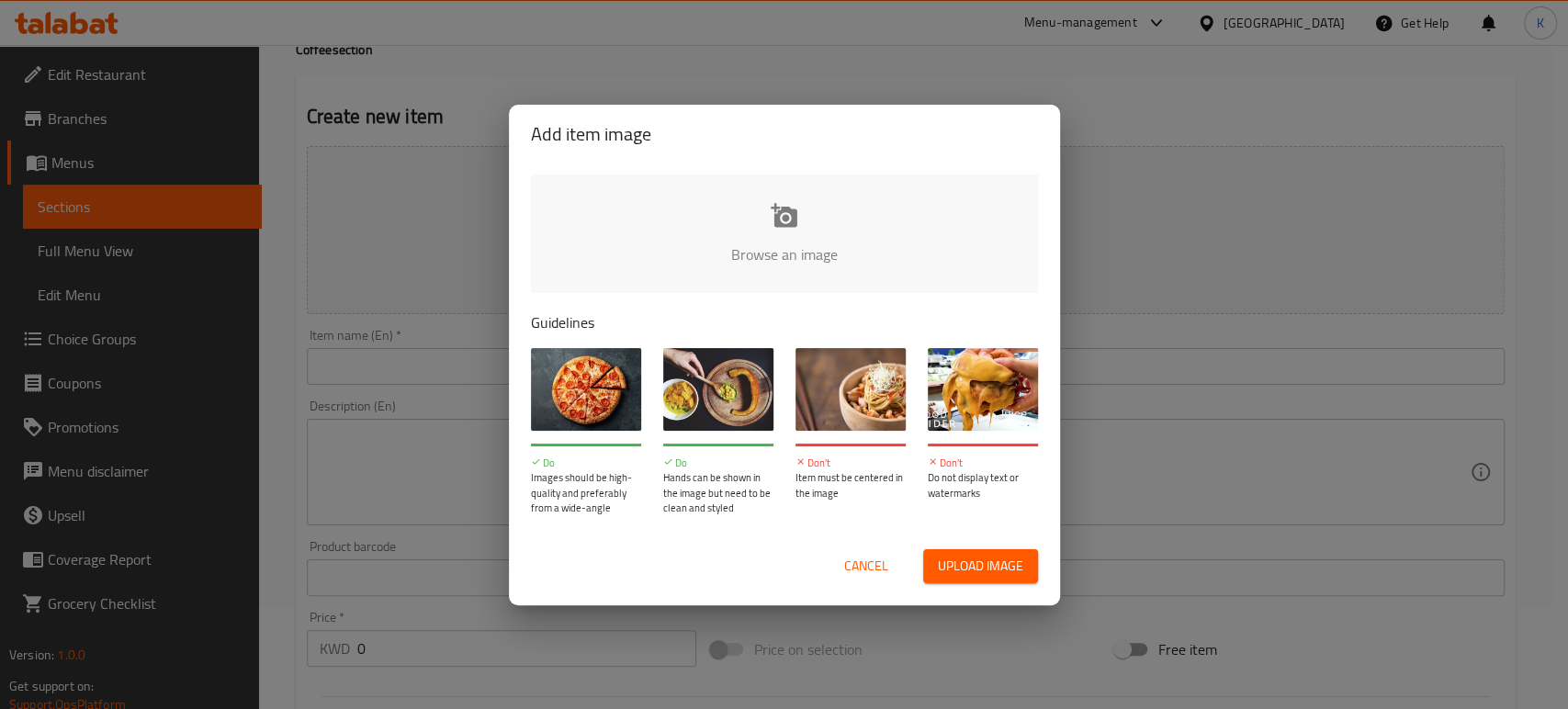
click at [875, 571] on span "Cancel" at bounding box center [866, 566] width 44 height 23
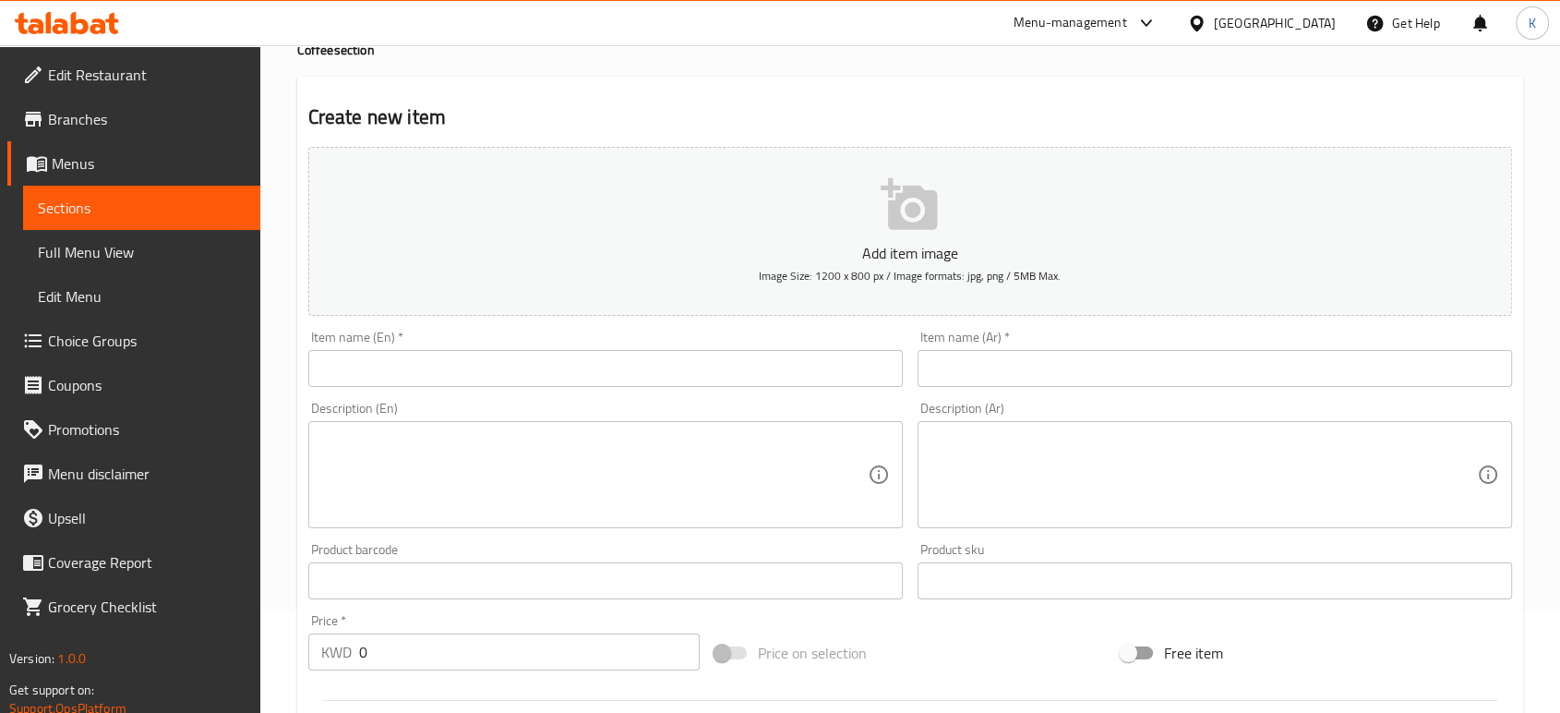
click at [706, 242] on p "Add item image" at bounding box center [910, 253] width 1146 height 22
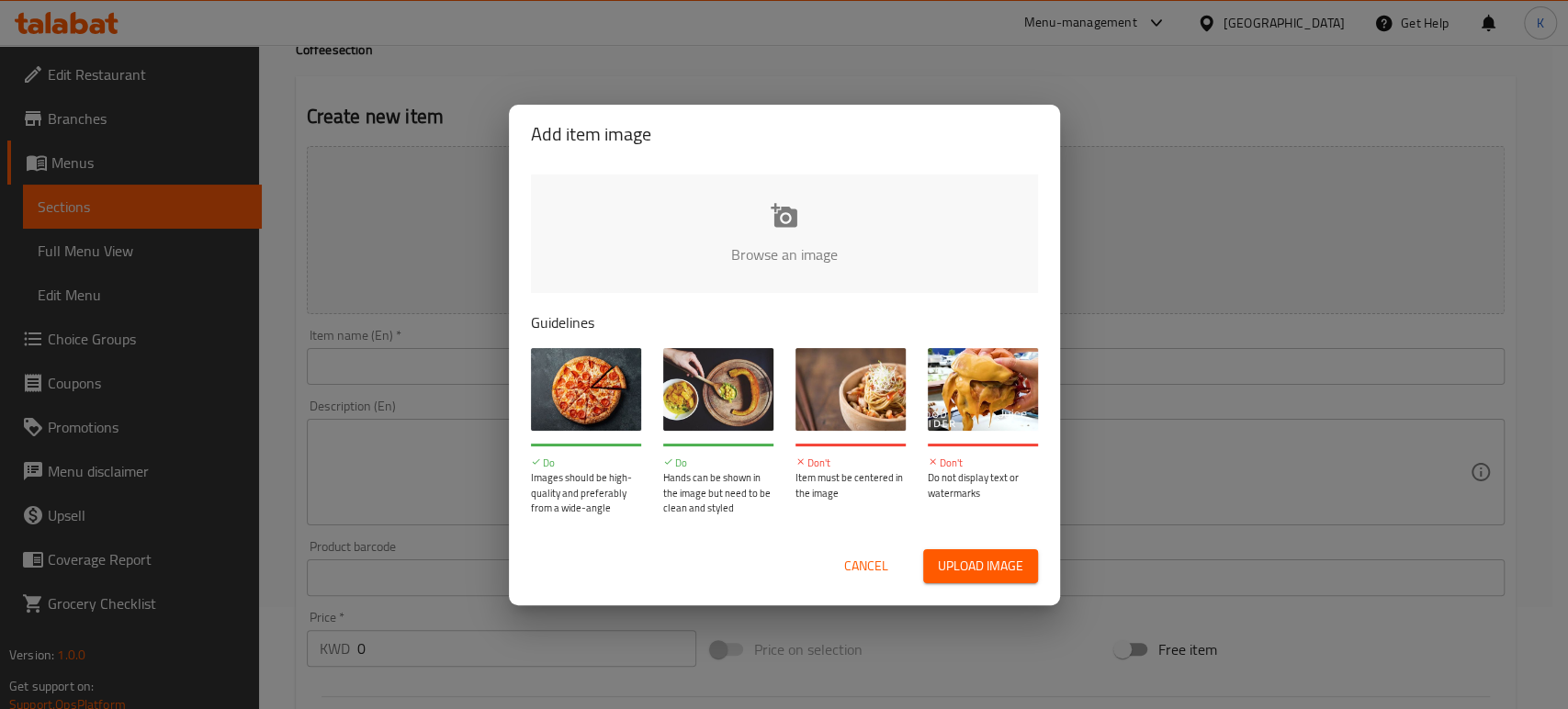
click at [952, 562] on span "Upload image" at bounding box center [980, 566] width 86 height 23
click at [875, 572] on span "Cancel" at bounding box center [866, 566] width 44 height 23
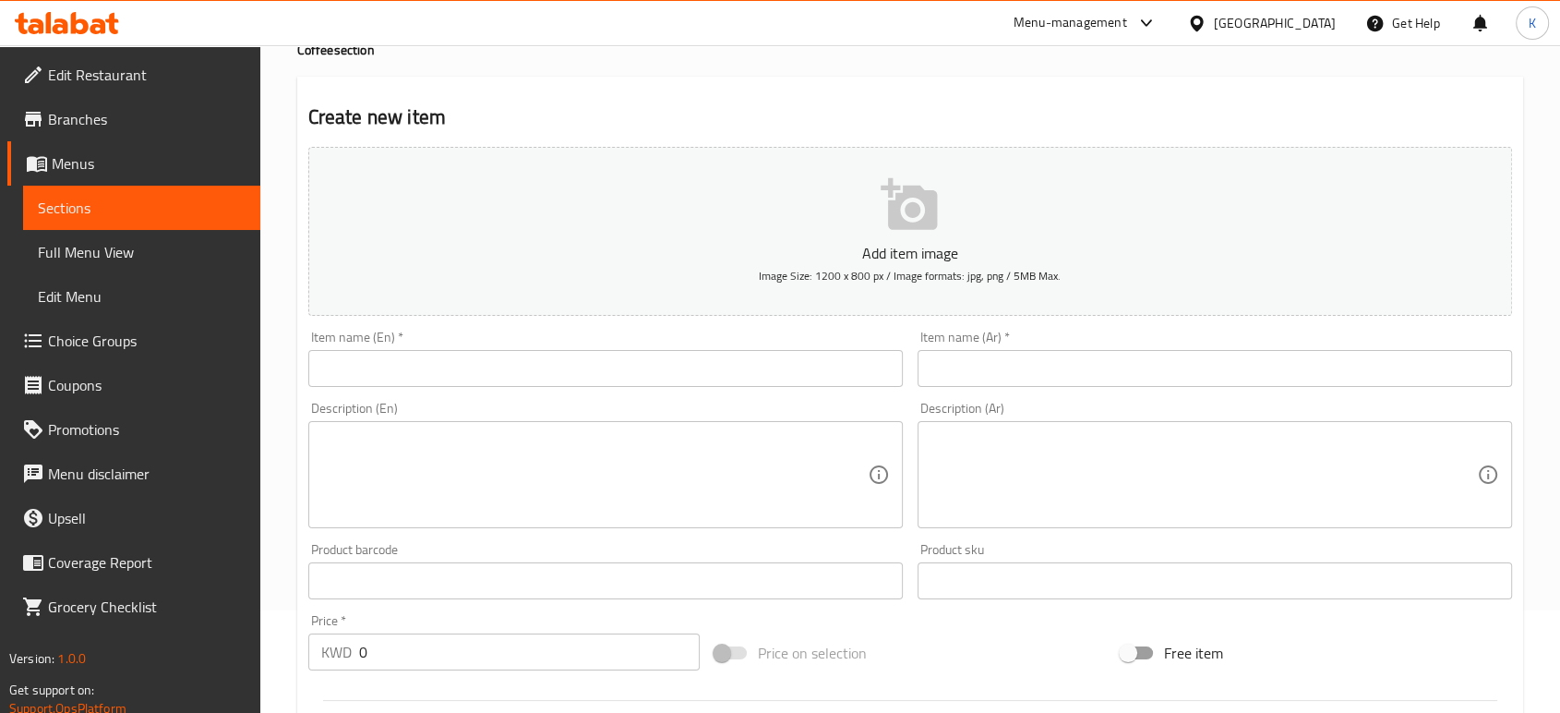
click at [559, 390] on div "Item name (En)   * Item name (En) *" at bounding box center [605, 358] width 609 height 71
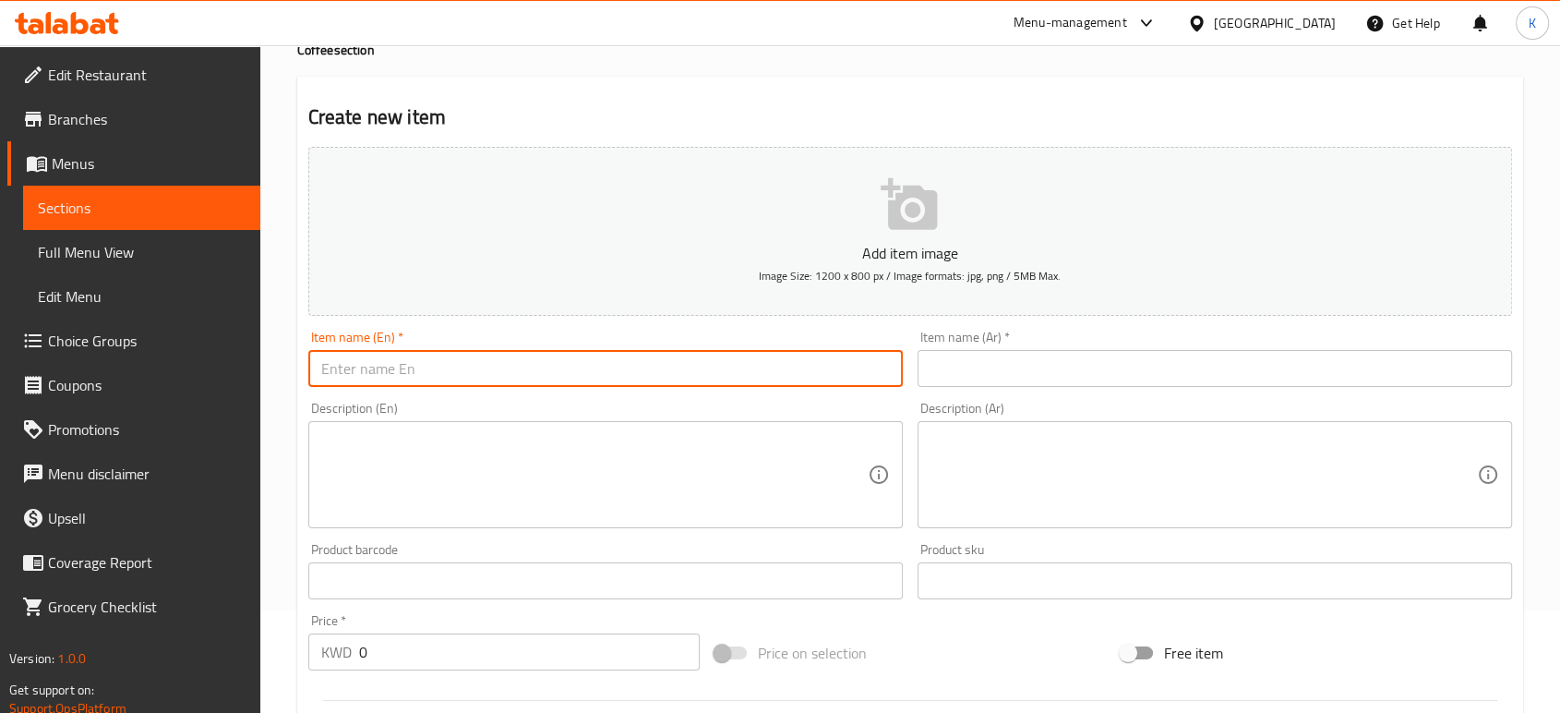
click at [556, 362] on input "text" at bounding box center [605, 368] width 594 height 37
type input "ؤ"
type input "Cold Brew"
click at [986, 373] on input "text" at bounding box center [1214, 368] width 594 height 37
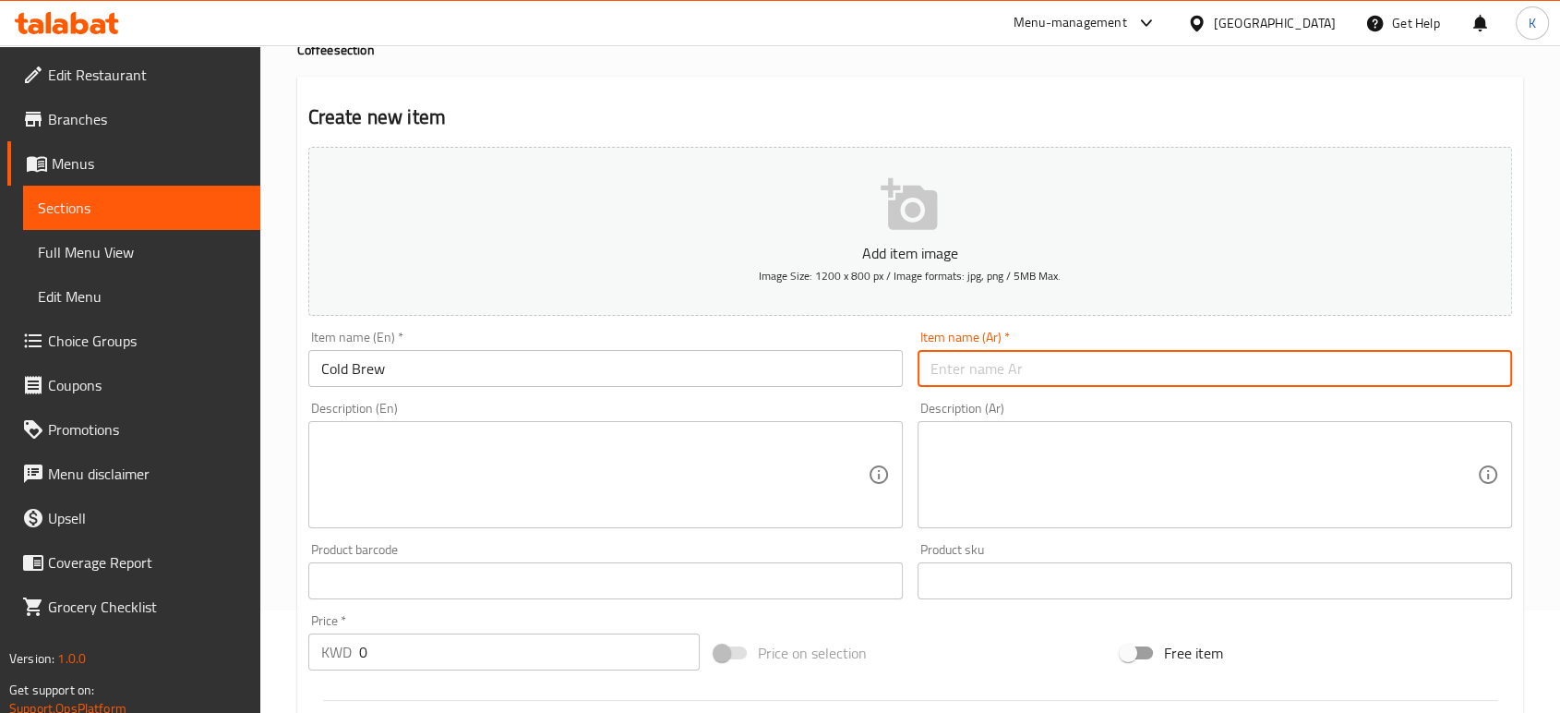
type input "ن"
type input "ا"
type input "قهوة باردة"
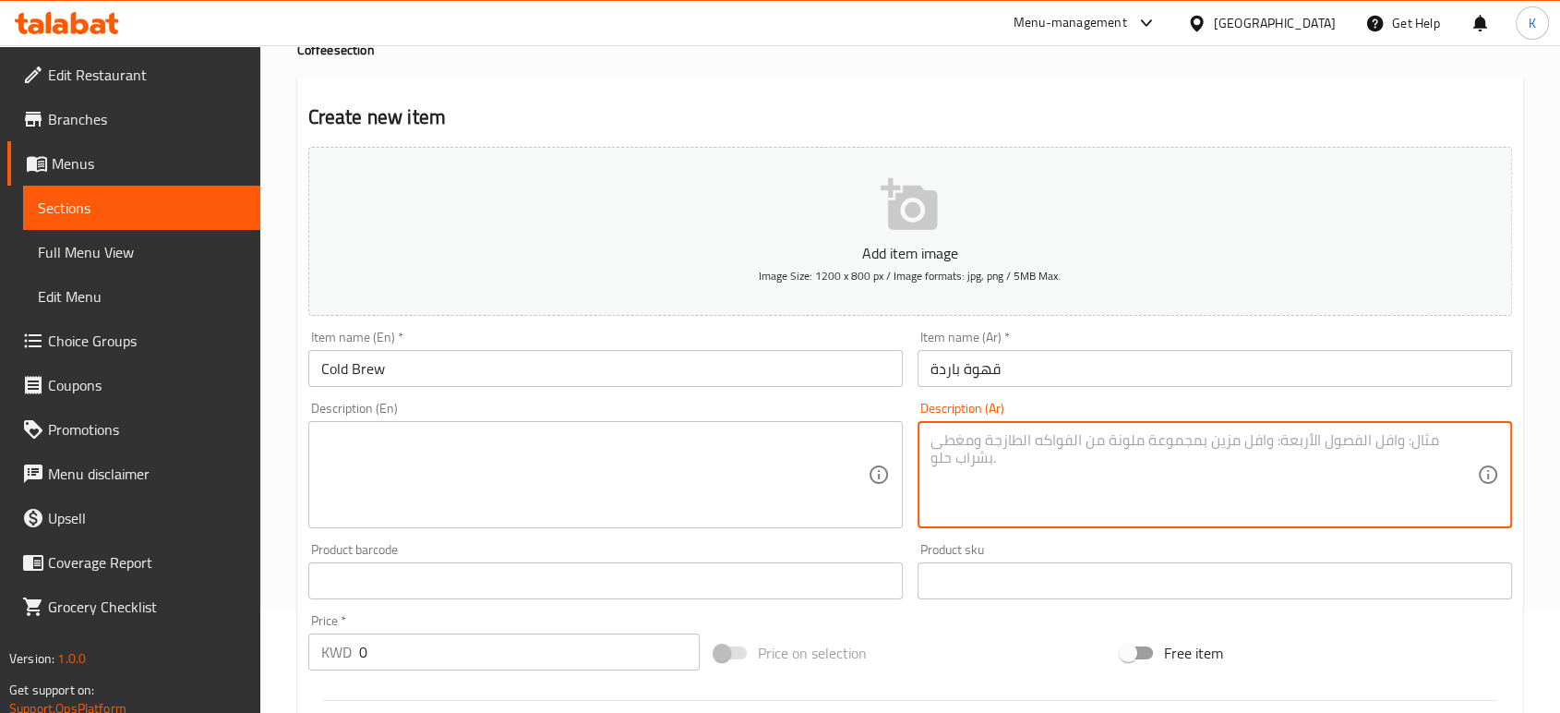
click at [986, 447] on textarea at bounding box center [1203, 475] width 546 height 88
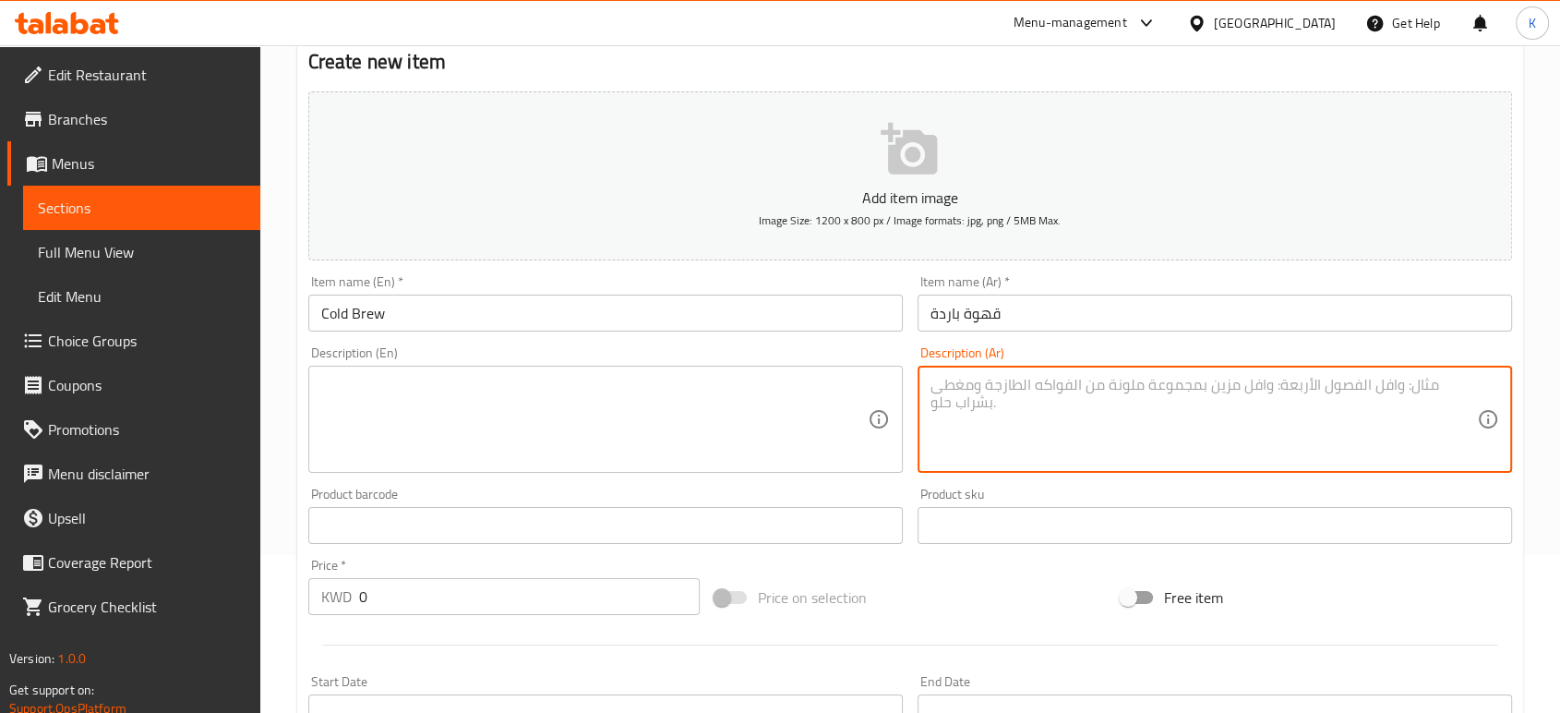
scroll to position [205, 0]
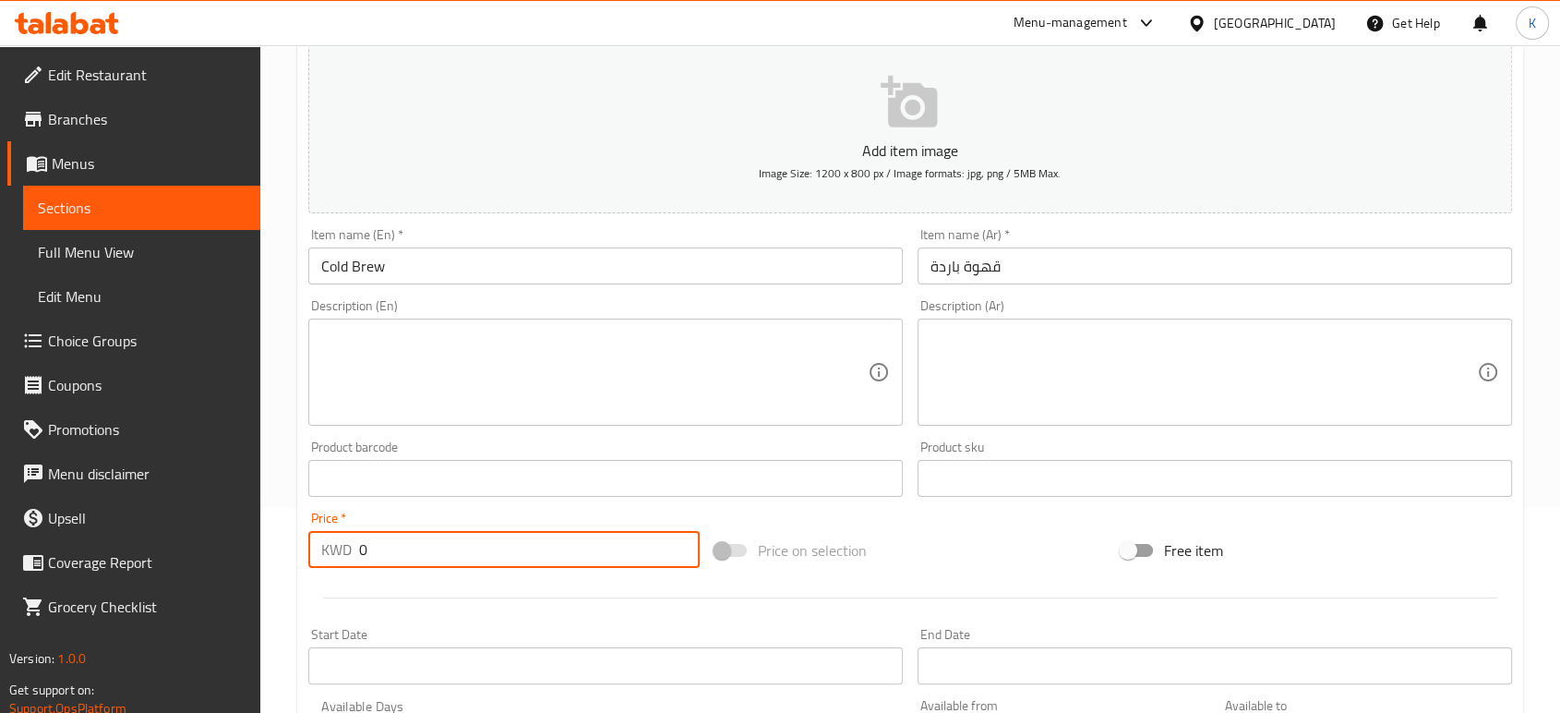
drag, startPoint x: 483, startPoint y: 551, endPoint x: 301, endPoint y: 526, distance: 183.5
click at [318, 547] on div "KWD 0 Price *" at bounding box center [503, 549] width 391 height 37
type input "1"
type input "1.5"
click at [896, 173] on span "Image Size: 1200 x 800 px / Image formats: jpg, png / 5MB Max." at bounding box center [910, 172] width 302 height 21
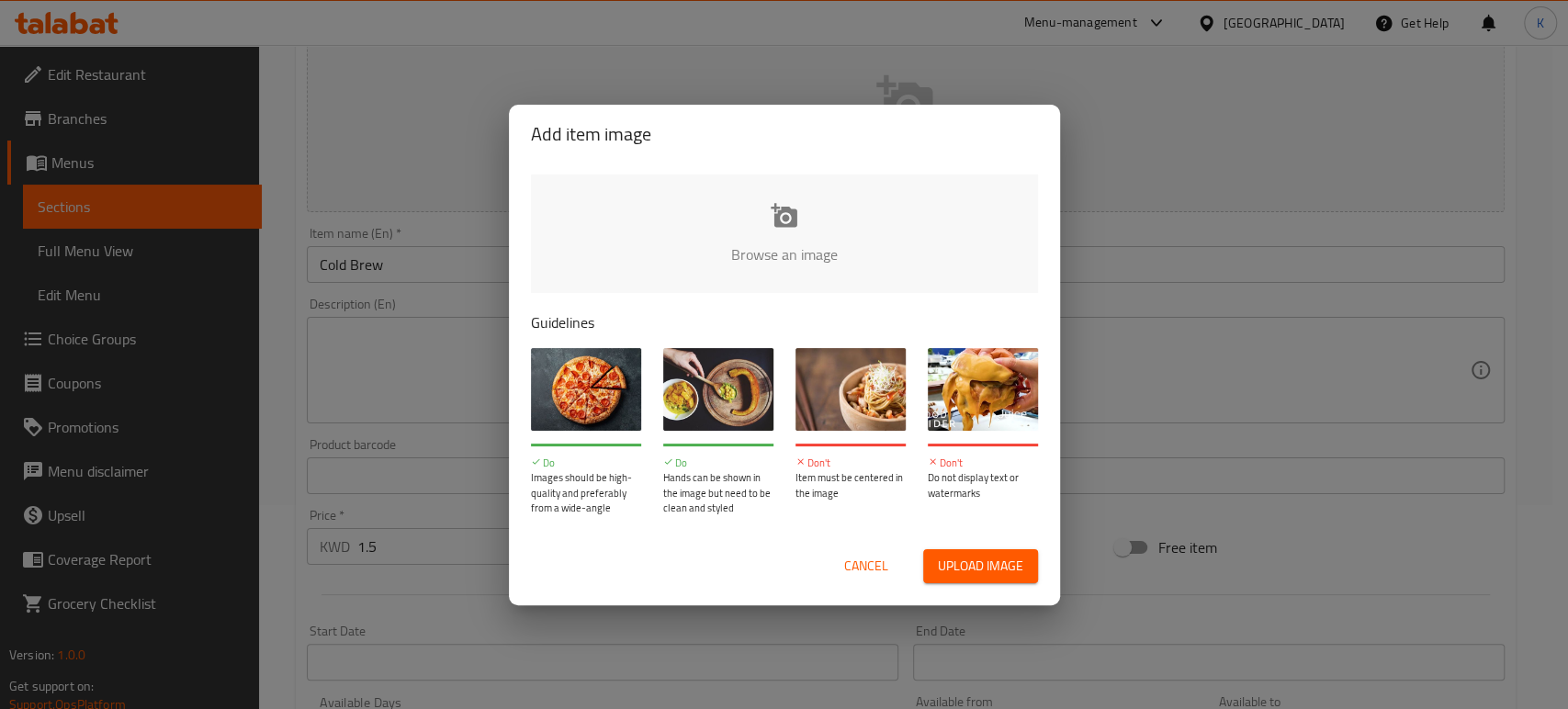
click at [775, 261] on input "file" at bounding box center [1405, 260] width 1748 height 172
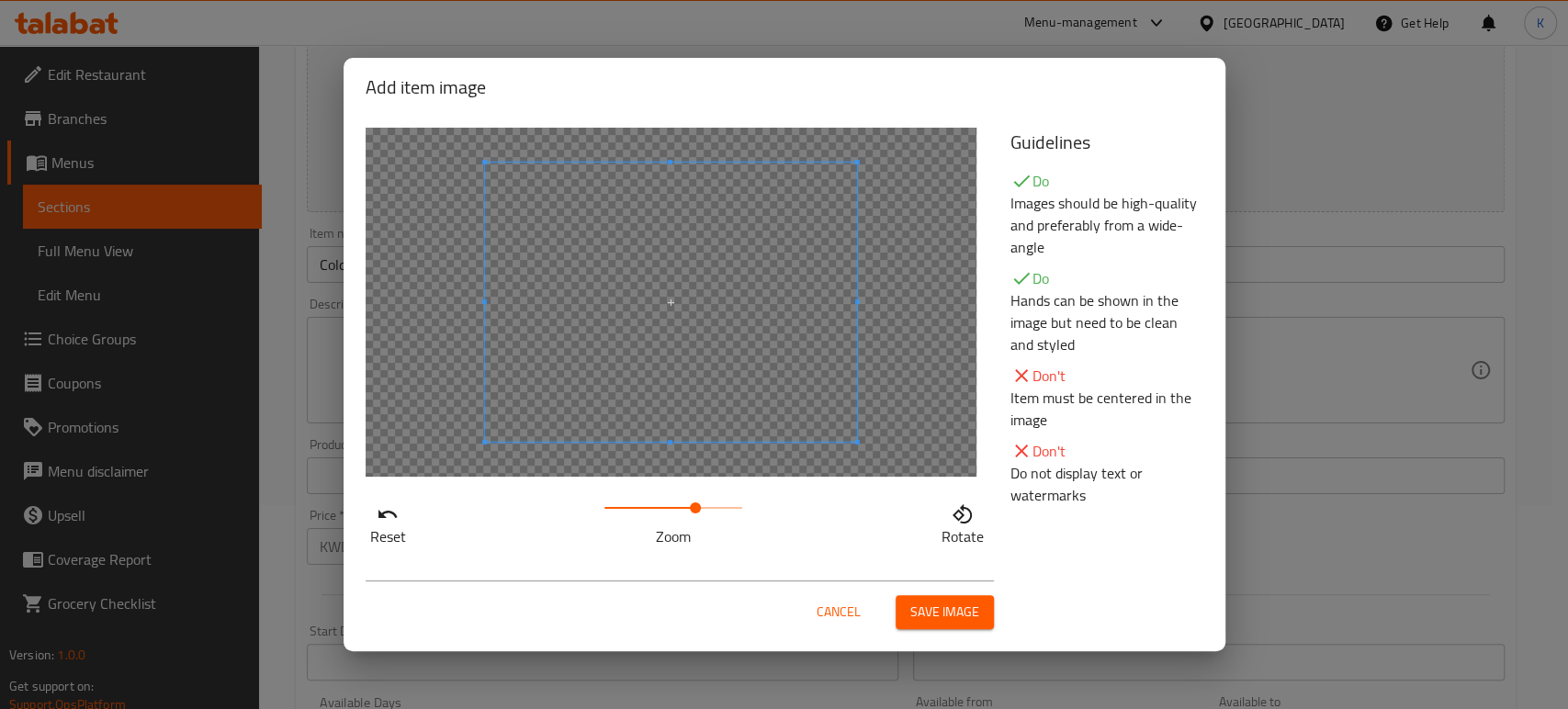
drag, startPoint x: 603, startPoint y: 511, endPoint x: 695, endPoint y: 507, distance: 92.1
click at [695, 507] on span at bounding box center [694, 507] width 11 height 11
click at [641, 343] on span at bounding box center [630, 304] width 372 height 279
drag, startPoint x: 686, startPoint y: 509, endPoint x: 729, endPoint y: 506, distance: 43.1
click at [729, 506] on span at bounding box center [727, 507] width 11 height 11
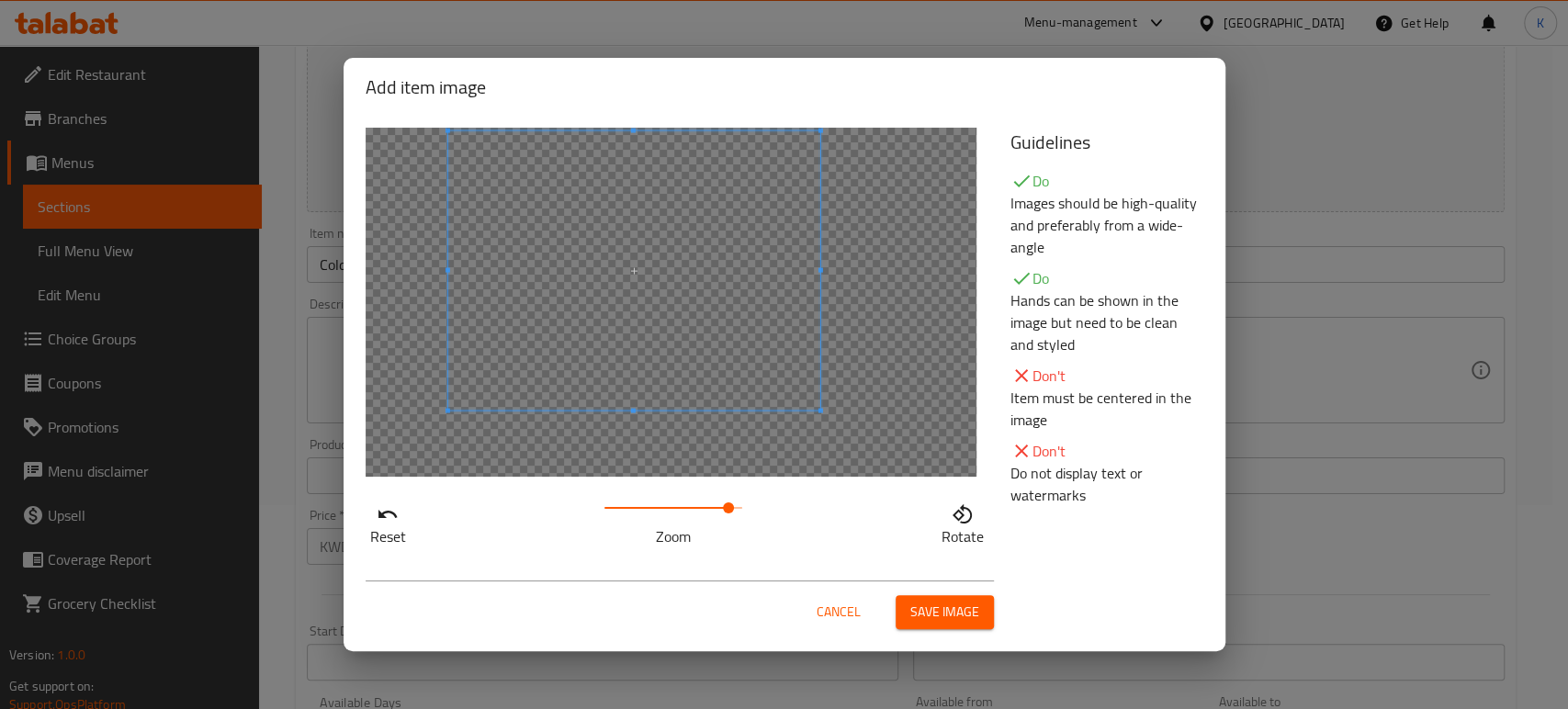
click at [688, 347] on span at bounding box center [634, 270] width 372 height 279
click at [720, 502] on span at bounding box center [719, 507] width 11 height 11
click at [663, 362] on span at bounding box center [618, 270] width 372 height 279
click at [942, 614] on span "Save image" at bounding box center [944, 612] width 69 height 23
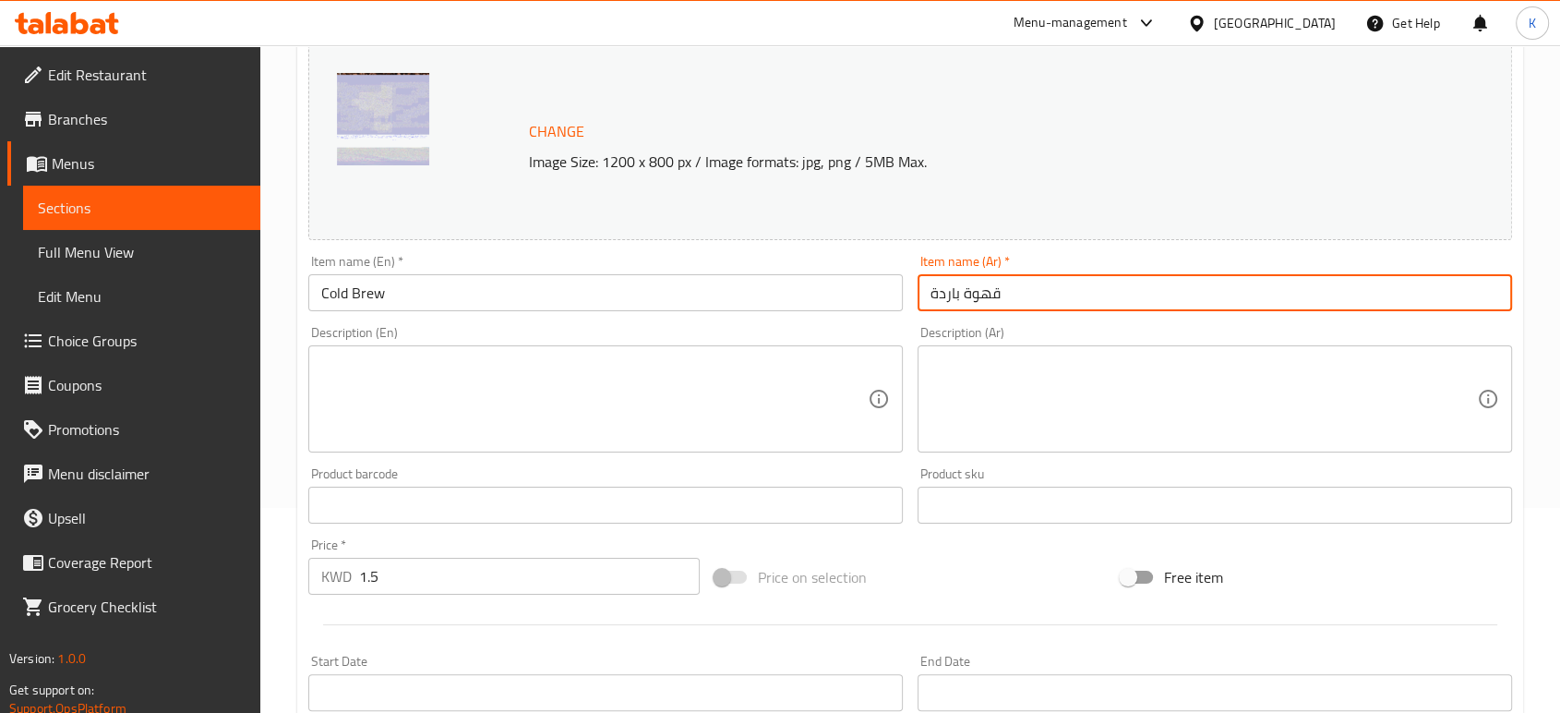
drag, startPoint x: 1017, startPoint y: 291, endPoint x: 879, endPoint y: 300, distance: 138.8
click at [879, 300] on div "Change Image Size: 1200 x 800 px / Image formats: jpg, png / 5MB Max. Item name…" at bounding box center [910, 448] width 1218 height 822
type input ";"
type input "كولد برو"
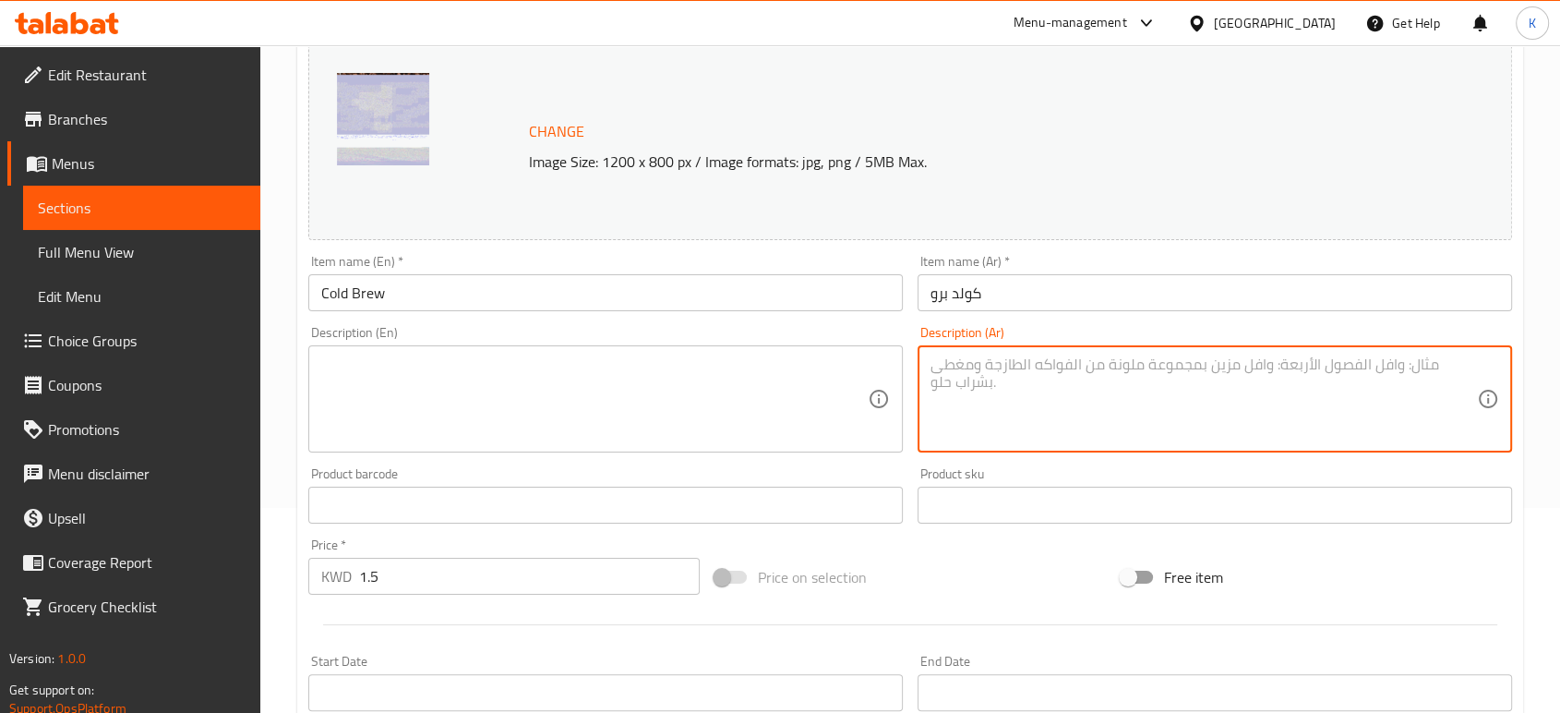
click at [982, 368] on textarea at bounding box center [1203, 399] width 546 height 88
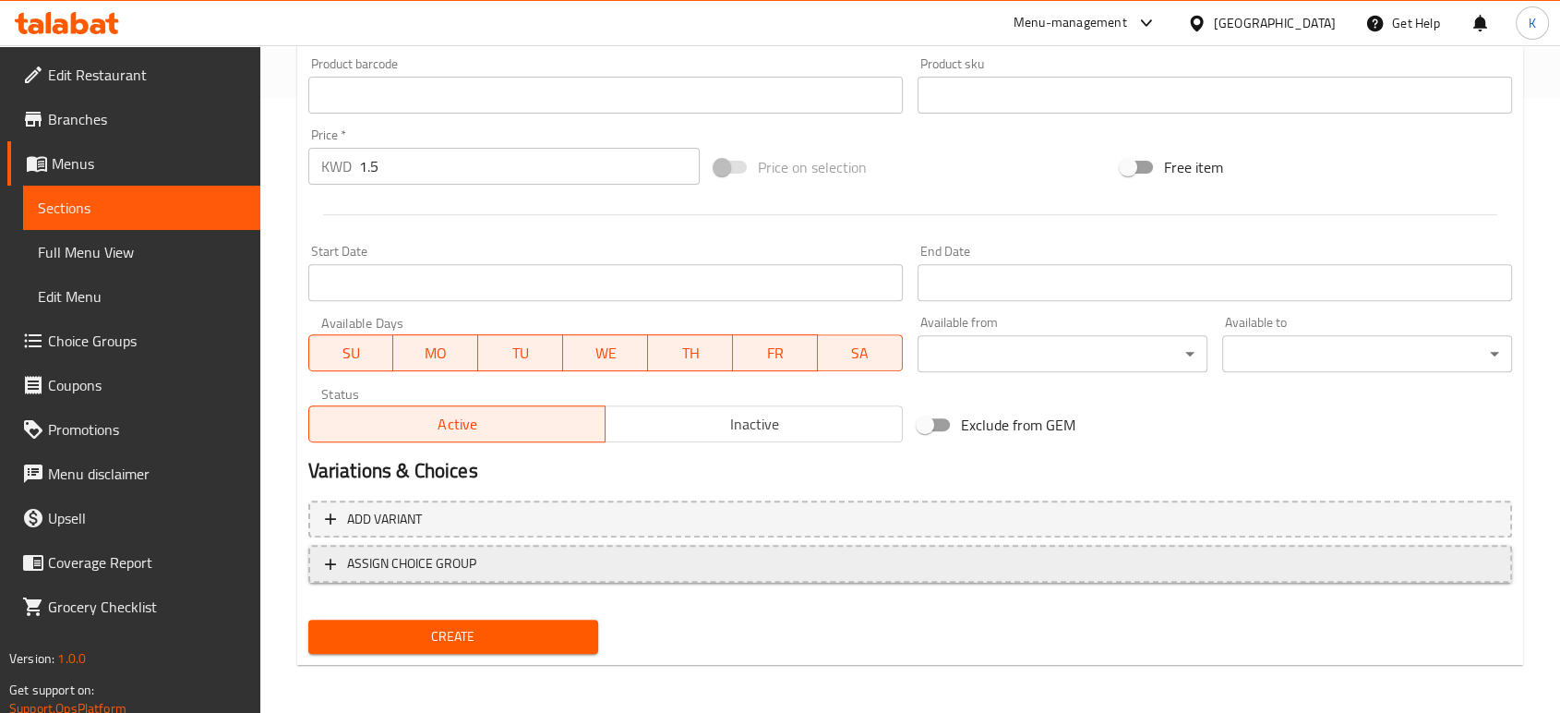
scroll to position [617, 0]
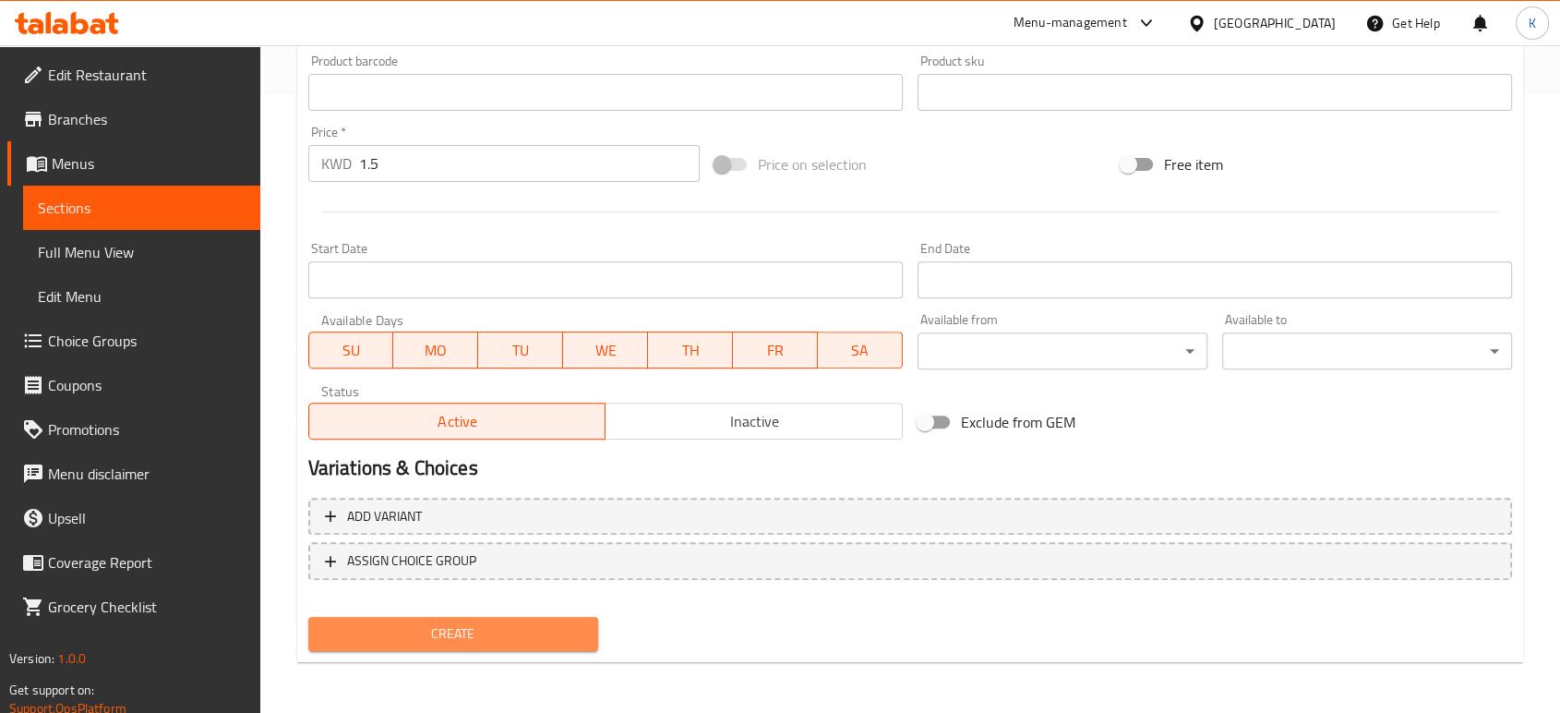
click at [481, 629] on span "Create" at bounding box center [453, 633] width 260 height 23
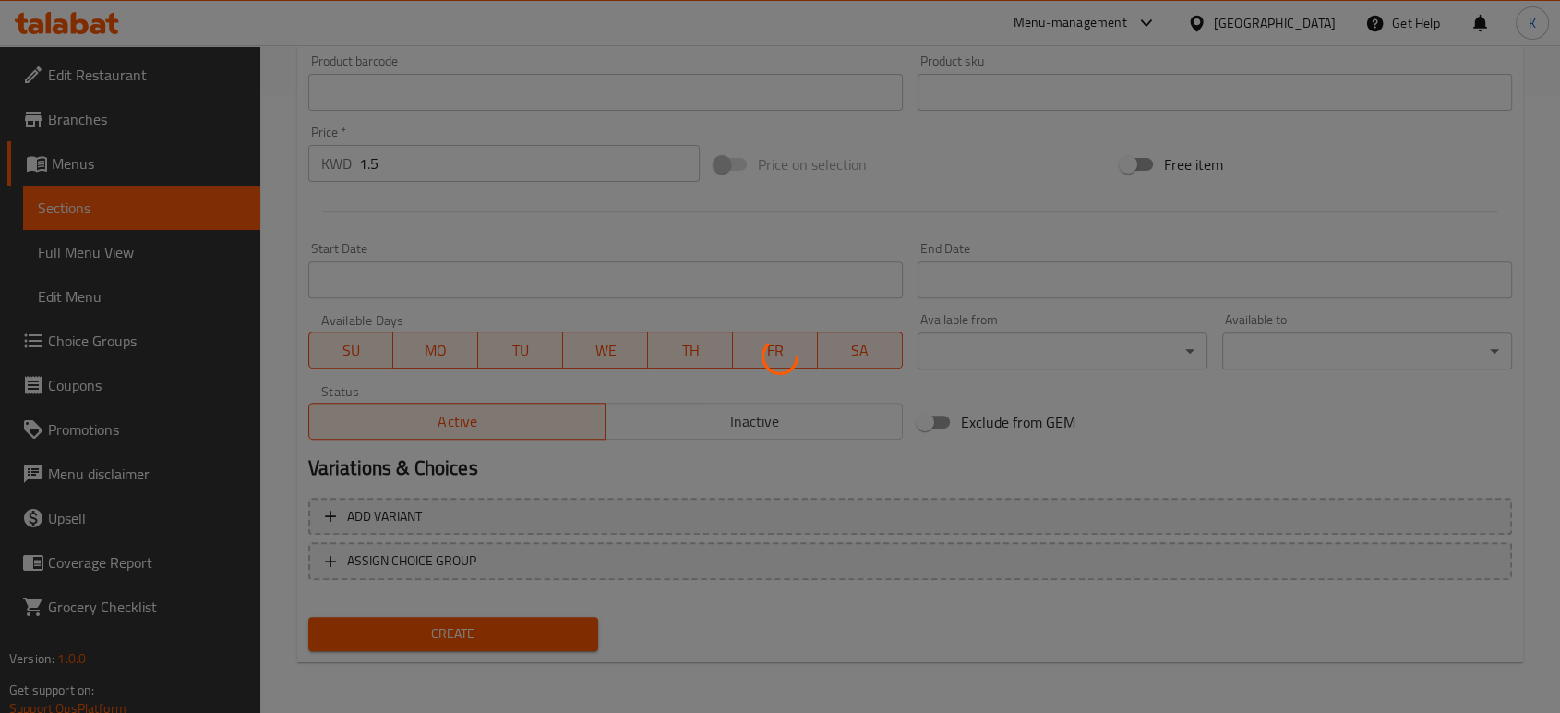
type input "0"
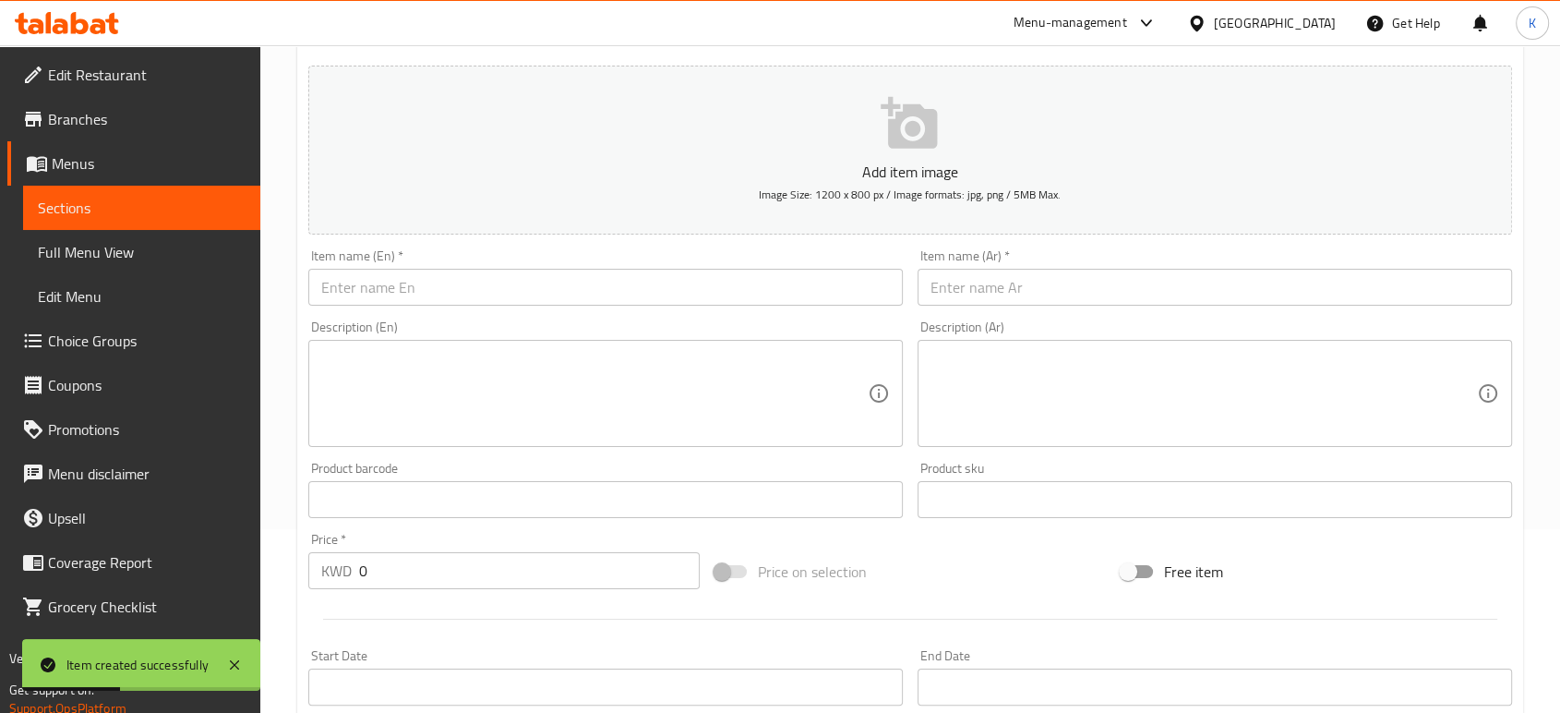
scroll to position [78, 0]
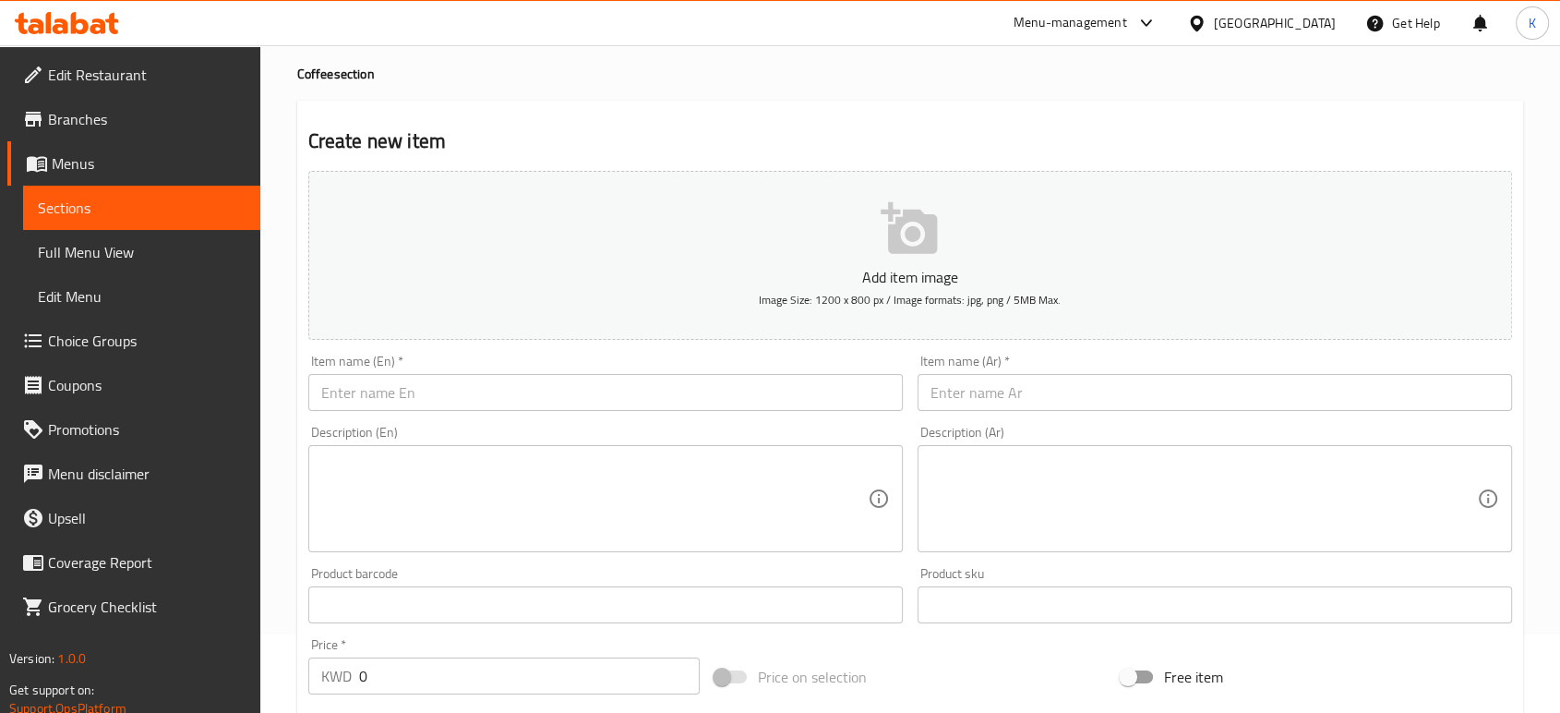
click at [148, 153] on span "Menus" at bounding box center [149, 163] width 194 height 22
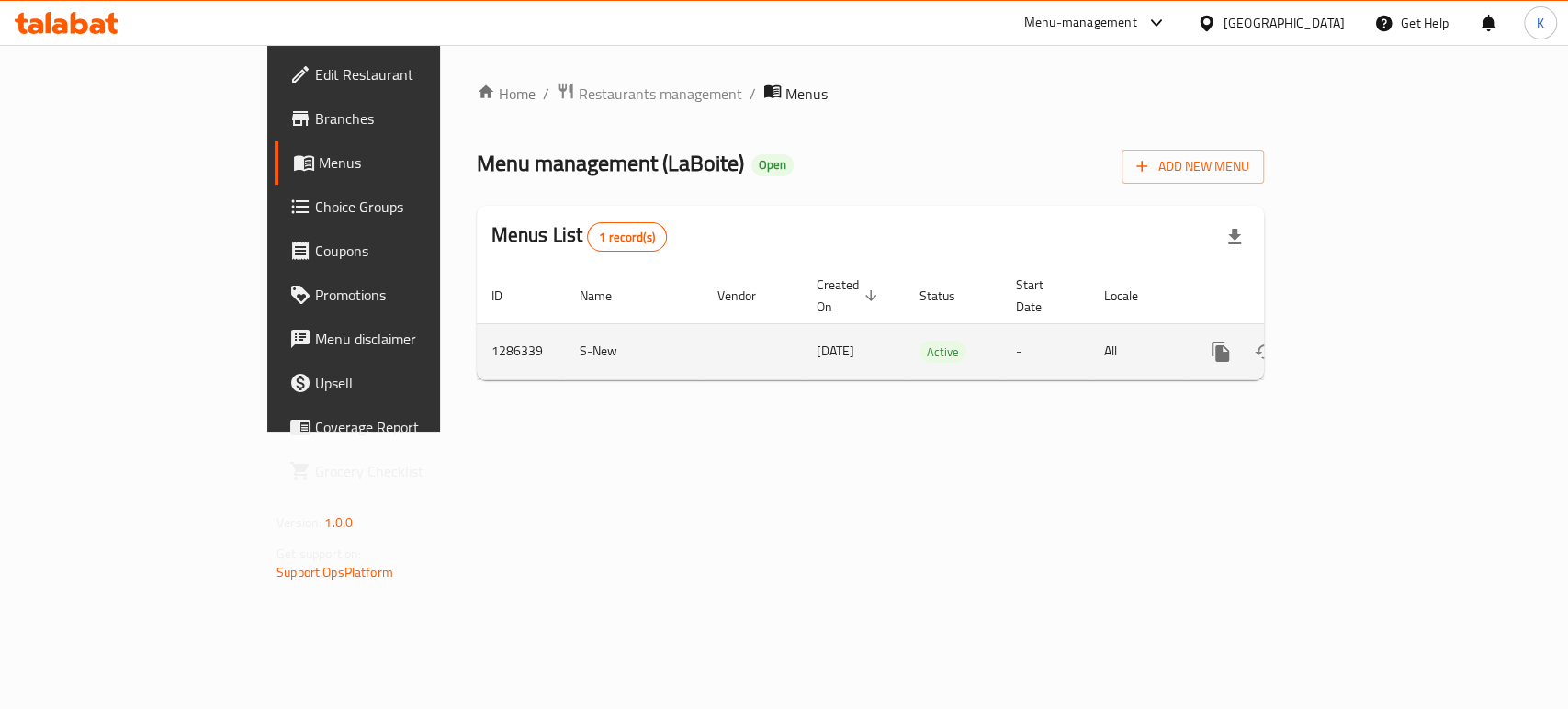
click at [1375, 343] on div "enhanced table" at bounding box center [1286, 351] width 176 height 44
click at [1364, 340] on icon "enhanced table" at bounding box center [1353, 351] width 22 height 22
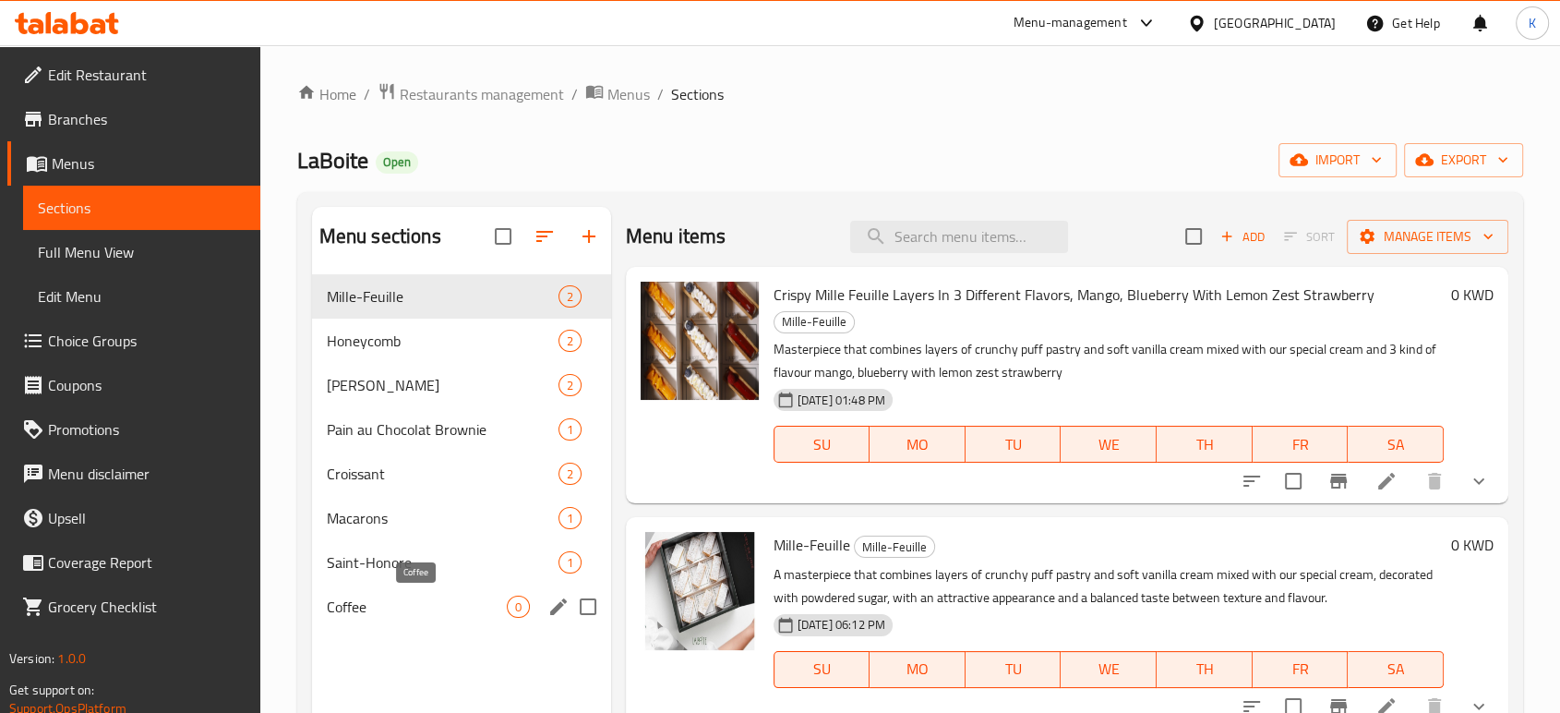
click at [391, 610] on span "Coffee" at bounding box center [417, 606] width 180 height 22
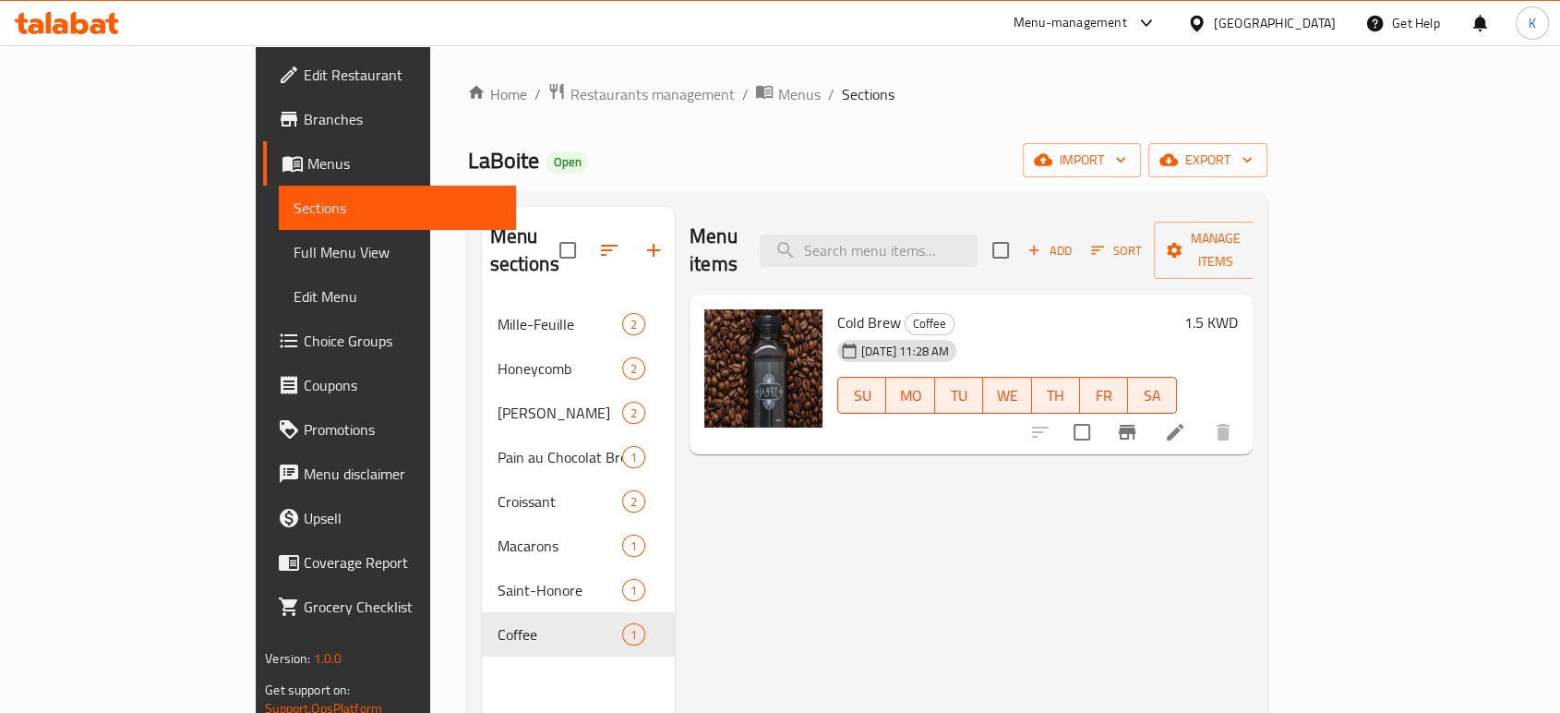
click at [1186, 421] on icon at bounding box center [1175, 432] width 22 height 22
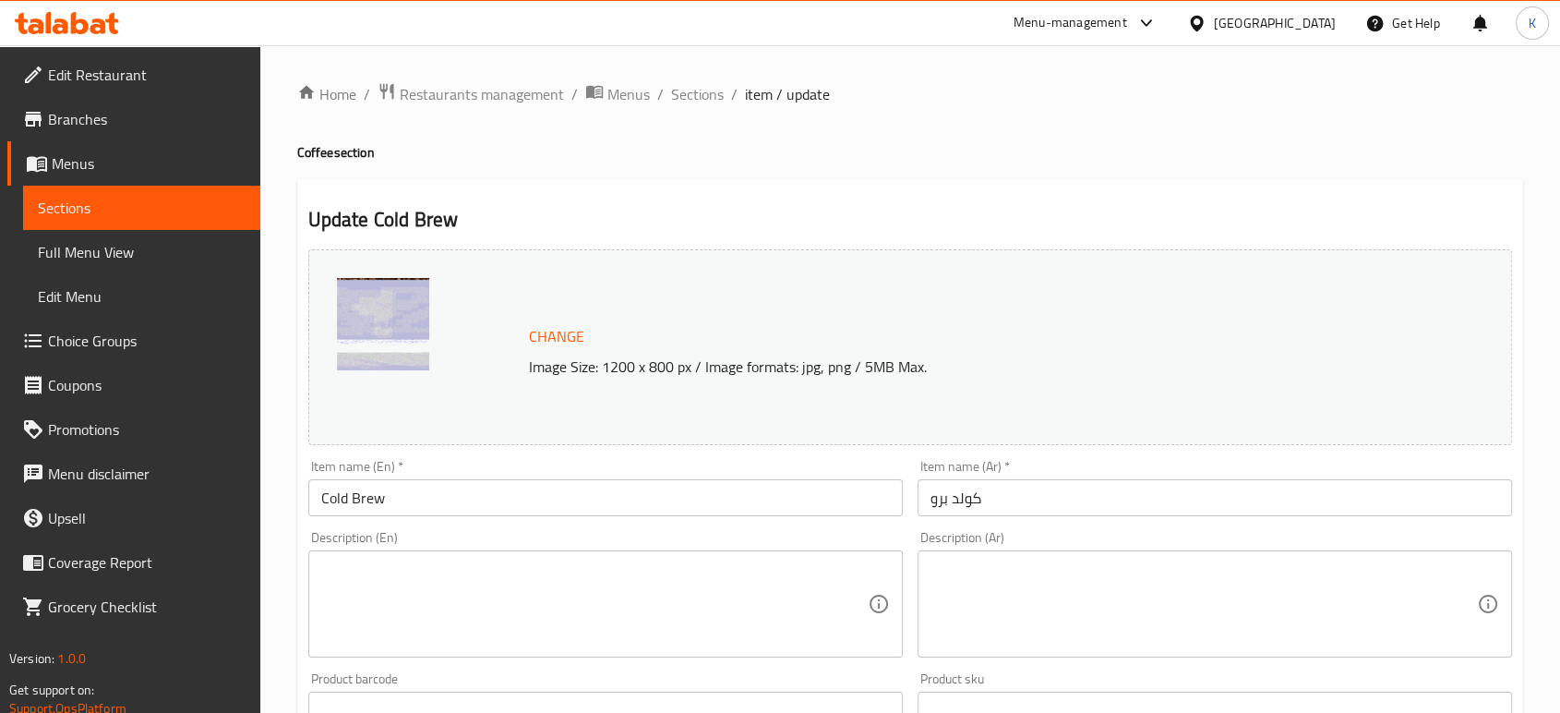
click at [205, 117] on span "Branches" at bounding box center [147, 119] width 198 height 22
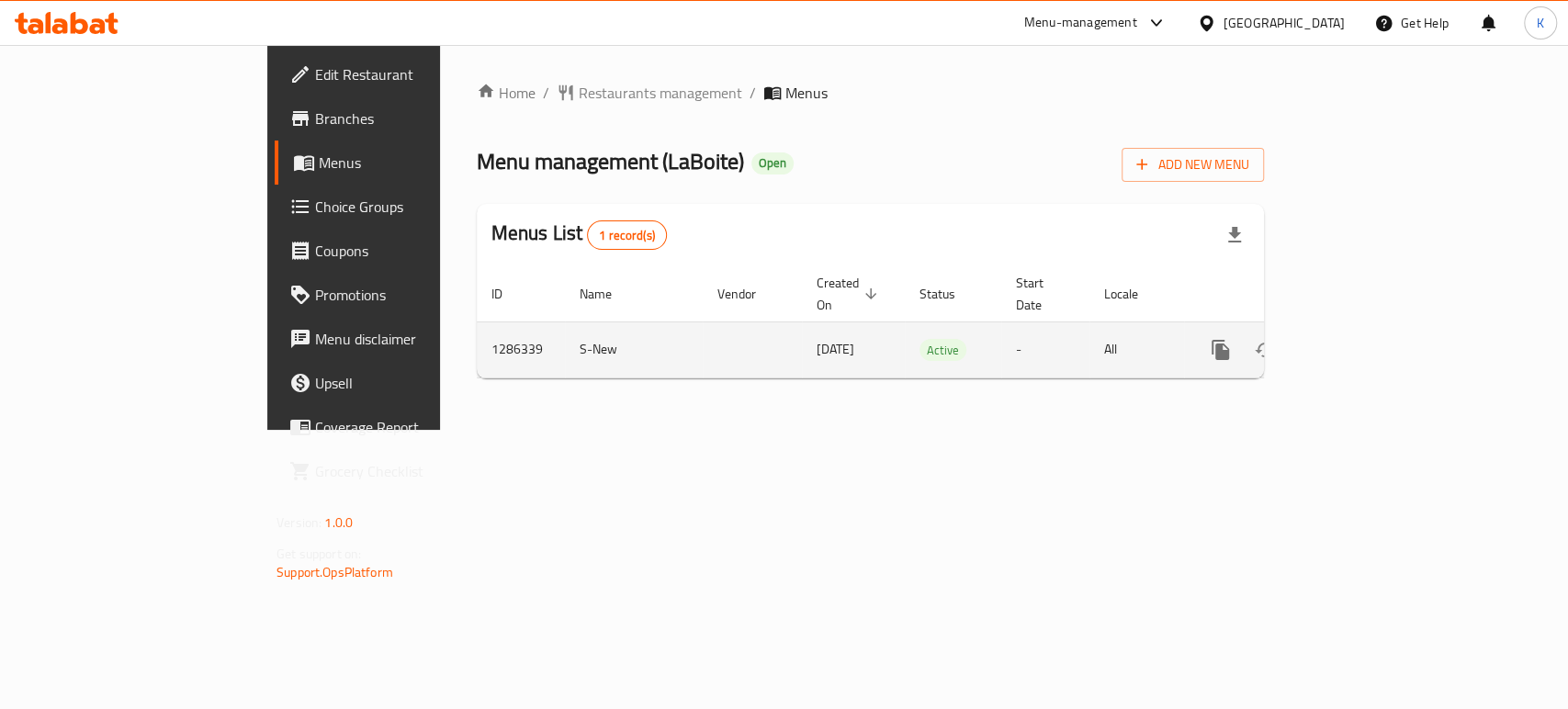
click at [1364, 339] on icon "enhanced table" at bounding box center [1353, 350] width 22 height 22
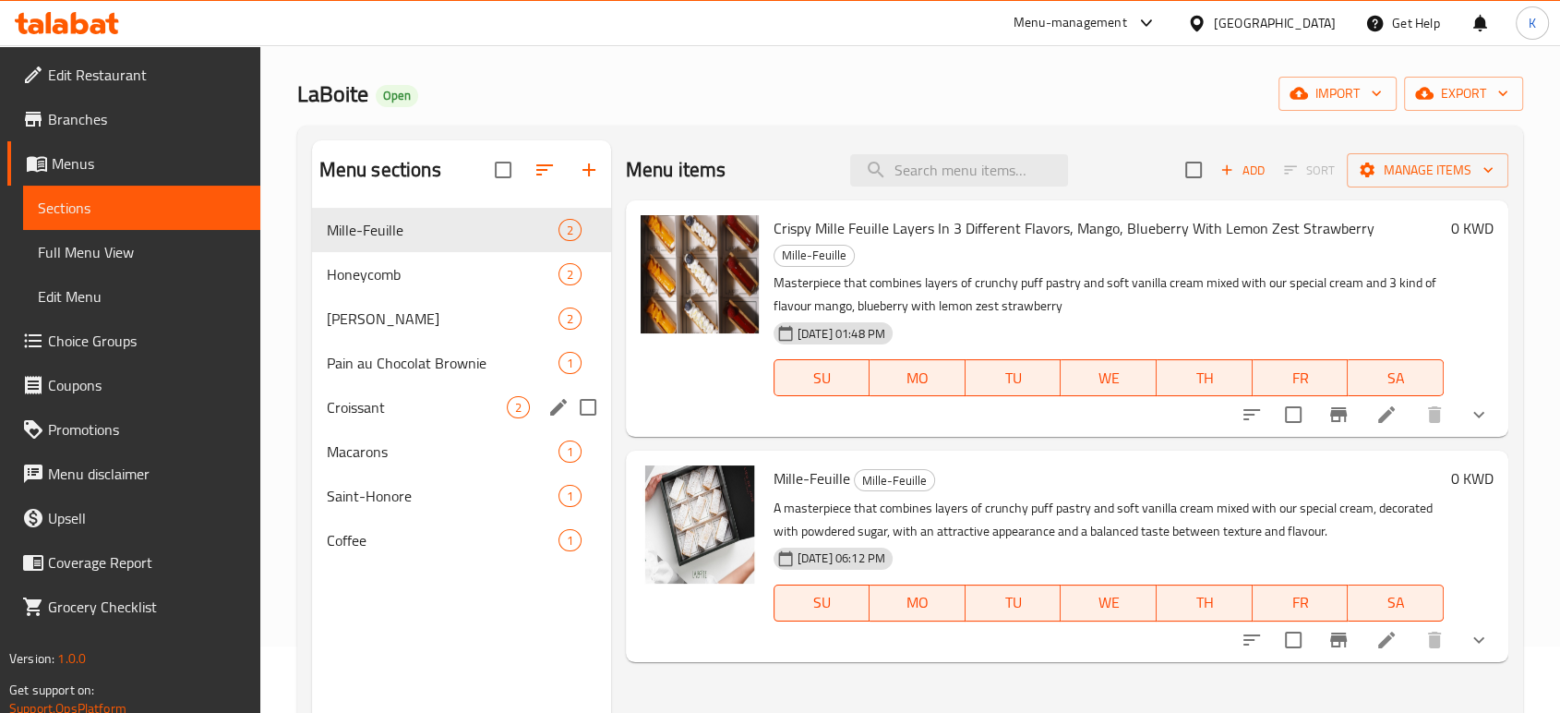
scroll to position [102, 0]
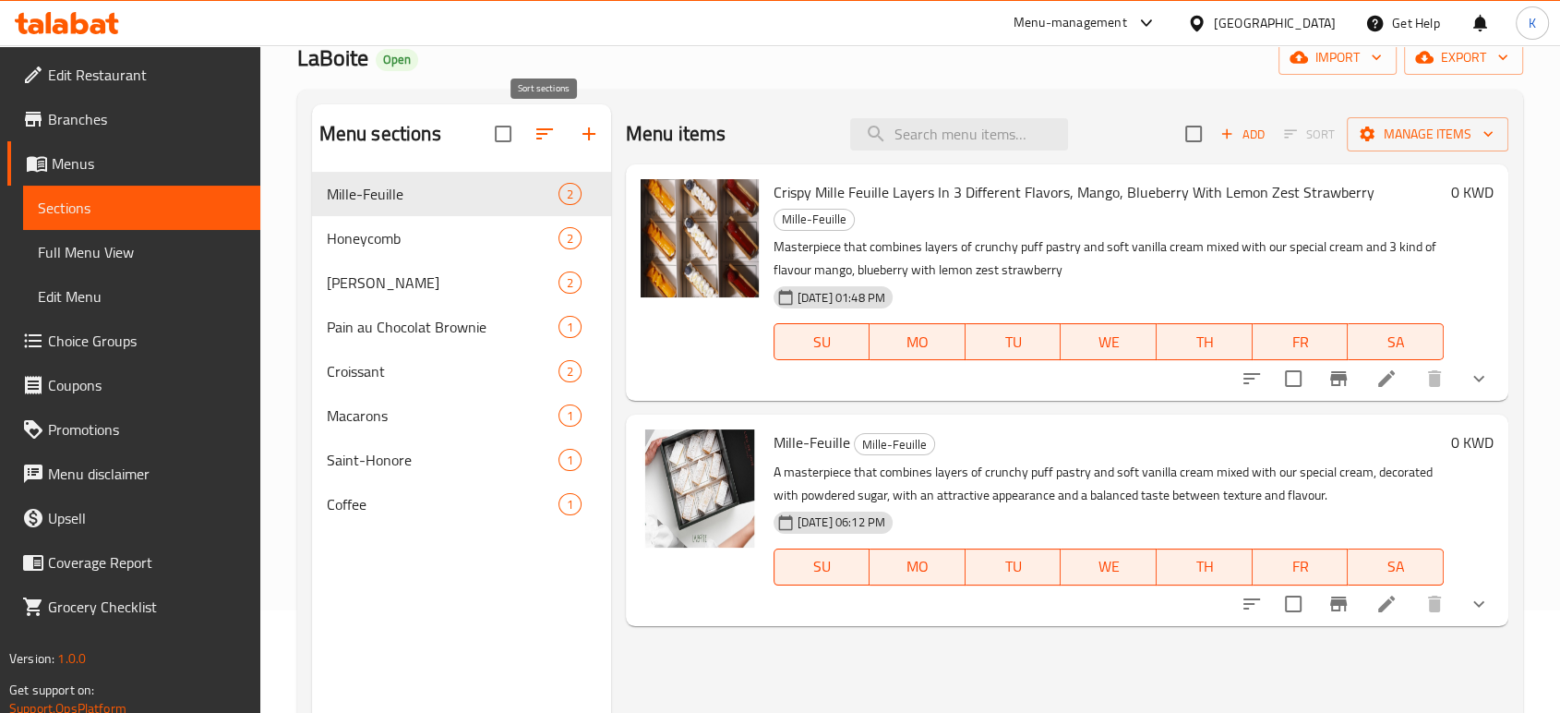
click at [551, 135] on icon "button" at bounding box center [545, 134] width 22 height 22
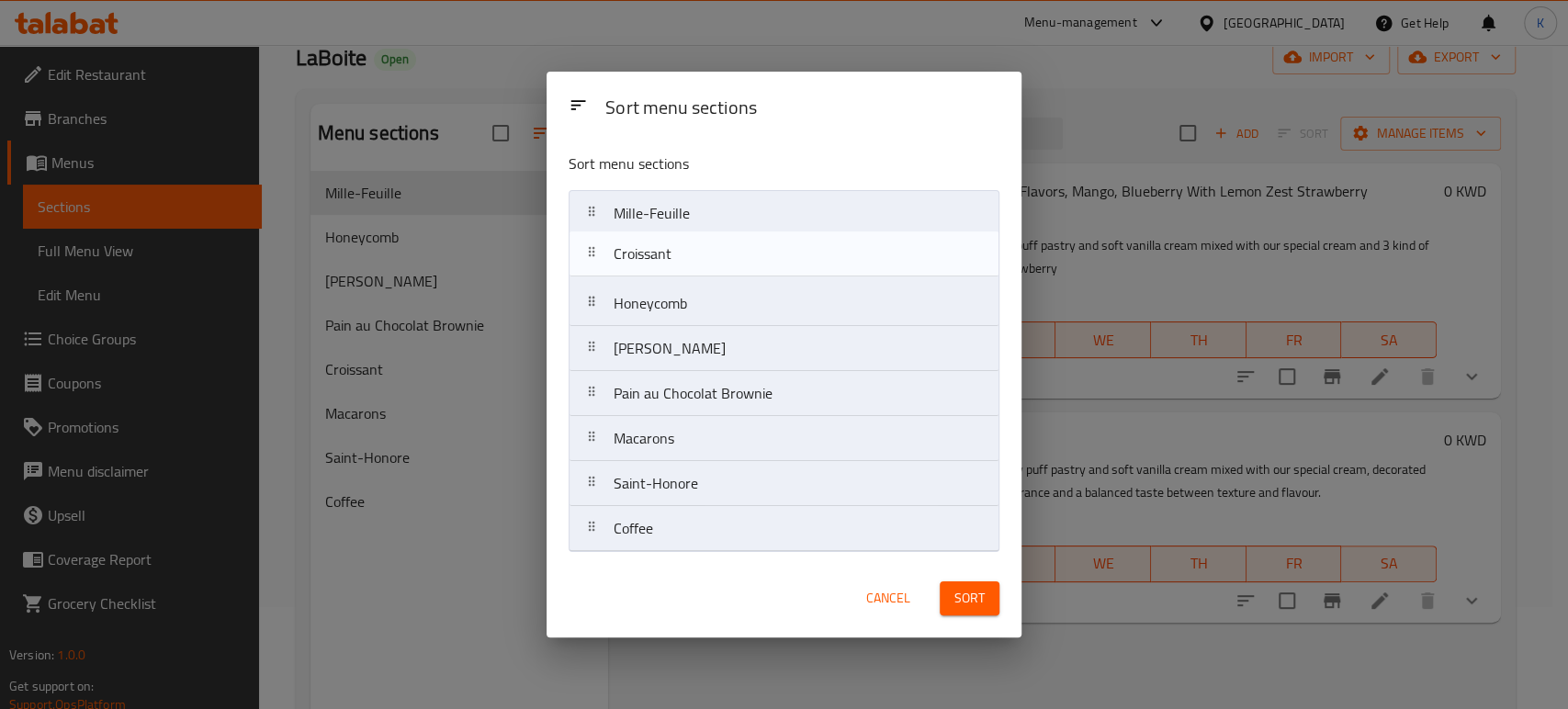
drag, startPoint x: 662, startPoint y: 400, endPoint x: 660, endPoint y: 261, distance: 139.0
click at [660, 261] on nav "Mille-Feuille Honeycomb Eid Mubarak Pain au Chocolat Brownie Croissant Macarons…" at bounding box center [783, 371] width 431 height 362
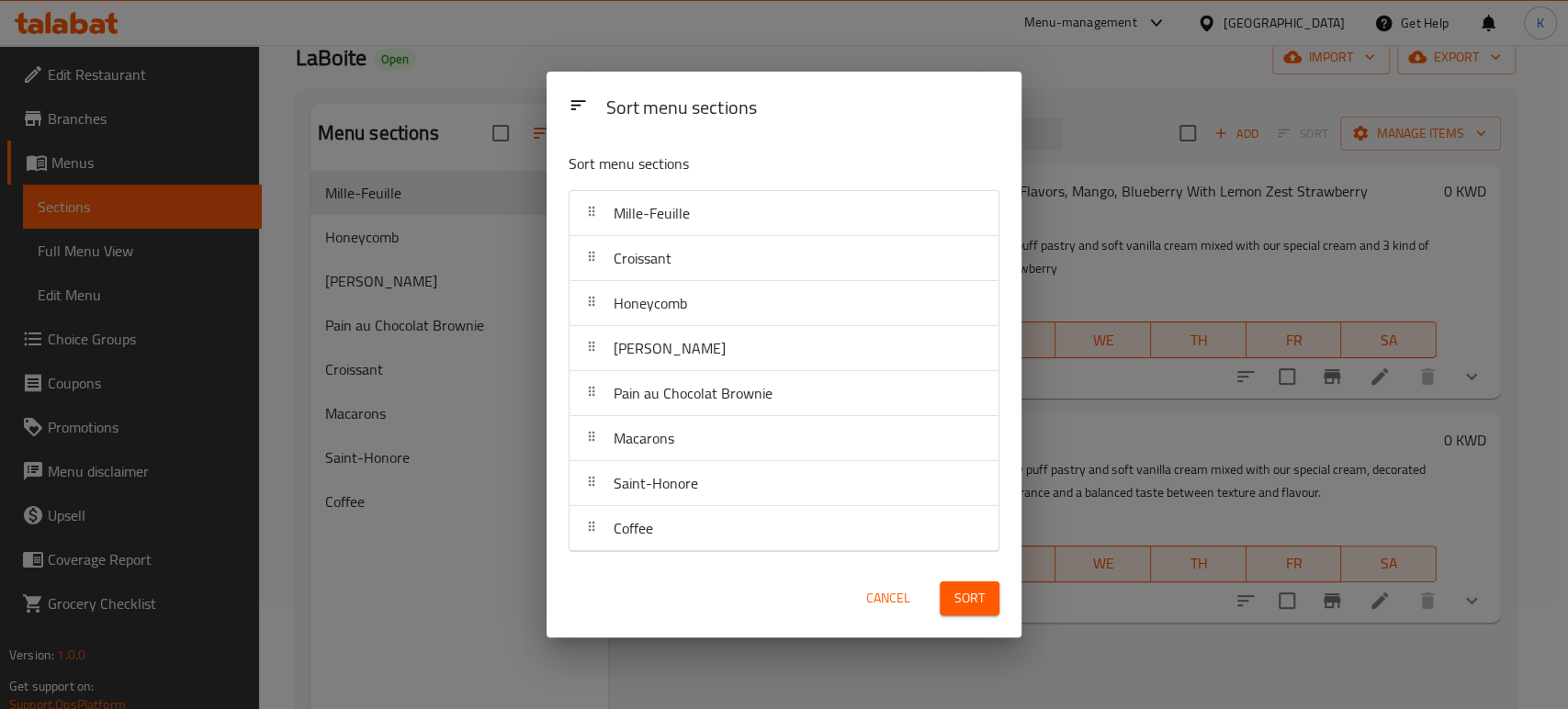
click at [959, 594] on span "Sort" at bounding box center [969, 598] width 30 height 23
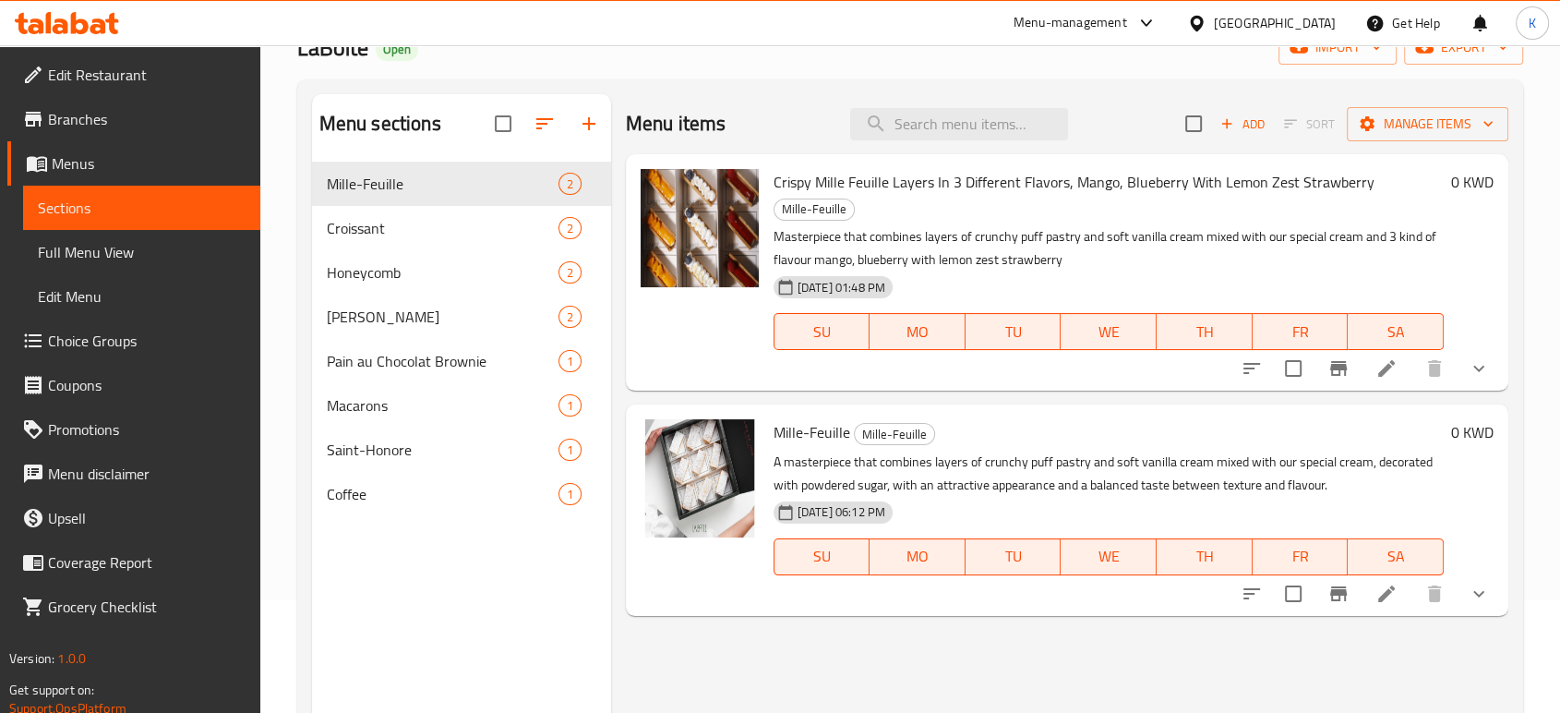
scroll to position [0, 0]
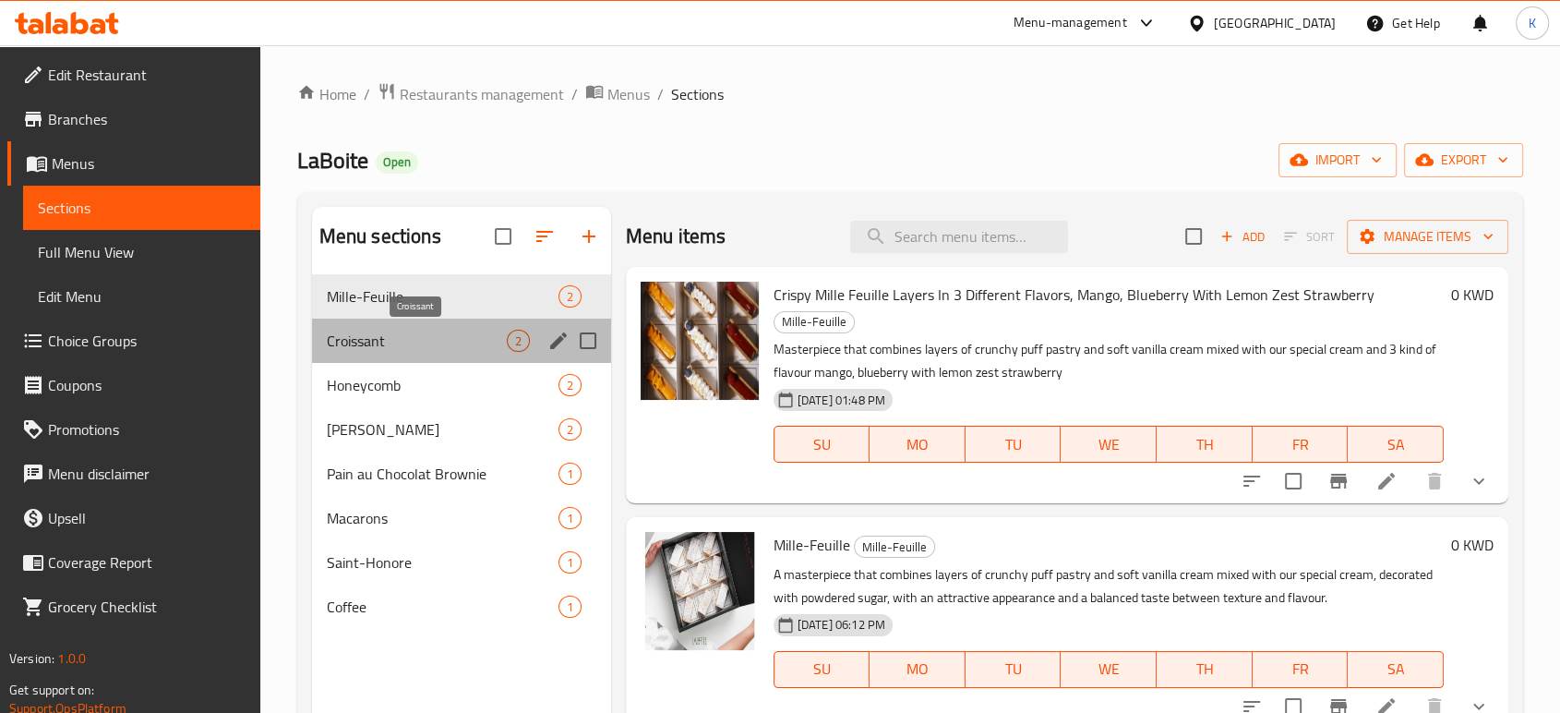
click at [405, 344] on span "Croissant" at bounding box center [417, 341] width 180 height 22
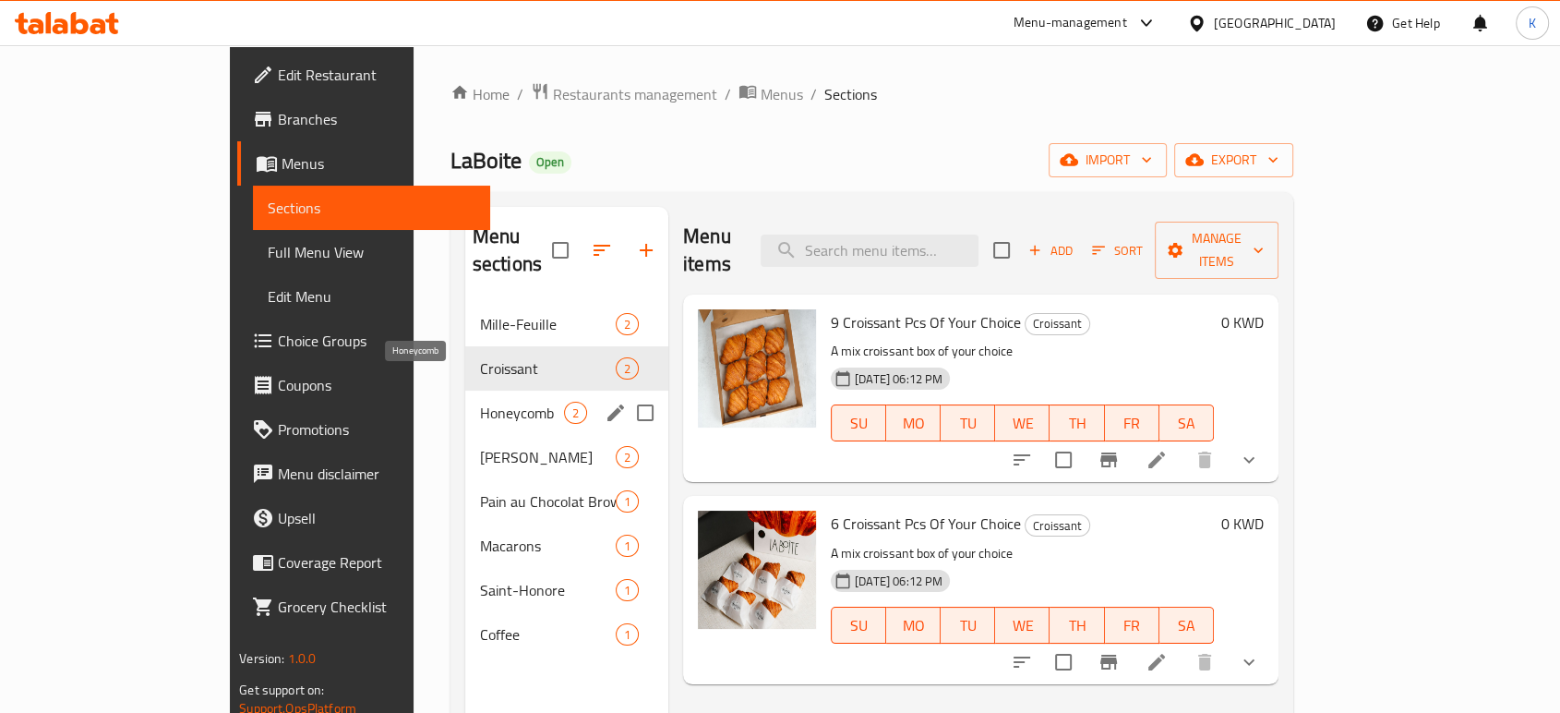
click at [480, 402] on span "Honeycomb" at bounding box center [522, 413] width 84 height 22
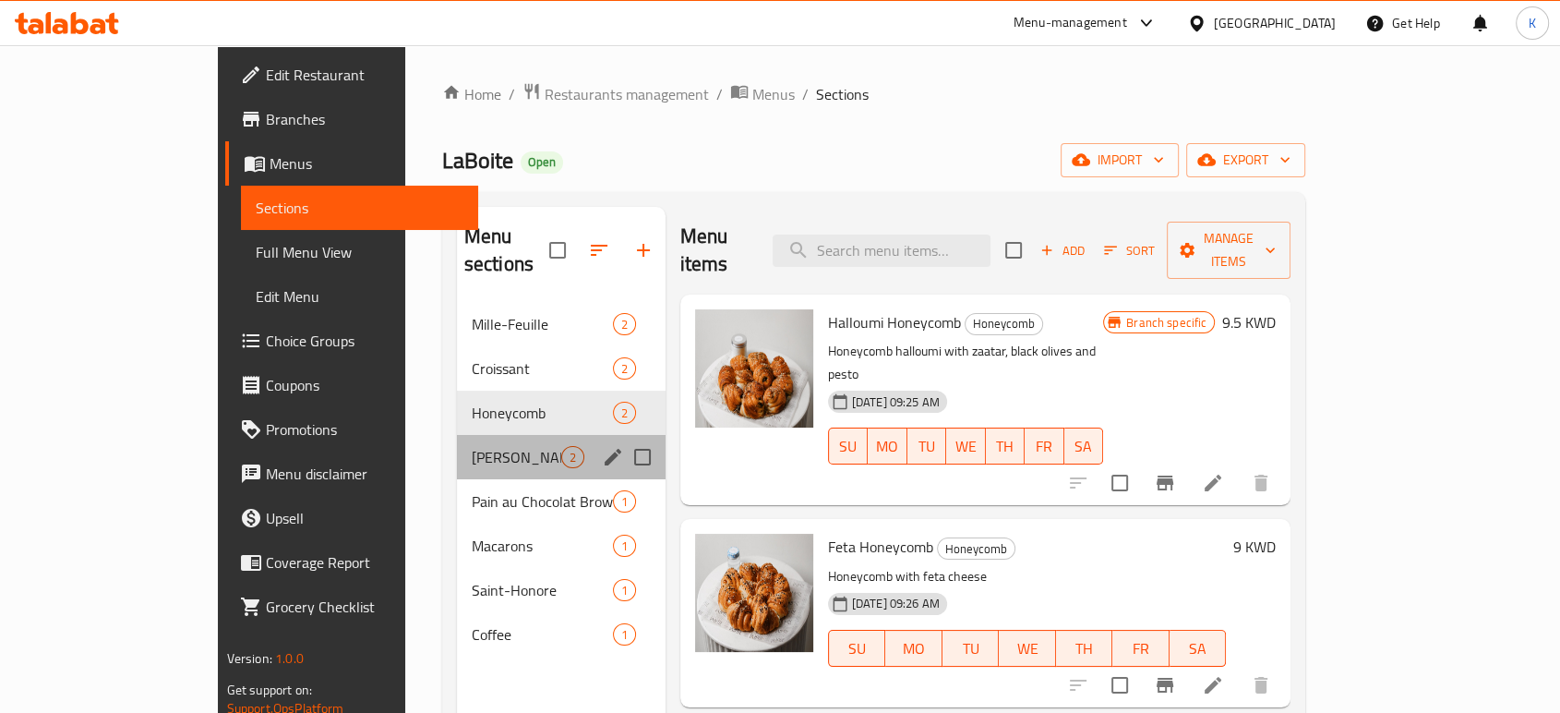
click at [457, 441] on div "[PERSON_NAME] 2" at bounding box center [561, 457] width 209 height 44
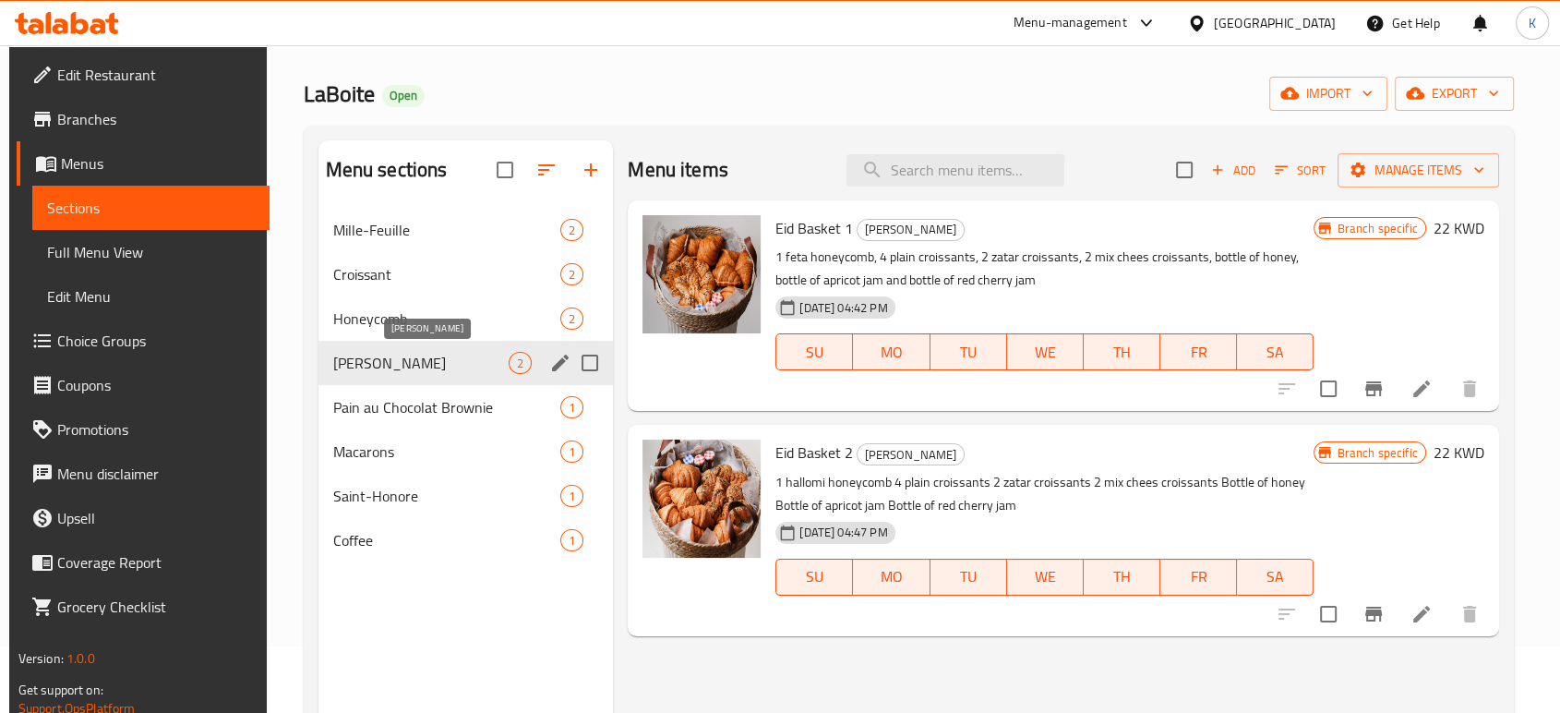
scroll to position [102, 0]
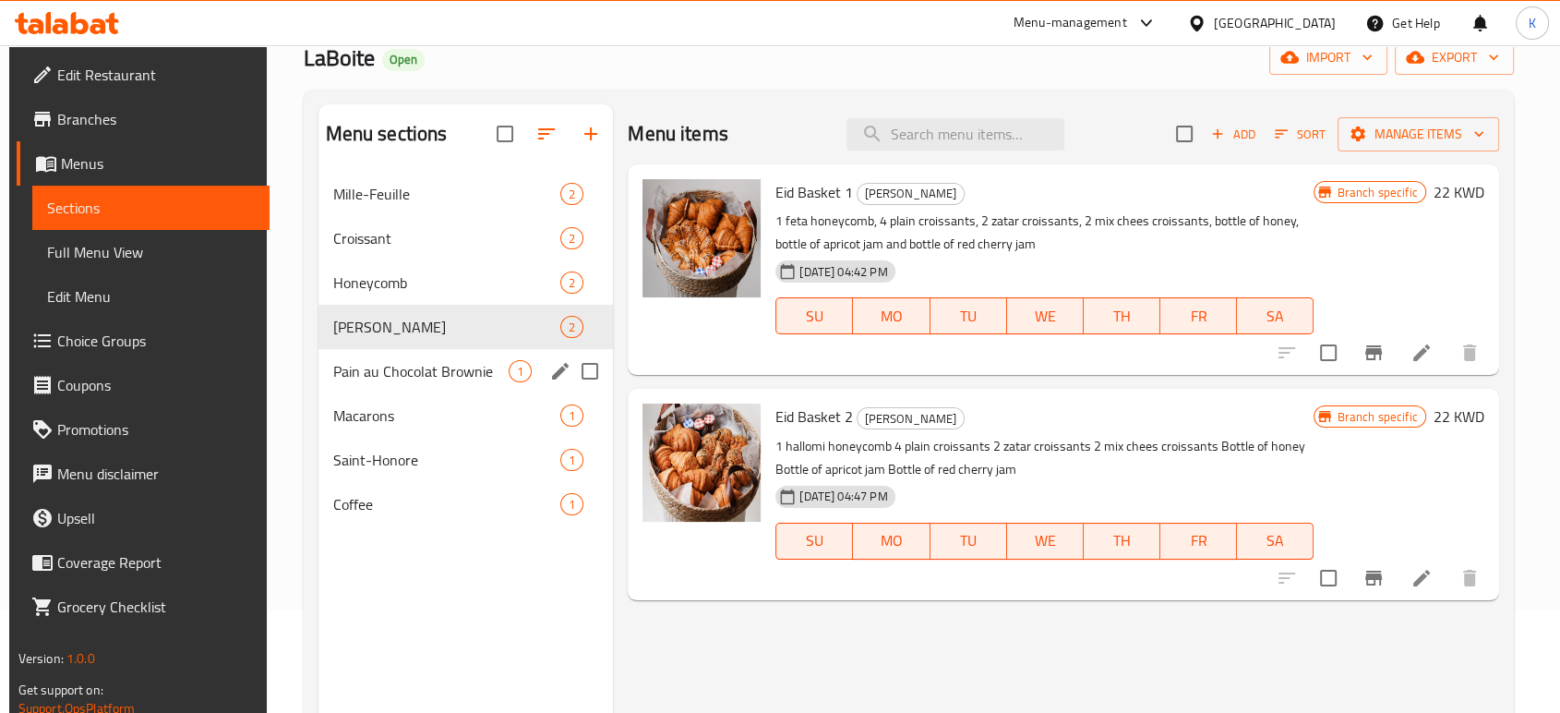
click at [394, 382] on div "Pain au Chocolat Brownie 1" at bounding box center [465, 371] width 295 height 44
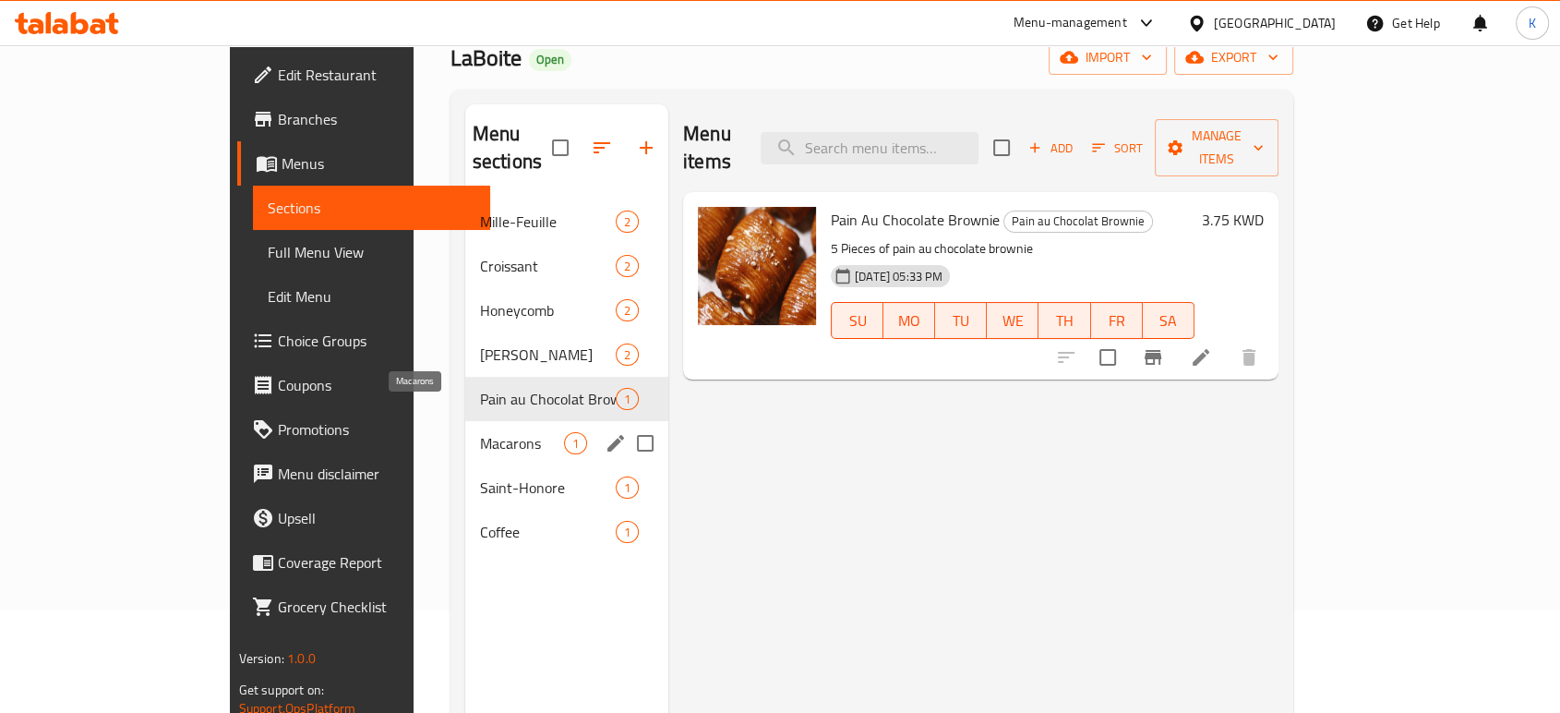
click at [480, 432] on span "Macarons" at bounding box center [522, 443] width 84 height 22
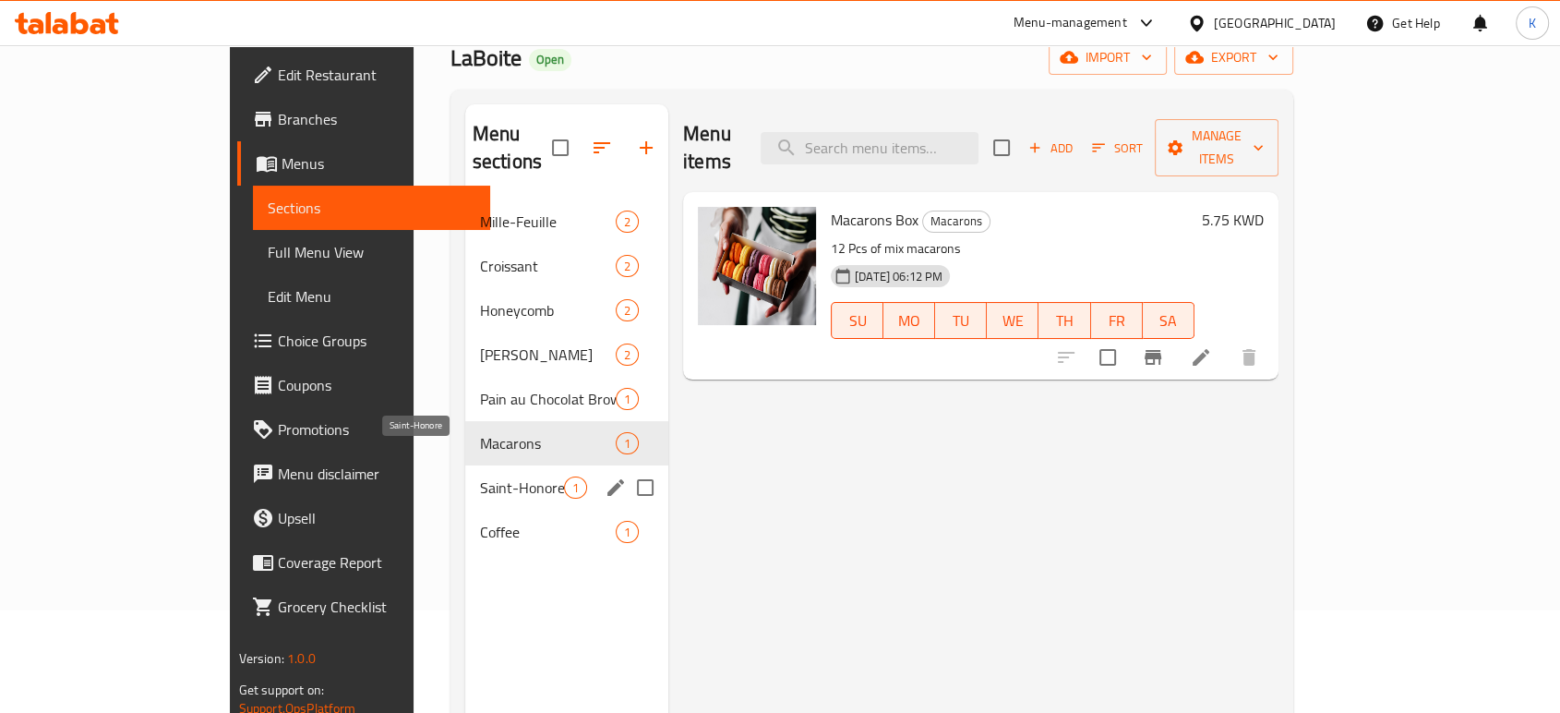
click at [480, 476] on span "Saint-Honore" at bounding box center [522, 487] width 84 height 22
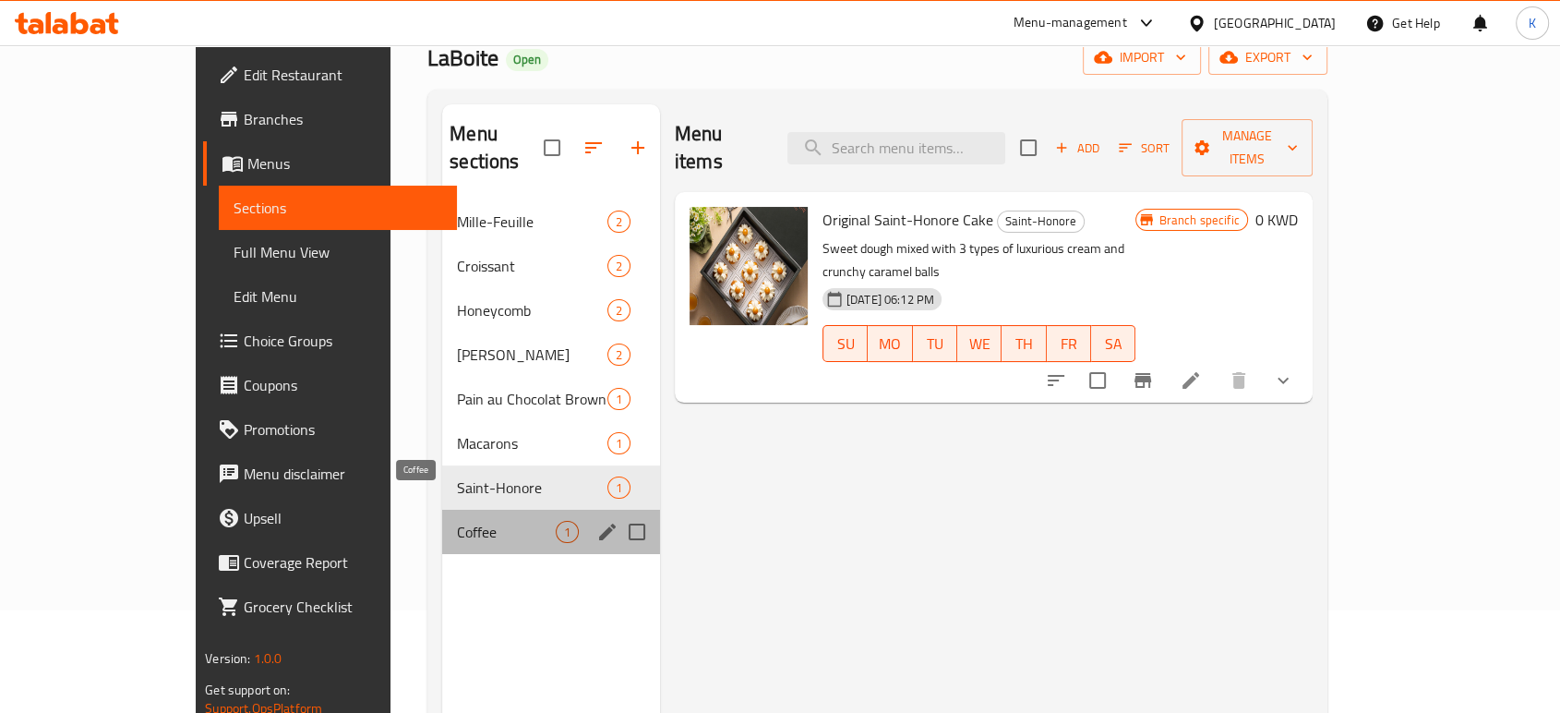
click at [457, 521] on span "Coffee" at bounding box center [506, 532] width 98 height 22
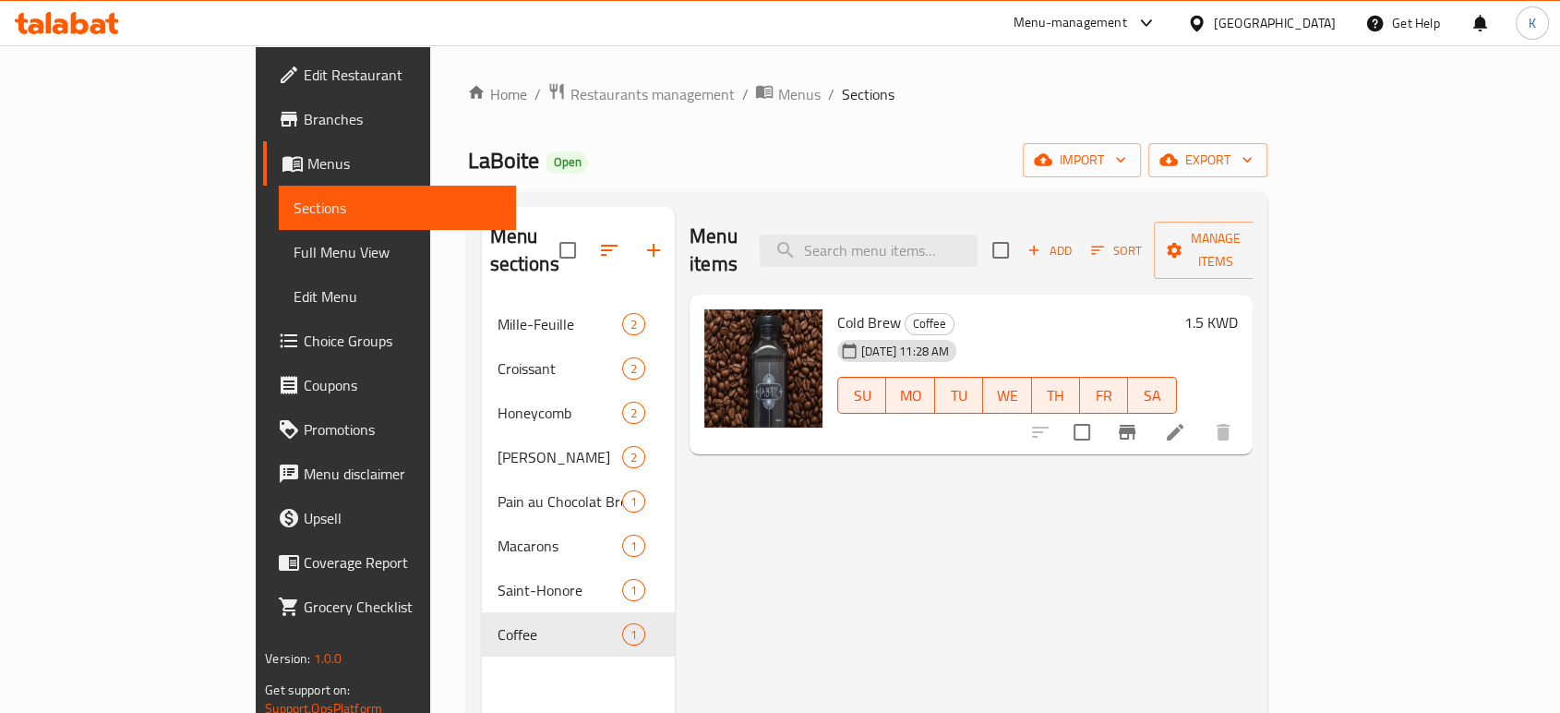
drag, startPoint x: 615, startPoint y: 97, endPoint x: 603, endPoint y: 111, distance: 18.3
click at [777, 98] on span "Menus" at bounding box center [798, 94] width 42 height 22
